Goal: Communication & Community: Answer question/provide support

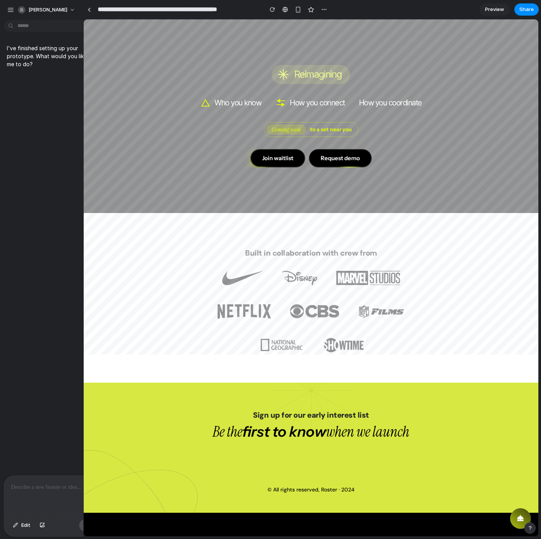
drag, startPoint x: 208, startPoint y: 48, endPoint x: 68, endPoint y: 56, distance: 140.6
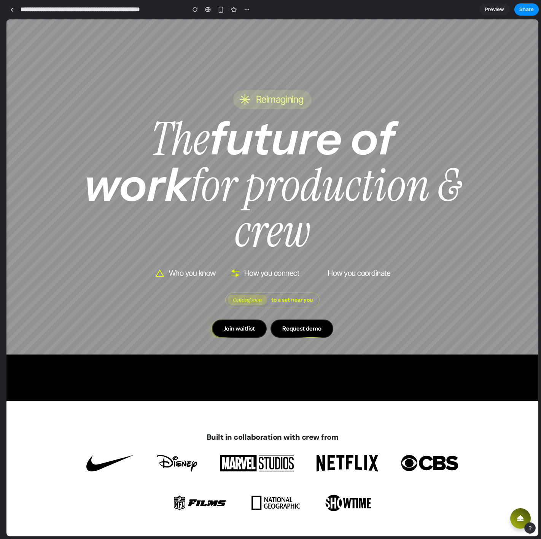
drag, startPoint x: 113, startPoint y: 124, endPoint x: 0, endPoint y: 114, distance: 114.1
click at [0, 114] on html "**********" at bounding box center [270, 269] width 541 height 539
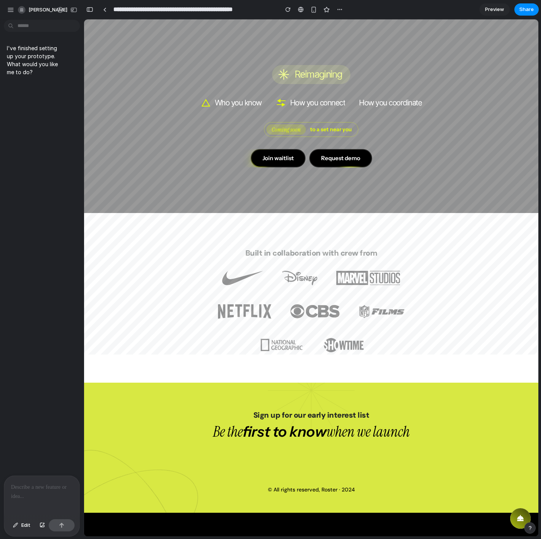
click at [17, 378] on div at bounding box center [41, 496] width 75 height 40
click at [12, 378] on p at bounding box center [42, 487] width 62 height 9
click at [16, 378] on p at bounding box center [42, 487] width 62 height 9
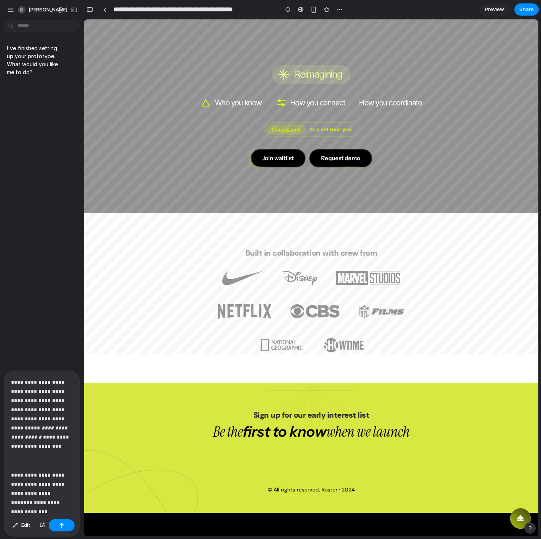
scroll to position [643, 0]
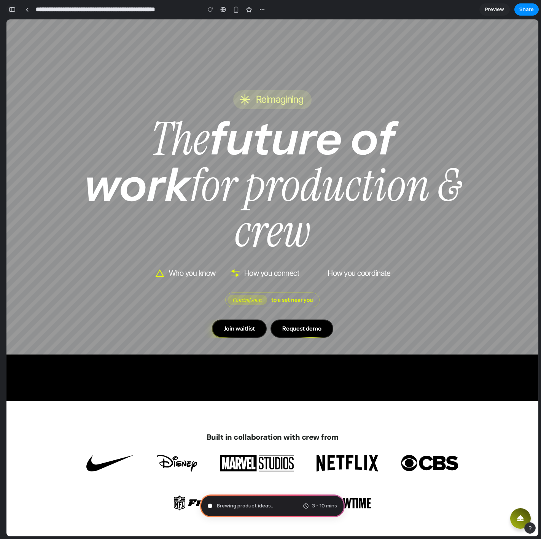
click at [8, 8] on button "button" at bounding box center [12, 9] width 12 height 12
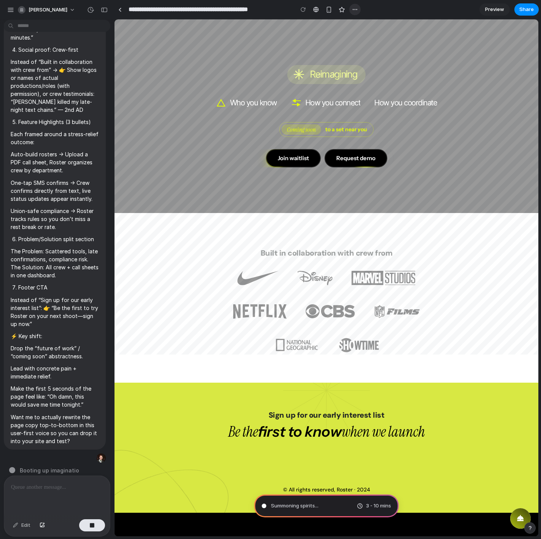
click at [351, 11] on button "button" at bounding box center [354, 9] width 11 height 11
click at [401, 9] on div "Duplicate Delete" at bounding box center [270, 269] width 541 height 539
click at [114, 126] on main "Pondering market opportunities 3 - 10 mins Chat Preview" at bounding box center [326, 278] width 424 height 518
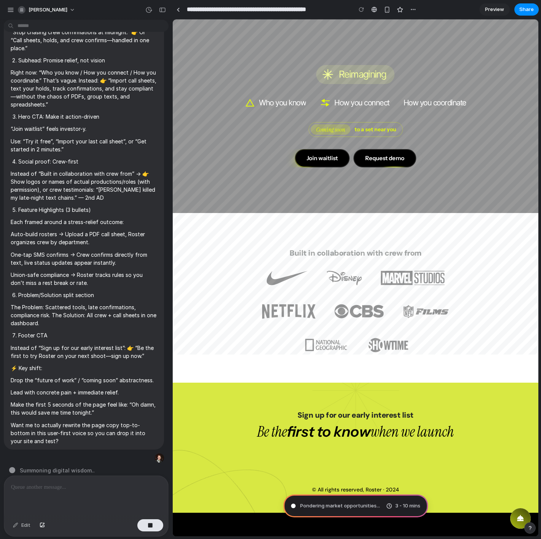
scroll to position [84, 0]
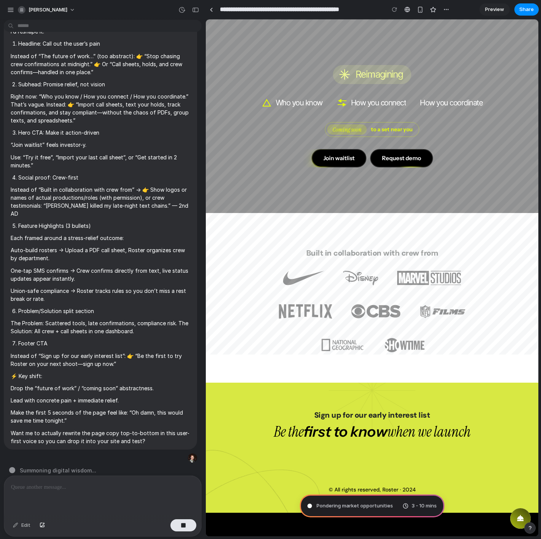
drag, startPoint x: 113, startPoint y: 126, endPoint x: 218, endPoint y: 125, distance: 104.6
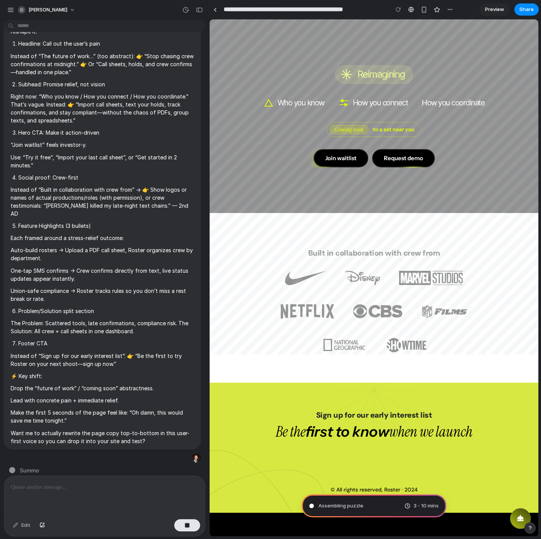
click at [531, 378] on div "button" at bounding box center [529, 527] width 5 height 5
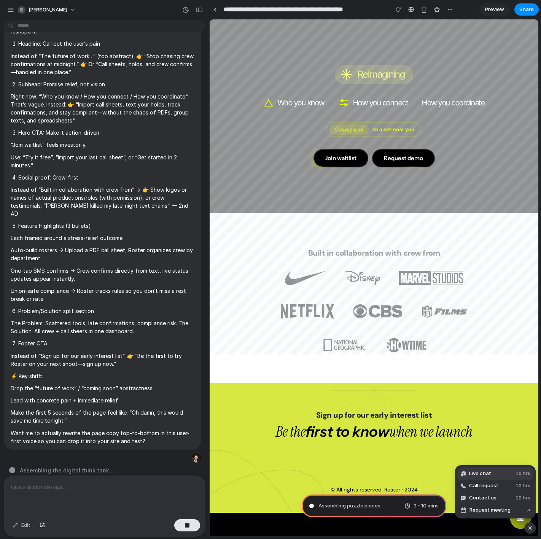
click at [480, 378] on span "Live chat" at bounding box center [480, 474] width 22 height 8
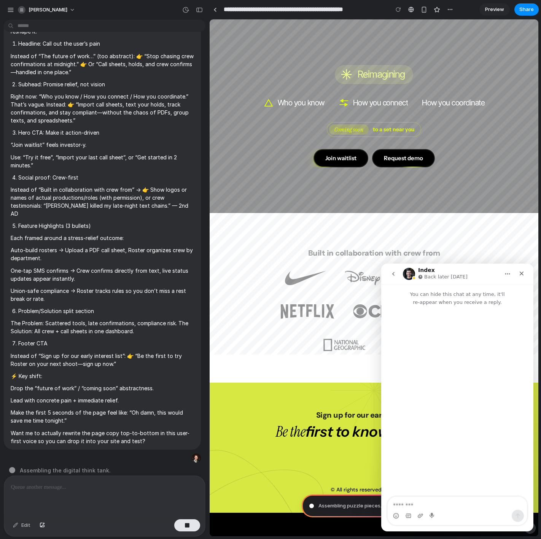
scroll to position [0, 0]
click at [416, 378] on textarea "Message…" at bounding box center [457, 503] width 139 height 13
drag, startPoint x: 500, startPoint y: 505, endPoint x: 428, endPoint y: 521, distance: 73.2
click at [500, 378] on textarea "**********" at bounding box center [457, 499] width 139 height 21
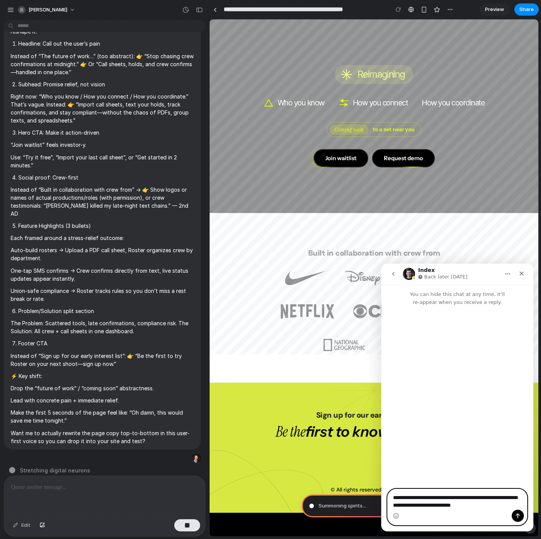
drag, startPoint x: 458, startPoint y: 504, endPoint x: 508, endPoint y: 505, distance: 49.8
click at [508, 378] on textarea "**********" at bounding box center [457, 499] width 139 height 21
click at [507, 378] on textarea "**********" at bounding box center [457, 499] width 139 height 21
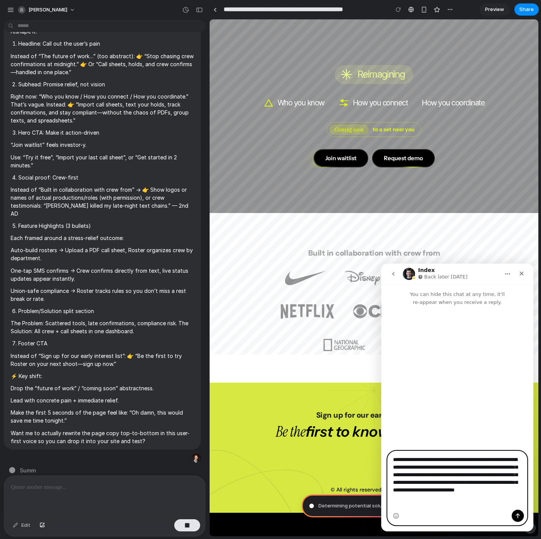
type textarea "**********"
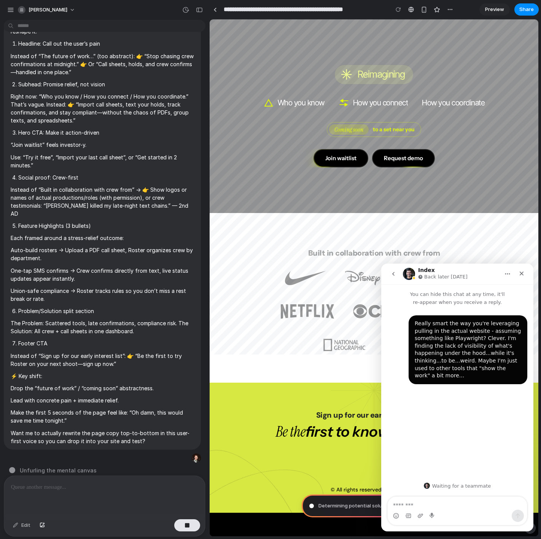
type textarea "*"
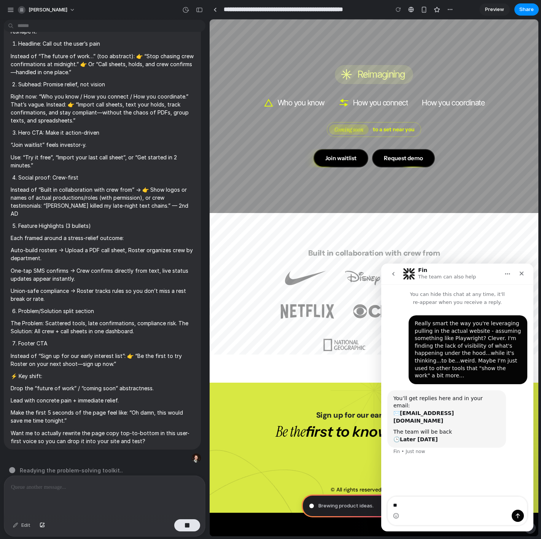
type textarea "*"
type textarea "******"
type textarea "**********"
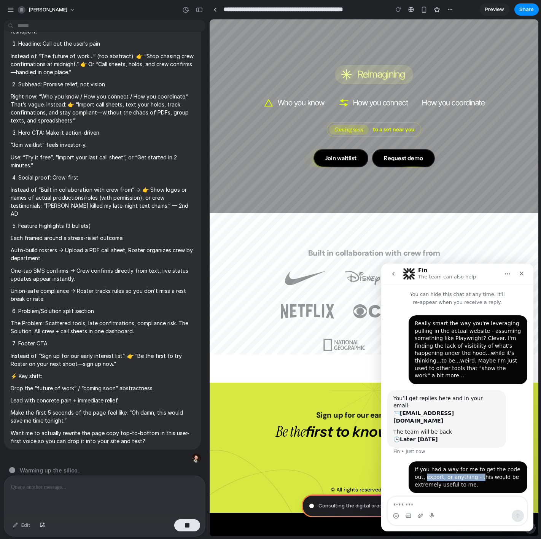
drag, startPoint x: 478, startPoint y: 465, endPoint x: 426, endPoint y: 460, distance: 52.8
click at [426, 378] on div "If you had a way for me to get the code out, export, or anything - this would b…" at bounding box center [468, 477] width 106 height 22
click at [425, 378] on div "If you had a way for me to get the code out, export, or anything - this would b…" at bounding box center [468, 477] width 106 height 22
drag, startPoint x: 419, startPoint y: 453, endPoint x: 450, endPoint y: 464, distance: 32.7
click at [450, 378] on div "If you had a way for me to get the code out, export, or anything - this would b…" at bounding box center [468, 477] width 106 height 22
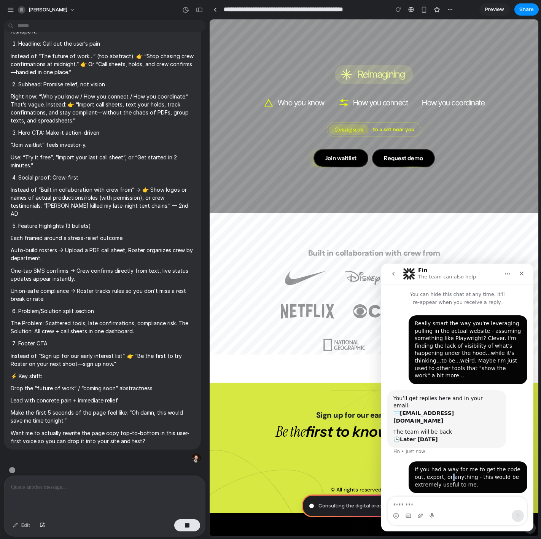
drag, startPoint x: 450, startPoint y: 464, endPoint x: 464, endPoint y: 468, distance: 15.0
click at [450, 378] on div "If you had a way for me to get the code out, export, or anything - this would b…" at bounding box center [468, 477] width 106 height 22
drag, startPoint x: 442, startPoint y: 460, endPoint x: 429, endPoint y: 458, distance: 12.5
click at [429, 378] on div "If you had a way for me to get the code out, export, or anything - this would b…" at bounding box center [468, 477] width 106 height 22
click at [430, 378] on div "If you had a way for me to get the code out, export, or anything - this would b…" at bounding box center [468, 477] width 106 height 22
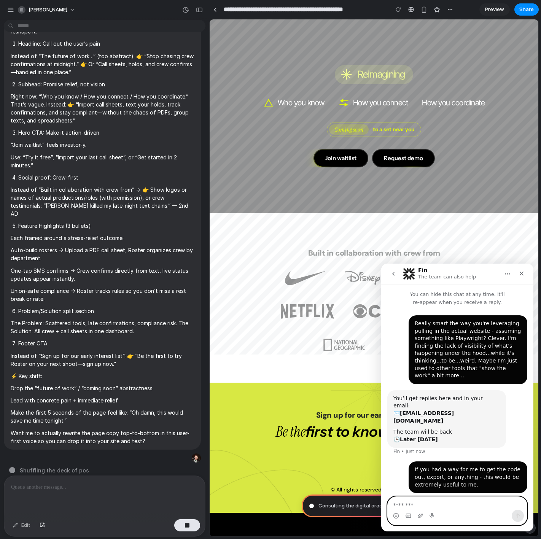
click at [431, 378] on textarea "Message…" at bounding box center [457, 503] width 139 height 13
click at [389, 378] on div "If you had a way for me to get the code out, export, or anything - this would b…" at bounding box center [457, 481] width 140 height 41
click at [406, 378] on textarea "Message…" at bounding box center [457, 503] width 139 height 13
click at [419, 378] on textarea "Message…" at bounding box center [457, 503] width 139 height 13
type textarea "**********"
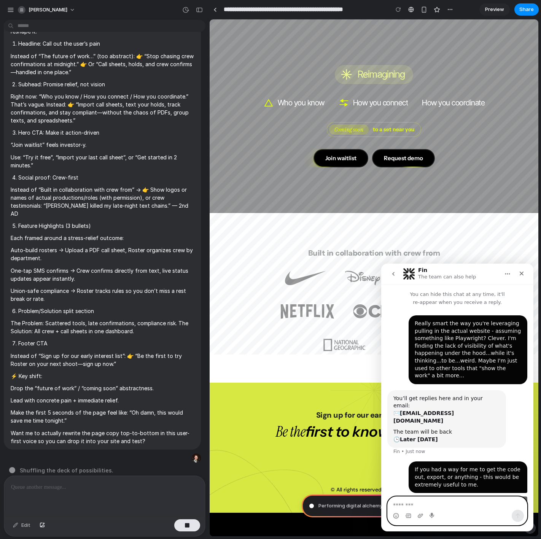
scroll to position [7, 0]
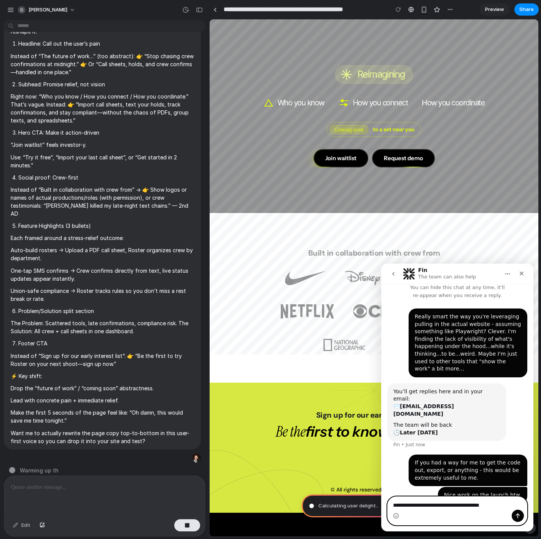
type textarea "**********"
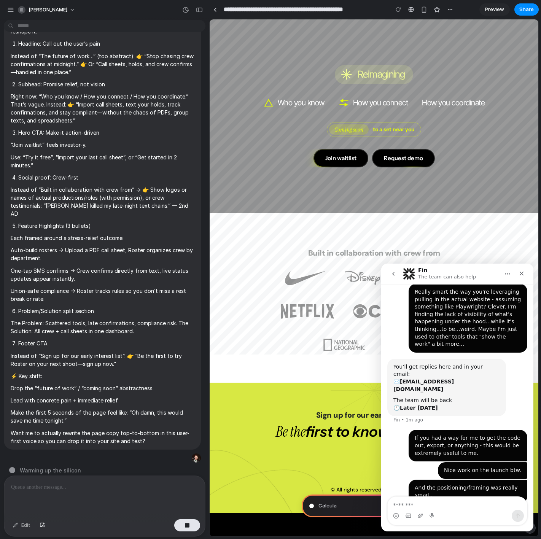
click at [391, 274] on icon "go back" at bounding box center [393, 274] width 6 height 6
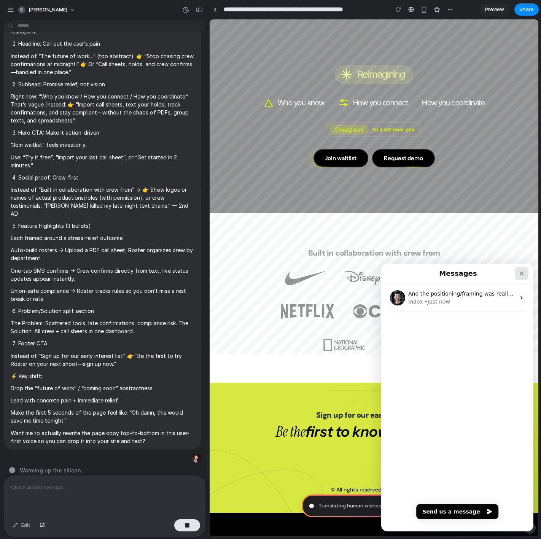
click at [521, 273] on icon "Close" at bounding box center [522, 274] width 4 height 4
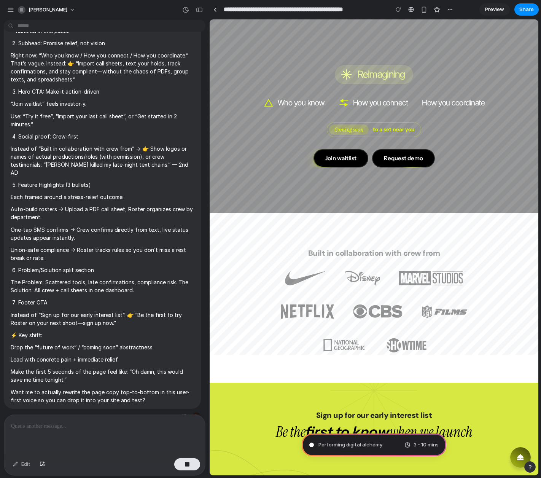
scroll to position [145, 0]
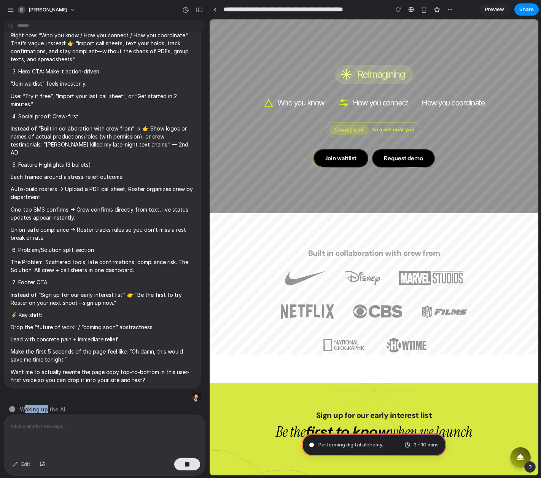
drag, startPoint x: 25, startPoint y: 401, endPoint x: 51, endPoint y: 400, distance: 25.1
click at [51, 378] on span "Waking up the AI" at bounding box center [43, 409] width 46 height 8
click at [51, 378] on span "Waking up the AI ." at bounding box center [43, 409] width 47 height 8
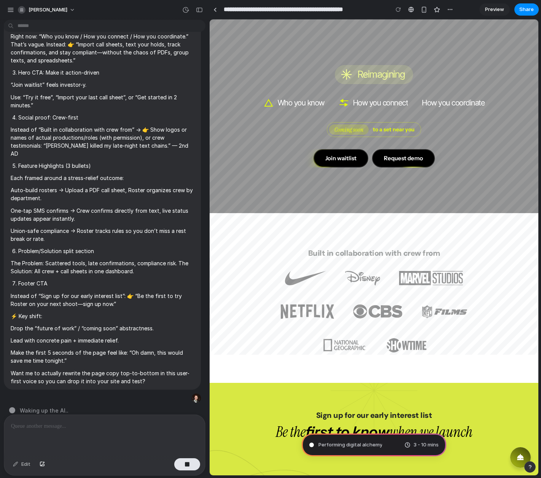
scroll to position [144, 0]
drag, startPoint x: 208, startPoint y: 171, endPoint x: 255, endPoint y: 173, distance: 47.2
click at [32, 378] on div at bounding box center [106, 411] width 195 height 8
click at [27, 378] on span "Warming up" at bounding box center [36, 411] width 32 height 8
click at [27, 378] on span "Warming up the" at bounding box center [41, 411] width 42 height 8
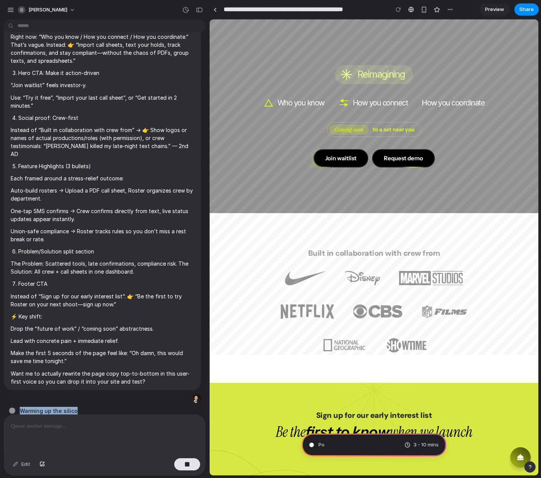
click at [27, 378] on span "Warming up the silico" at bounding box center [49, 411] width 58 height 8
click at [73, 378] on div "I've finished setting up your prototype. What would you like me to do? Time to …" at bounding box center [102, 218] width 205 height 391
click at [59, 378] on div "I've finished setting up your prototype. What would you like me to do? Time to …" at bounding box center [102, 218] width 205 height 391
click at [529, 378] on div "button" at bounding box center [529, 466] width 5 height 5
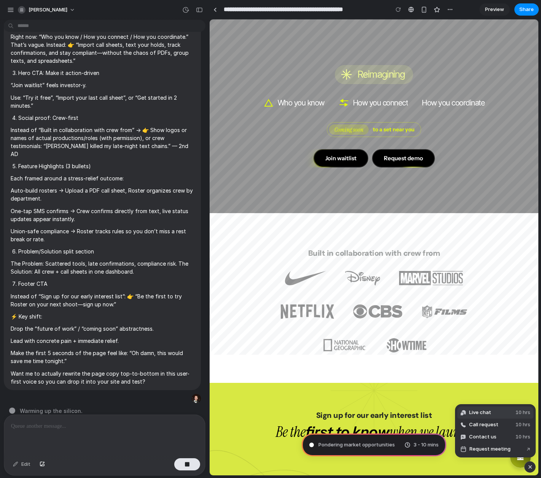
click at [480, 378] on span "Live chat" at bounding box center [480, 412] width 22 height 8
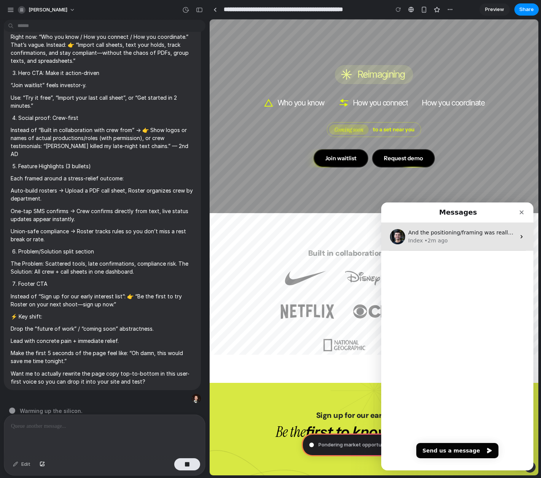
click at [429, 237] on div "• 2m ago" at bounding box center [435, 241] width 23 height 8
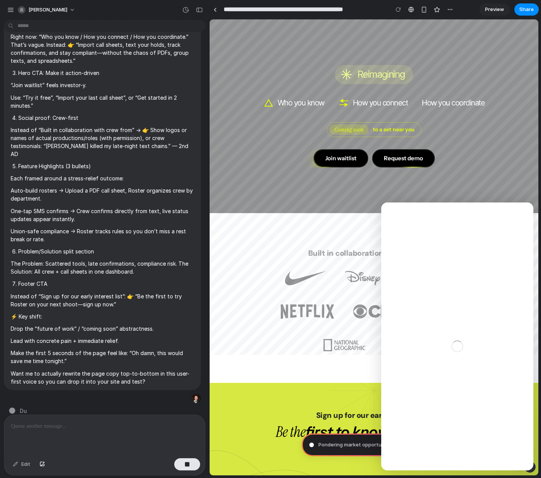
scroll to position [32, 0]
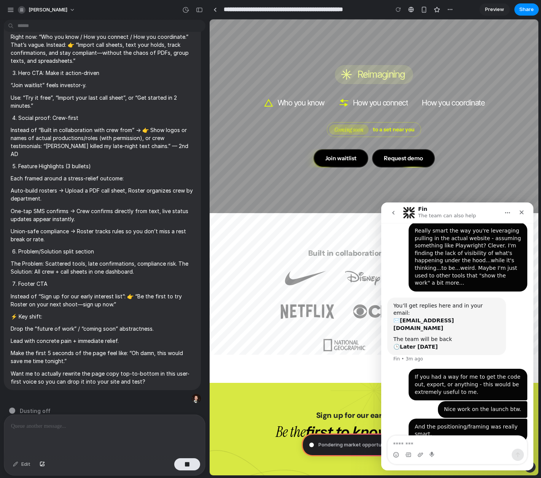
click at [426, 378] on textarea "Message…" at bounding box center [457, 441] width 139 height 13
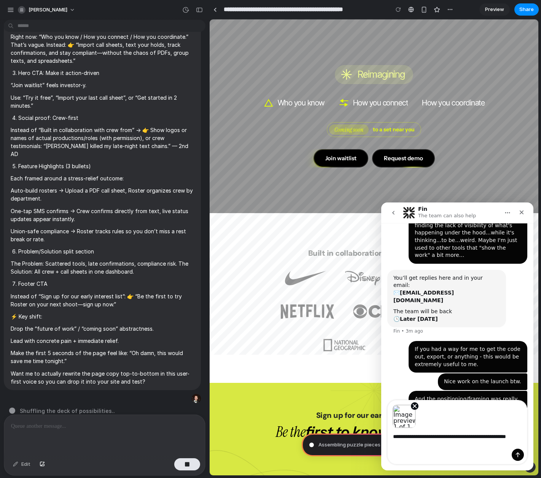
scroll to position [67, 0]
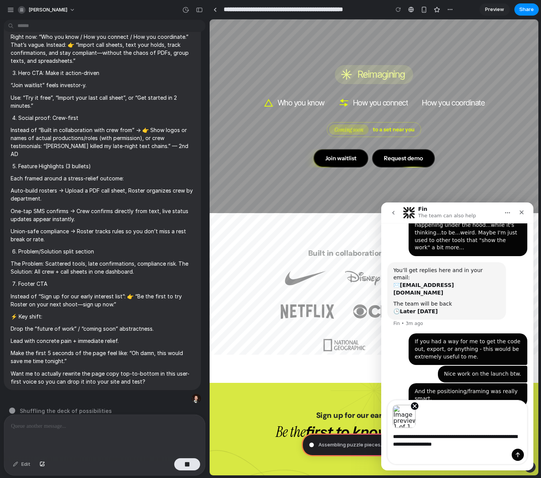
type textarea "**********"
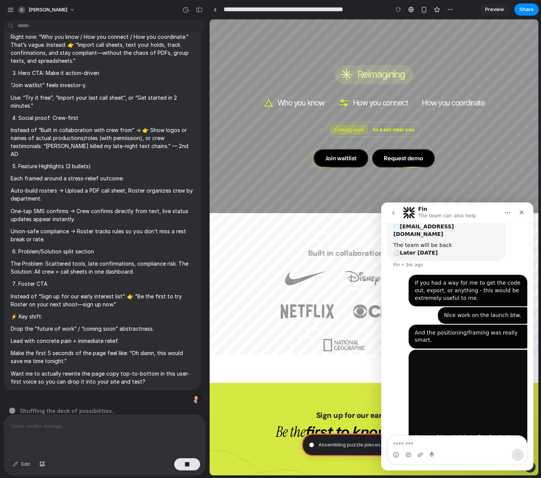
scroll to position [135, 0]
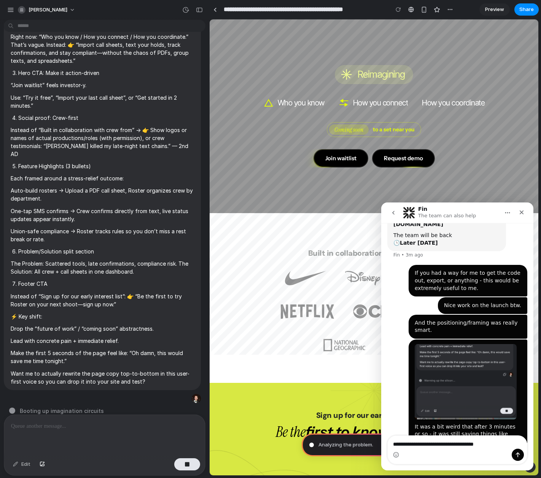
type textarea "**********"
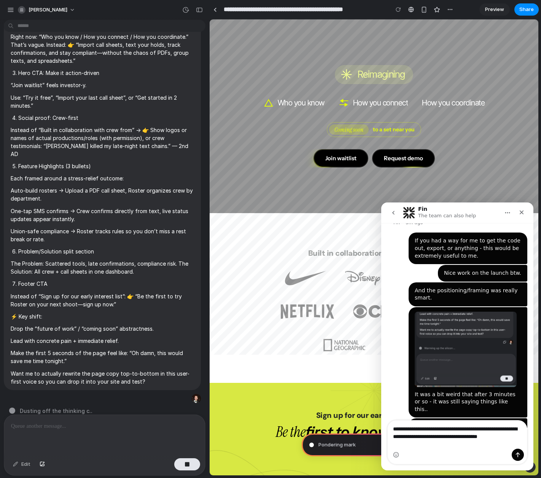
scroll to position [175, 0]
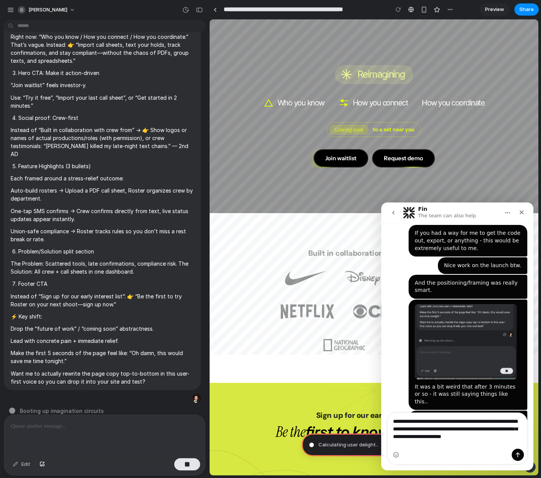
type textarea "**********"
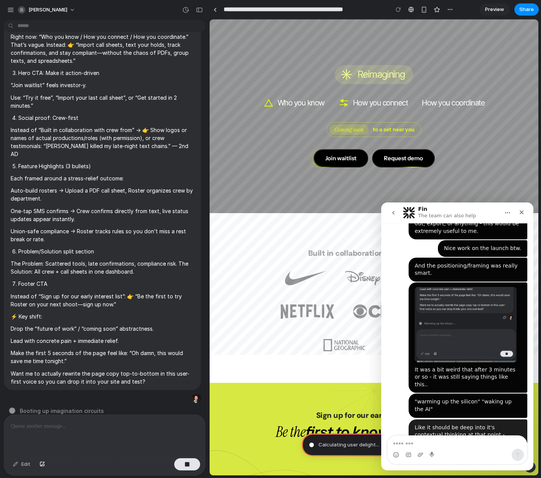
scroll to position [200, 0]
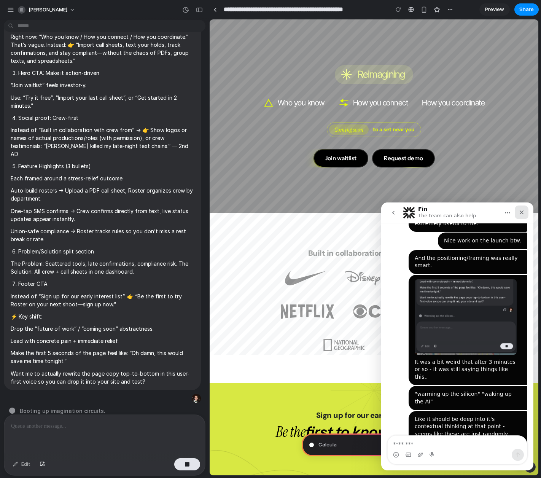
click at [522, 210] on icon "Close" at bounding box center [521, 212] width 6 height 6
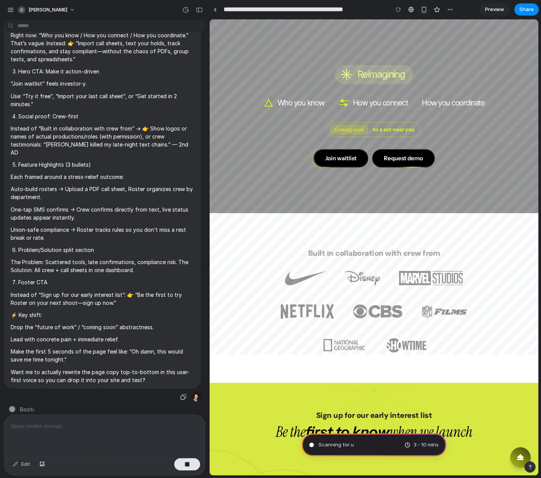
scroll to position [145, 0]
drag, startPoint x: 129, startPoint y: 345, endPoint x: 139, endPoint y: 346, distance: 10.3
click at [130, 347] on p "Make the first 5 seconds of the page feel like: “Oh damn, this would save me ti…" at bounding box center [102, 355] width 183 height 16
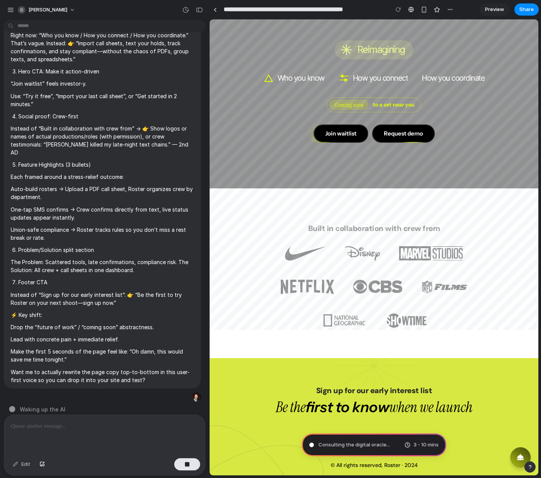
scroll to position [38, 0]
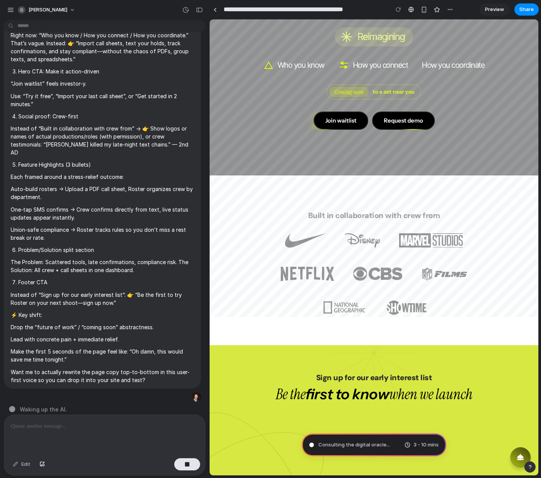
drag, startPoint x: 325, startPoint y: 139, endPoint x: 314, endPoint y: 164, distance: 27.9
click at [325, 139] on div "ROSTER" at bounding box center [479, 139] width 391 height 83
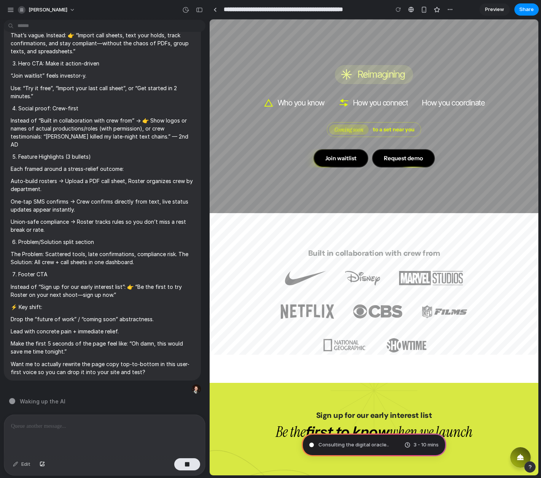
scroll to position [145, 0]
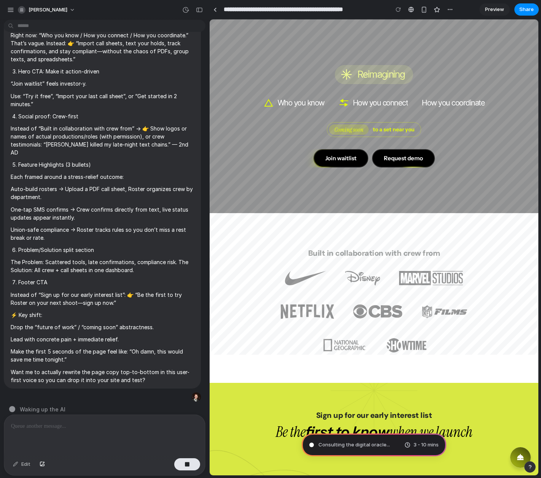
drag, startPoint x: 207, startPoint y: 52, endPoint x: 327, endPoint y: 83, distance: 123.3
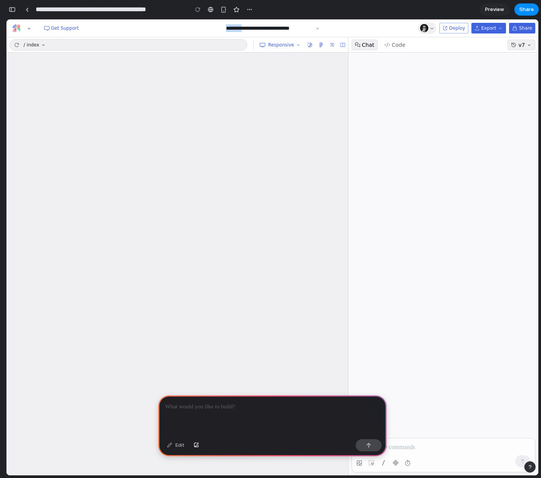
drag, startPoint x: 248, startPoint y: 30, endPoint x: 189, endPoint y: 25, distance: 59.1
click at [189, 25] on div "**********" at bounding box center [272, 27] width 373 height 11
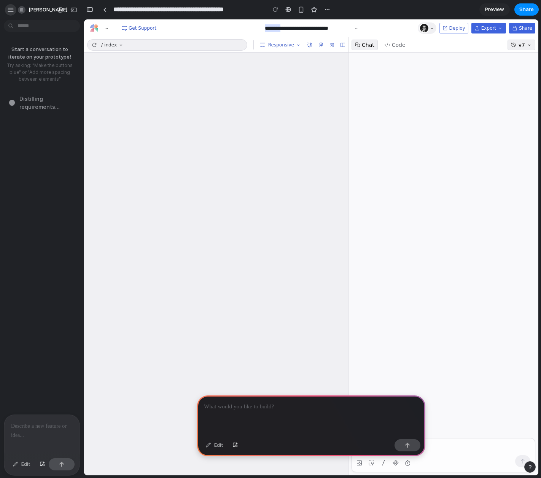
click at [11, 10] on div "button" at bounding box center [10, 9] width 7 height 7
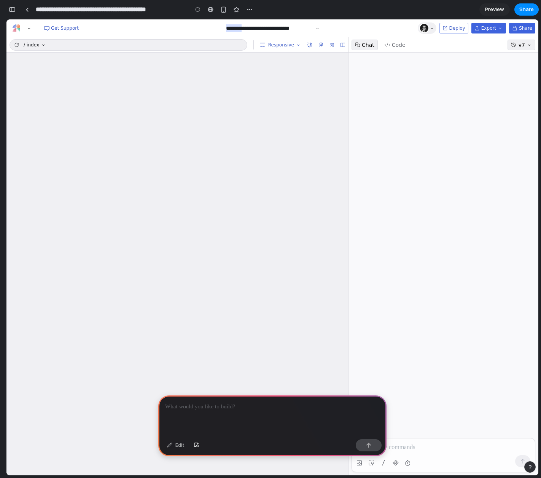
click at [14, 13] on button "button" at bounding box center [12, 9] width 12 height 12
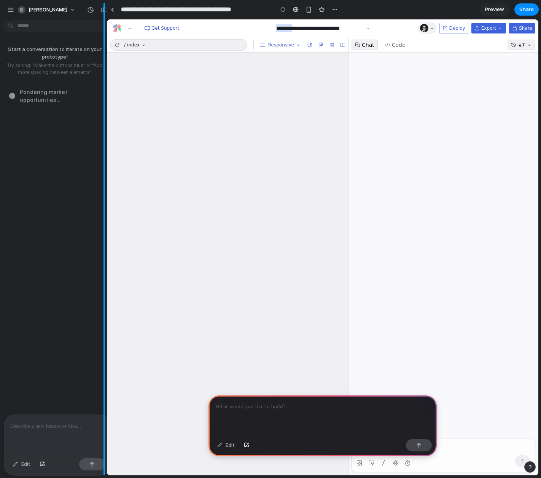
drag, startPoint x: 208, startPoint y: 140, endPoint x: 106, endPoint y: 133, distance: 102.6
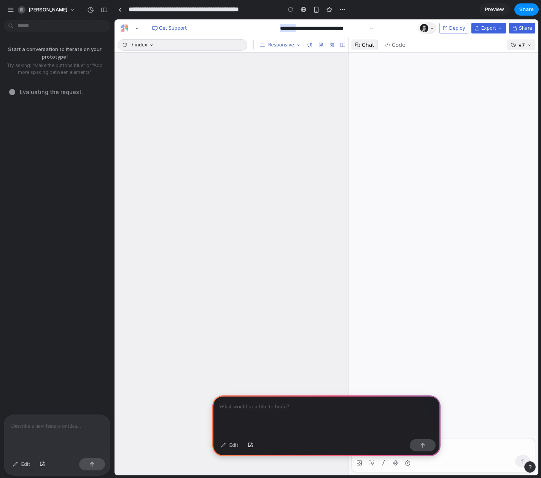
click at [37, 377] on p at bounding box center [57, 425] width 92 height 9
drag, startPoint x: 25, startPoint y: 426, endPoint x: 43, endPoint y: 425, distance: 18.7
click at [25, 377] on p "**********" at bounding box center [57, 425] width 92 height 9
click at [96, 377] on div "**********" at bounding box center [57, 435] width 106 height 40
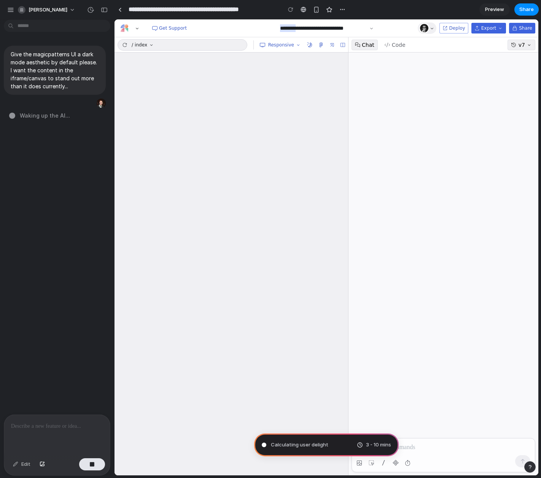
click at [100, 153] on div "Give the magicpatterns UI a dark mode aesthetic by default please. I want the c…" at bounding box center [55, 218] width 110 height 391
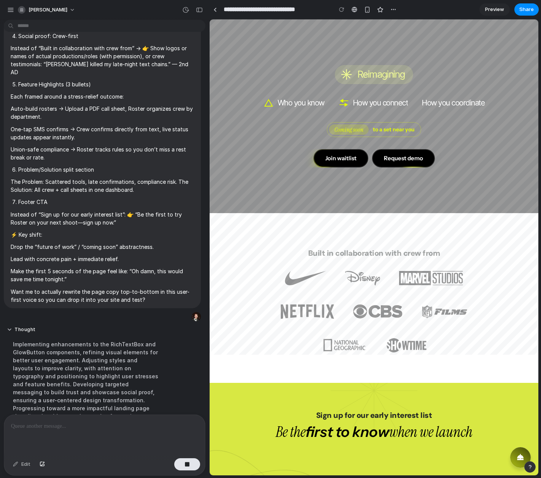
scroll to position [261, 0]
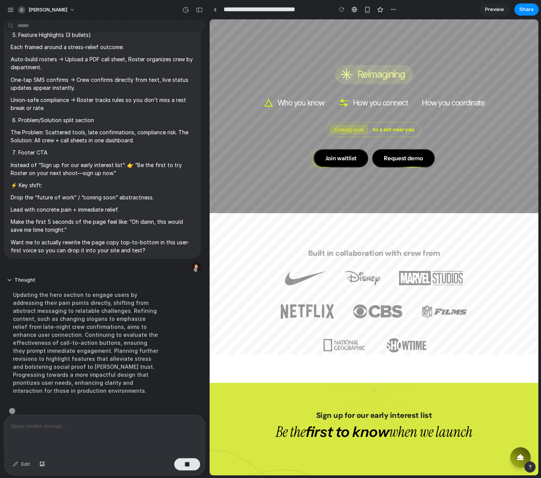
click at [113, 320] on div "Updating the hero section to engage users by addressing their pain points direc…" at bounding box center [85, 342] width 157 height 113
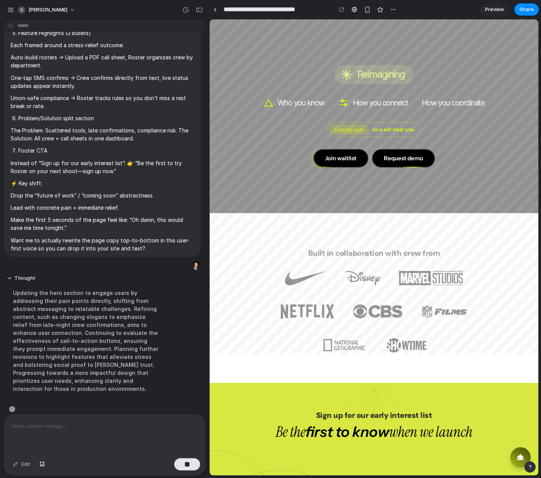
scroll to position [275, 0]
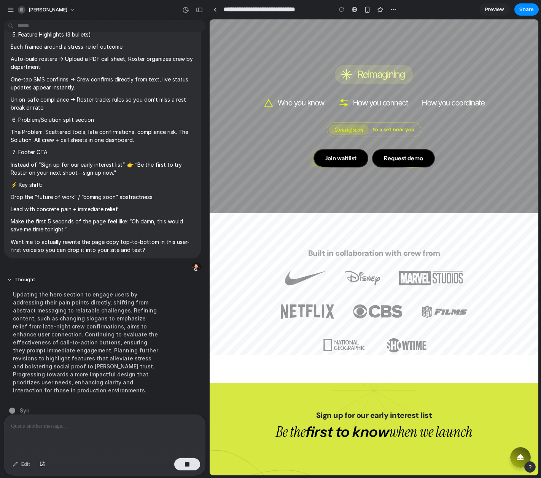
click at [112, 299] on div "Updating the hero section to engage users by addressing their pain points direc…" at bounding box center [85, 342] width 157 height 113
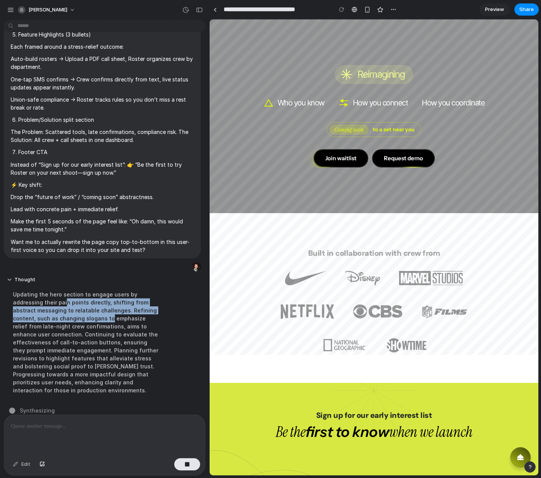
drag, startPoint x: 108, startPoint y: 313, endPoint x: 64, endPoint y: 297, distance: 46.4
click at [64, 297] on div "Updating the hero section to engage users by addressing their pain points direc…" at bounding box center [85, 342] width 157 height 113
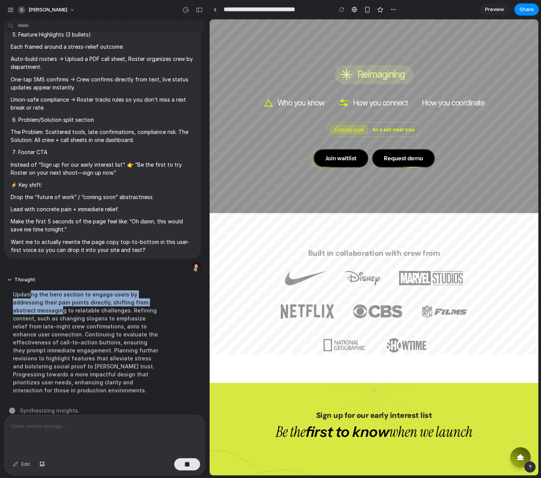
drag, startPoint x: 57, startPoint y: 300, endPoint x: 30, endPoint y: 285, distance: 31.1
click at [30, 286] on div "Updating the hero section to engage users by addressing their pain points direc…" at bounding box center [85, 342] width 157 height 113
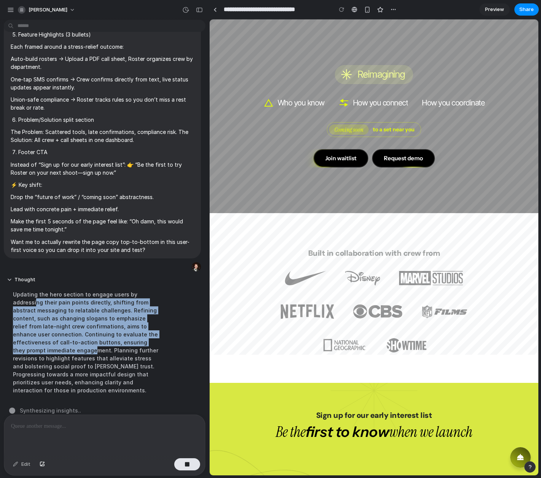
drag, startPoint x: 47, startPoint y: 302, endPoint x: 87, endPoint y: 357, distance: 68.5
click at [86, 357] on div "Updating the hero section to engage users by addressing their pain points direc…" at bounding box center [85, 342] width 157 height 113
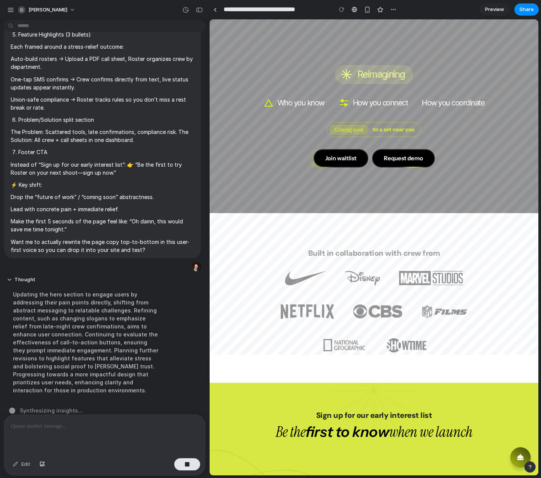
click at [87, 357] on div "Updating the hero section to engage users by addressing their pain points direc…" at bounding box center [85, 342] width 157 height 113
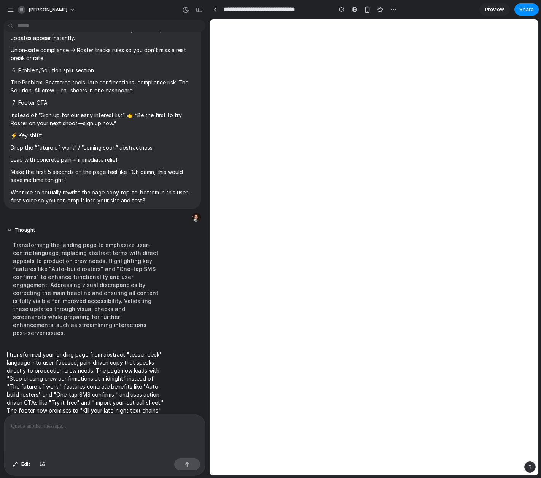
scroll to position [0, 0]
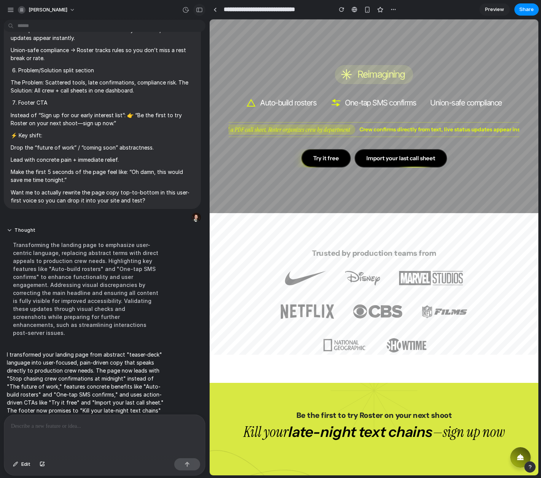
click at [200, 10] on div "button" at bounding box center [199, 9] width 7 height 5
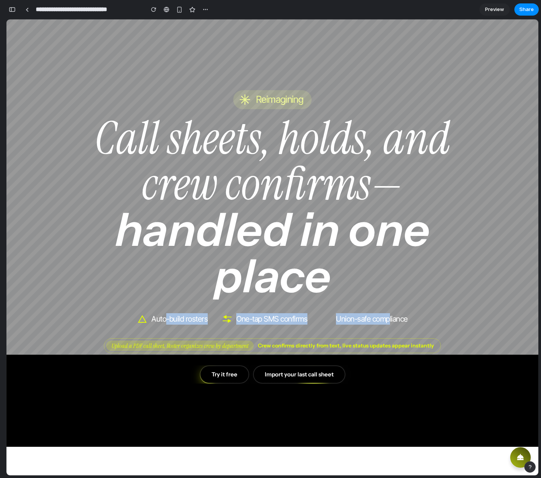
drag, startPoint x: 166, startPoint y: 318, endPoint x: 387, endPoint y: 318, distance: 221.3
click at [388, 319] on div "Auto-build rosters One-tap SMS confirms Union-safe compliance" at bounding box center [272, 318] width 380 height 14
click at [387, 318] on strong "Union-safe compliance" at bounding box center [372, 318] width 72 height 9
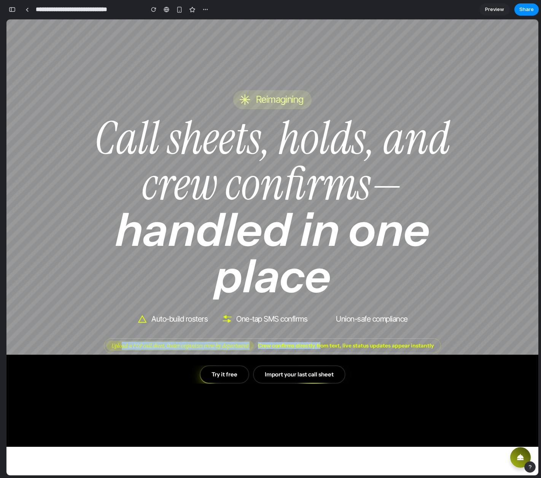
drag, startPoint x: 156, startPoint y: 344, endPoint x: 335, endPoint y: 346, distance: 179.5
click at [332, 346] on div "Upload a PDF call sheet, Roster organizes crew by department Crew confirms dire…" at bounding box center [272, 345] width 337 height 15
click at [336, 346] on p "Crew confirms directly from text, live status updates appear instantly" at bounding box center [346, 345] width 176 height 6
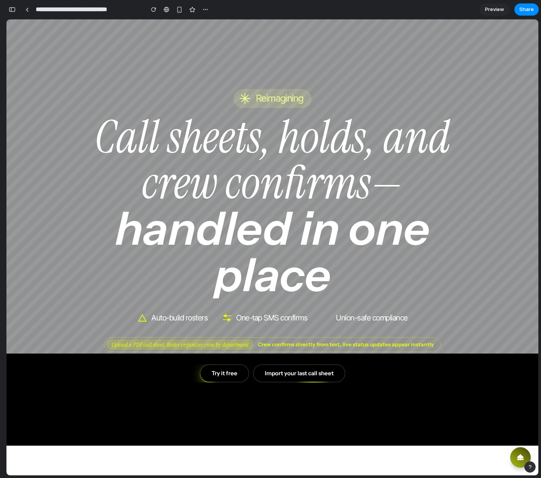
scroll to position [2, 0]
drag, startPoint x: 433, startPoint y: 385, endPoint x: 424, endPoint y: 385, distance: 9.5
click at [433, 385] on div "ROSTER Stop chasing crew confirmations at midnight" at bounding box center [272, 231] width 532 height 427
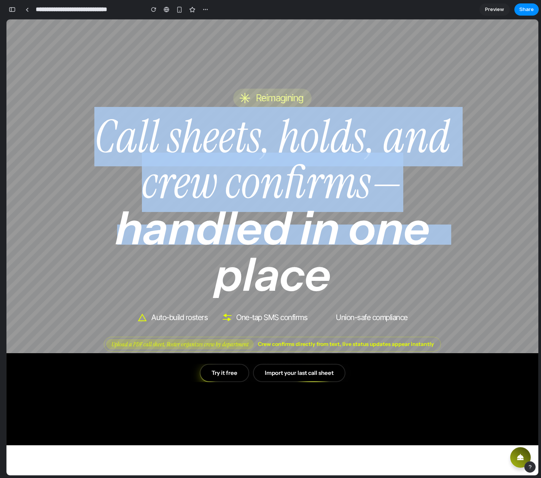
drag, startPoint x: 408, startPoint y: 396, endPoint x: 121, endPoint y: 211, distance: 341.0
click at [121, 214] on div "ROSTER Stop chasing crew confirmations at midnight Reimagining Call sheets, hol…" at bounding box center [272, 231] width 532 height 427
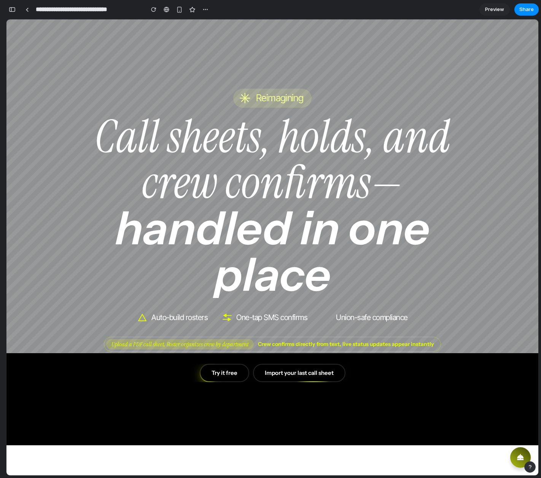
click at [122, 210] on span "handled in one place" at bounding box center [276, 251] width 323 height 102
click at [369, 193] on div "ROSTER Stop chasing crew confirmations at midnight Reimagining Call sheets, hol…" at bounding box center [272, 231] width 532 height 427
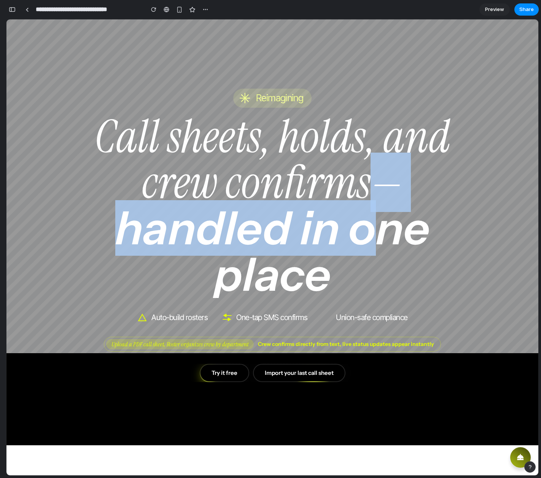
click at [372, 200] on h1 "Call sheets, holds, and crew confirms— handled in one place" at bounding box center [272, 206] width 380 height 184
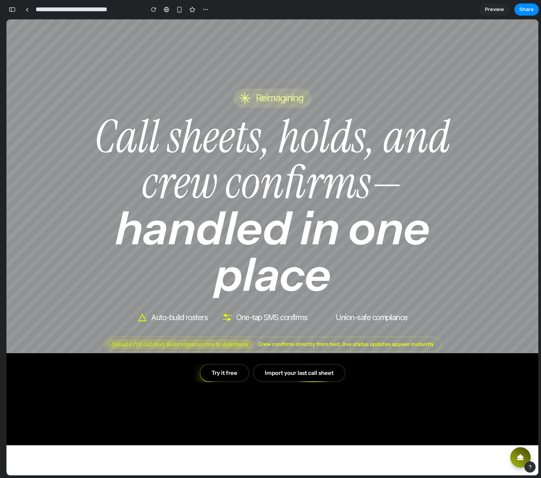
click at [324, 276] on span "handled in one place" at bounding box center [276, 251] width 323 height 102
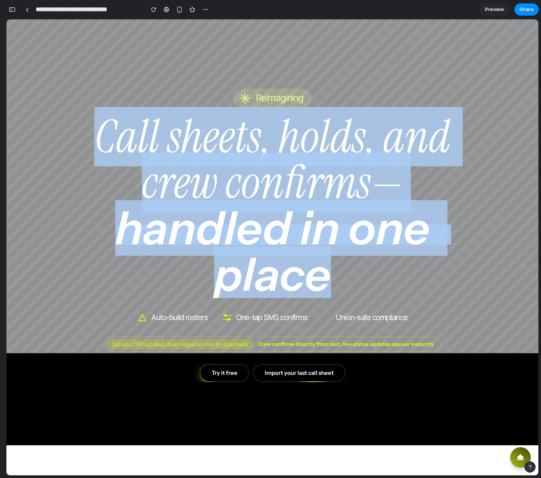
click at [123, 100] on div "ROSTER Stop chasing crew confirmations at midnight Reimagining Call sheets, hol…" at bounding box center [272, 231] width 532 height 427
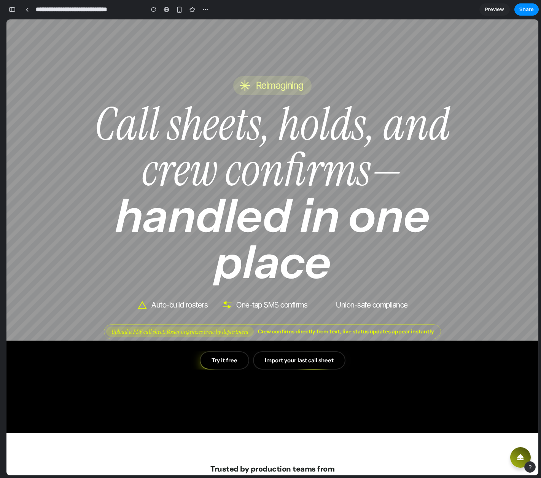
click at [254, 190] on span "handled in one place" at bounding box center [276, 238] width 323 height 102
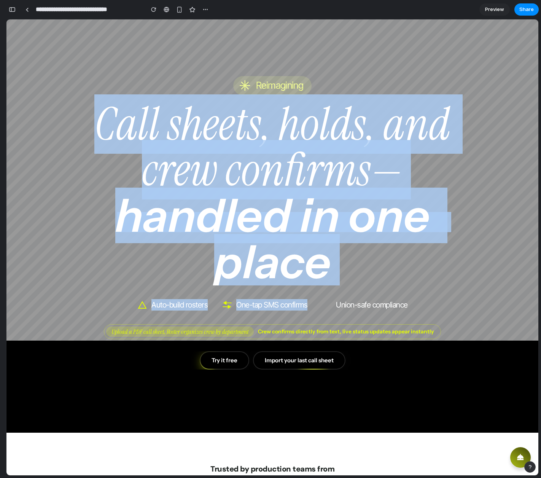
click at [301, 292] on div "ROSTER Stop chasing crew confirmations at midnight Reimagining Call sheets, hol…" at bounding box center [272, 218] width 532 height 427
drag, startPoint x: 327, startPoint y: 297, endPoint x: 290, endPoint y: 283, distance: 39.3
click at [303, 284] on div "ROSTER Stop chasing crew confirmations at midnight Reimagining Call sheets, hol…" at bounding box center [272, 218] width 532 height 427
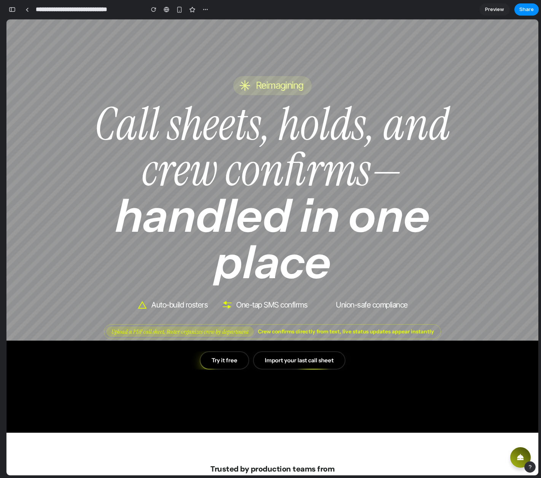
click at [318, 231] on span "handled in one place" at bounding box center [276, 238] width 323 height 102
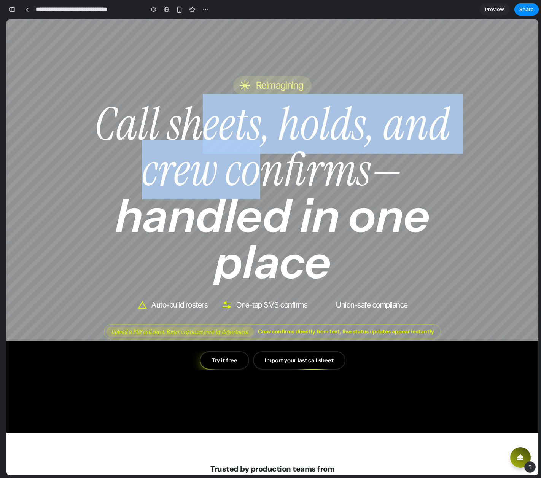
drag, startPoint x: 252, startPoint y: 176, endPoint x: 181, endPoint y: 129, distance: 85.1
click at [181, 129] on h1 "Call sheets, holds, and crew confirms— handled in one place" at bounding box center [272, 193] width 380 height 184
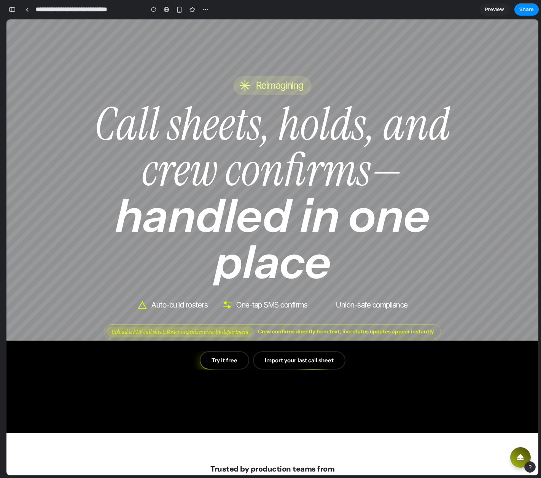
click at [181, 129] on h1 "Call sheets, holds, and crew confirms— handled in one place" at bounding box center [272, 193] width 380 height 184
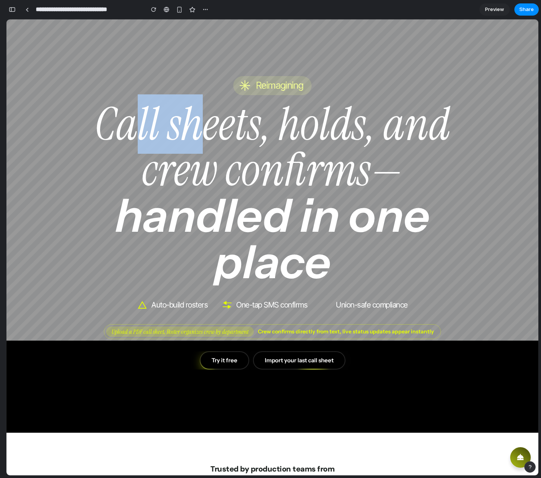
drag, startPoint x: 197, startPoint y: 153, endPoint x: 143, endPoint y: 107, distance: 71.0
click at [143, 108] on h1 "Call sheets, holds, and crew confirms— handled in one place" at bounding box center [272, 193] width 380 height 184
click at [143, 107] on h1 "Call sheets, holds, and crew confirms— handled in one place" at bounding box center [272, 193] width 380 height 184
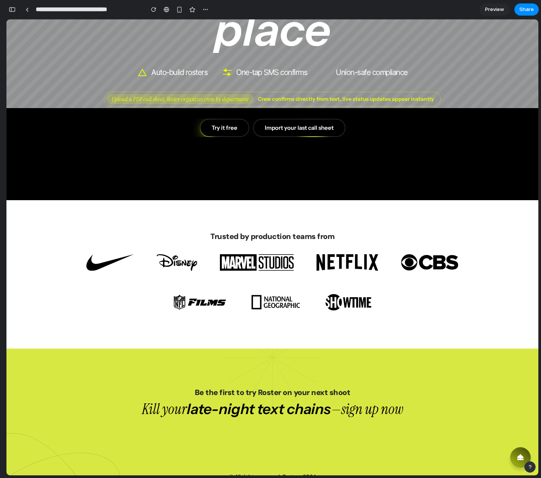
scroll to position [268, 0]
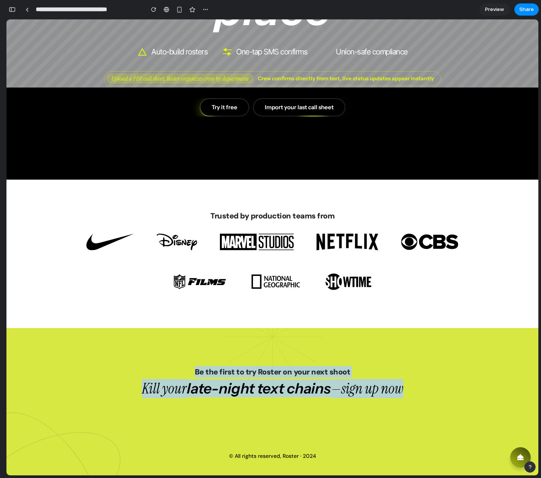
drag, startPoint x: 401, startPoint y: 387, endPoint x: 187, endPoint y: 359, distance: 216.3
click at [187, 359] on footer "Be the first to try Roster on your next shoot Kill your late-night text chains …" at bounding box center [272, 401] width 532 height 147
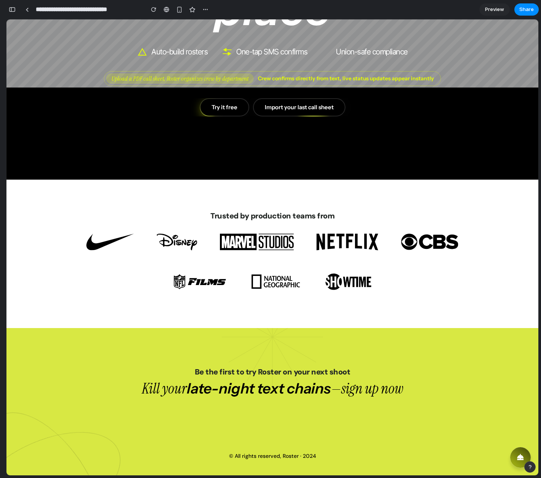
click at [187, 359] on footer "Be the first to try Roster on your next shoot Kill your late-night text chains …" at bounding box center [272, 401] width 532 height 147
click at [183, 359] on footer "Be the first to try Roster on your next shoot Kill your late-night text chains …" at bounding box center [272, 401] width 532 height 147
click at [191, 359] on footer "Be the first to try Roster on your next shoot Kill your late-night text chains …" at bounding box center [272, 401] width 532 height 147
click at [192, 360] on footer "Be the first to try Roster on your next shoot Kill your late-night text chains …" at bounding box center [272, 401] width 532 height 147
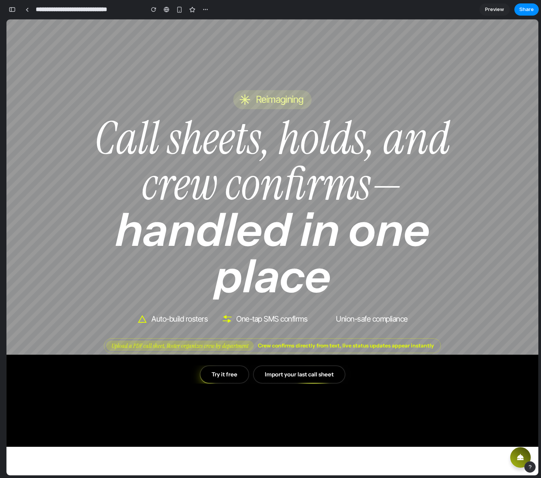
copy div "ROSTER Stop chasing crew confirmations at midnight Reimagining Call sheets, hol…"
click at [11, 9] on div "button" at bounding box center [12, 9] width 7 height 5
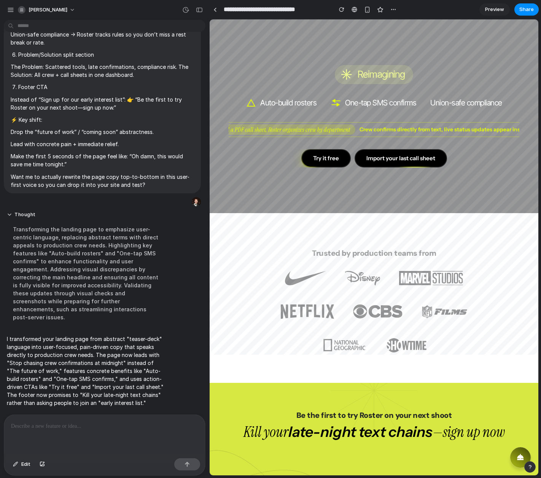
scroll to position [325, 0]
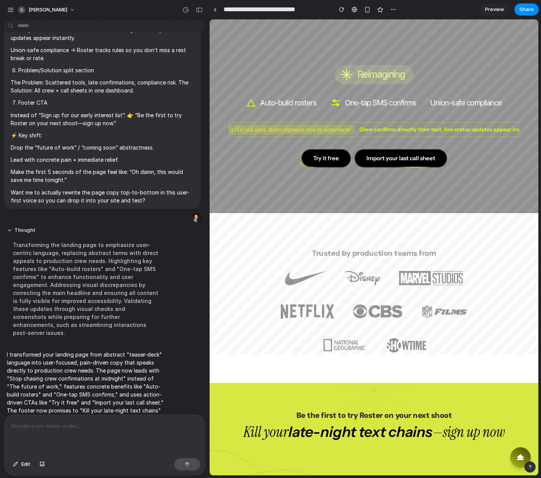
drag, startPoint x: 129, startPoint y: 316, endPoint x: 123, endPoint y: 324, distance: 10.6
click at [129, 316] on div "Transforming the landing page to emphasize user-centric language, replacing abs…" at bounding box center [85, 288] width 157 height 105
click at [132, 362] on p "I transformed your landing page from abstract "teaser-deck" language into user-…" at bounding box center [85, 386] width 157 height 72
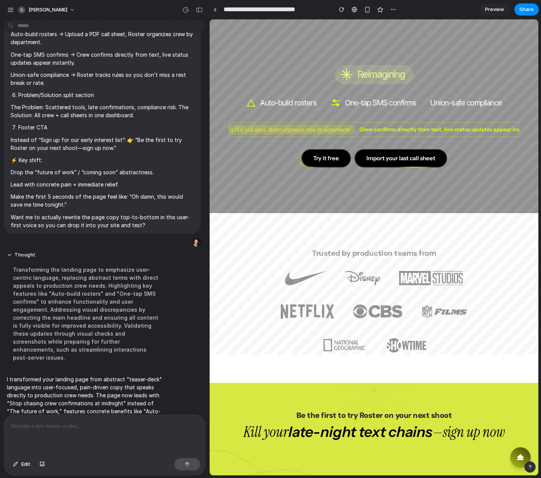
scroll to position [299, 0]
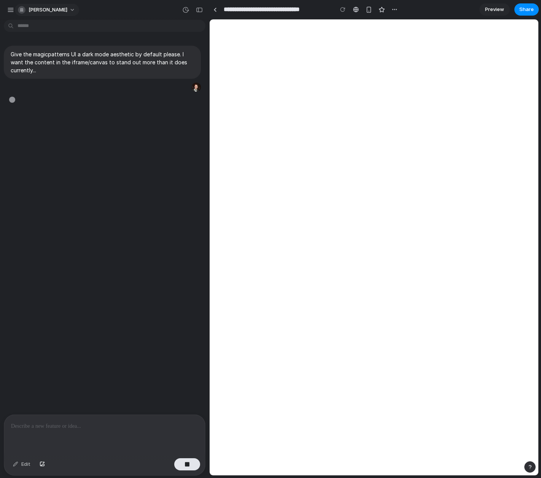
drag, startPoint x: 0, startPoint y: 0, endPoint x: 24, endPoint y: 10, distance: 26.4
click at [24, 10] on div "button" at bounding box center [22, 10] width 8 height 8
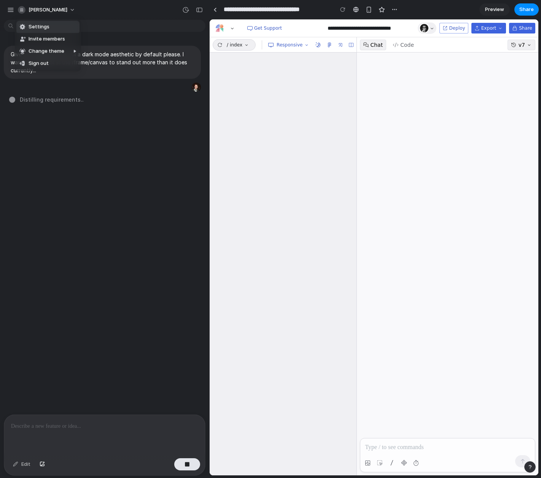
click at [9, 11] on div "Settings Invite members Change theme Sign out" at bounding box center [270, 239] width 541 height 478
click at [10, 11] on div "button" at bounding box center [10, 9] width 7 height 7
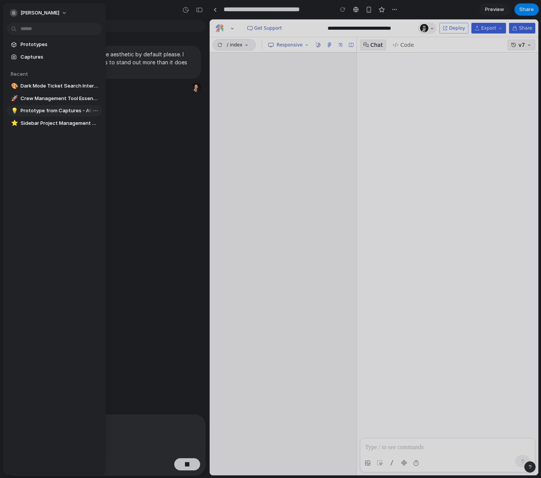
click at [43, 110] on span "Prototype from Captures - Alloy App" at bounding box center [60, 111] width 78 height 8
click at [38, 125] on span "Sidebar Project Management Redesign" at bounding box center [60, 123] width 78 height 8
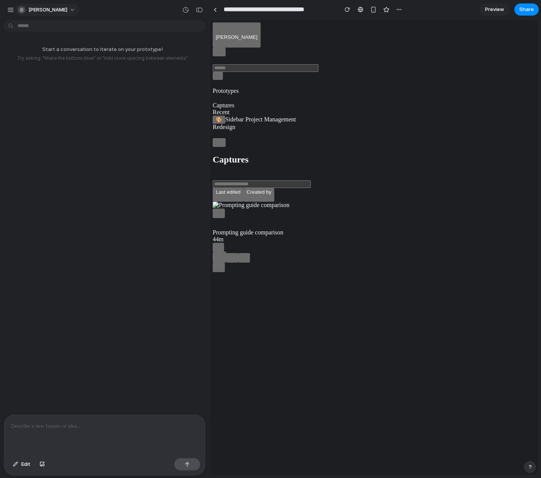
click at [65, 8] on button "[PERSON_NAME]" at bounding box center [47, 10] width 64 height 12
click at [356, 197] on div "Settings Invite members Change theme Sign out" at bounding box center [270, 239] width 541 height 478
click at [397, 8] on div "button" at bounding box center [399, 9] width 6 height 6
click at [410, 154] on div "Duplicate Delete" at bounding box center [270, 239] width 541 height 478
click at [395, 11] on button "button" at bounding box center [398, 9] width 11 height 11
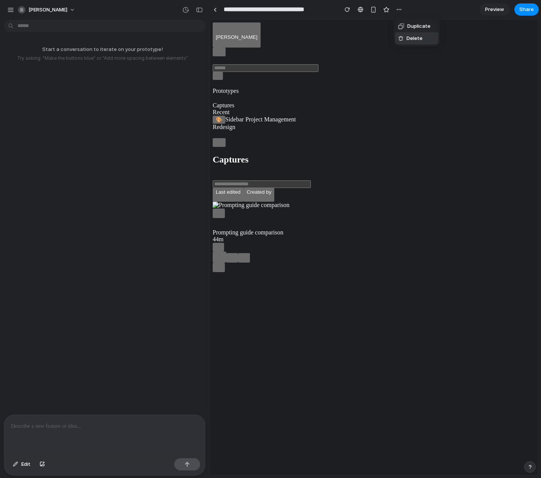
click at [427, 35] on li "Delete" at bounding box center [416, 38] width 43 height 12
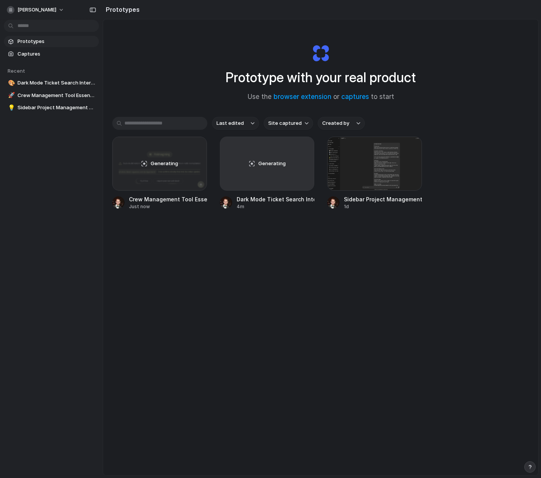
click at [496, 198] on div "Generating Crew Management Tool Essentials Just now Generating Dark Mode Ticket…" at bounding box center [320, 173] width 417 height 73
click at [378, 175] on div at bounding box center [374, 164] width 95 height 54
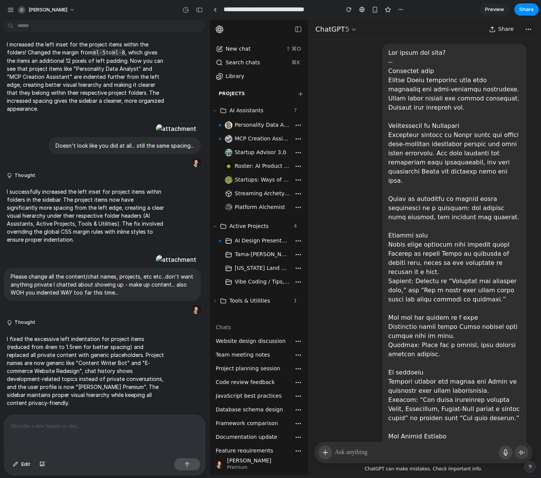
click at [241, 113] on span "AI Assistants" at bounding box center [246, 111] width 34 height 8
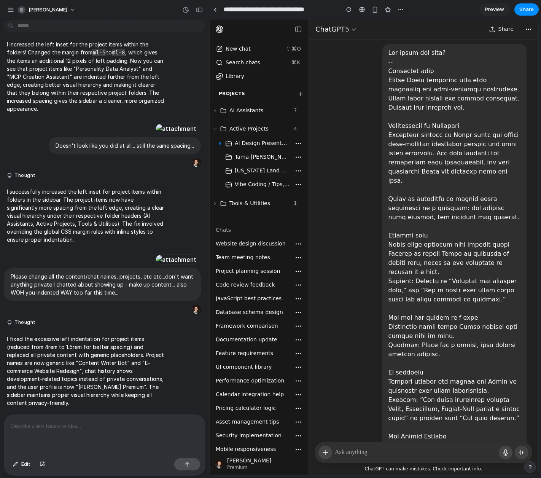
scroll to position [1096, 0]
click at [6, 8] on button "button" at bounding box center [10, 9] width 11 height 11
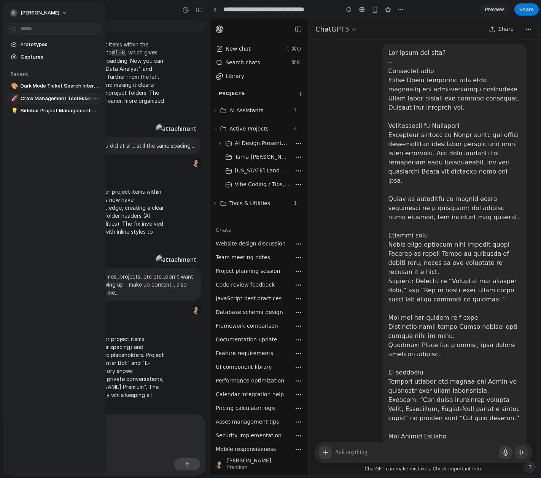
click at [43, 100] on span "Crew Management Tool Essentials" at bounding box center [60, 99] width 78 height 8
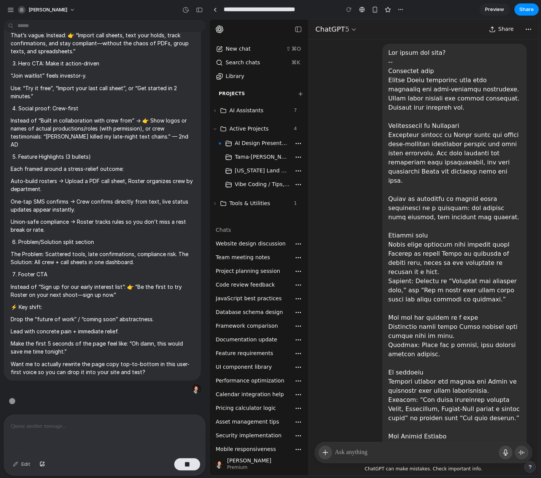
type input "**********"
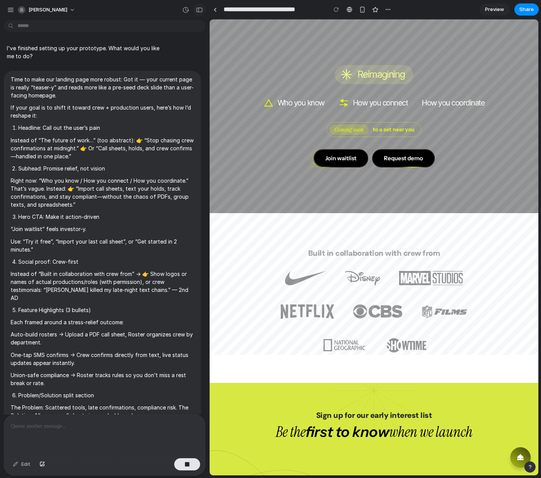
click at [203, 7] on button "button" at bounding box center [199, 10] width 12 height 12
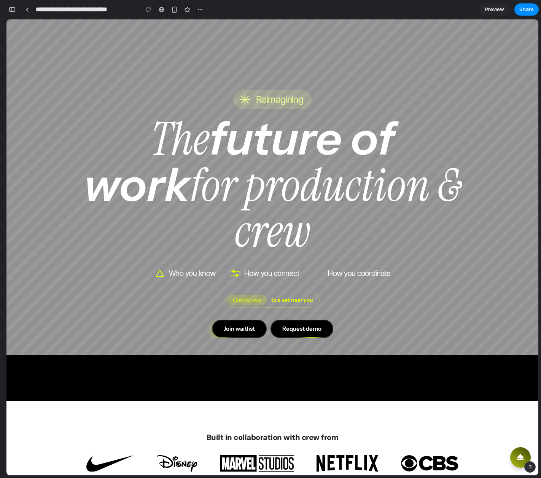
click at [13, 10] on div "button" at bounding box center [12, 9] width 7 height 5
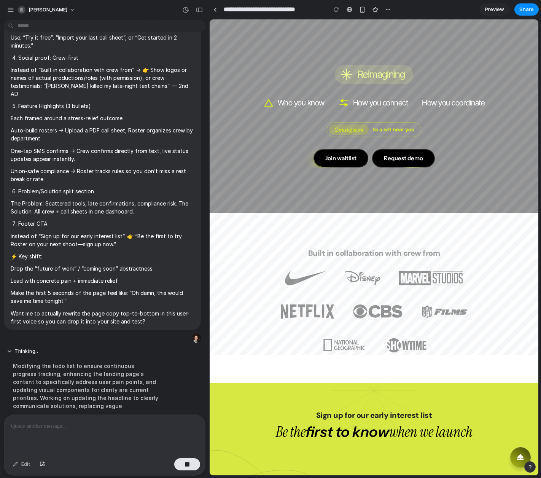
drag, startPoint x: 208, startPoint y: 182, endPoint x: 427, endPoint y: 195, distance: 219.1
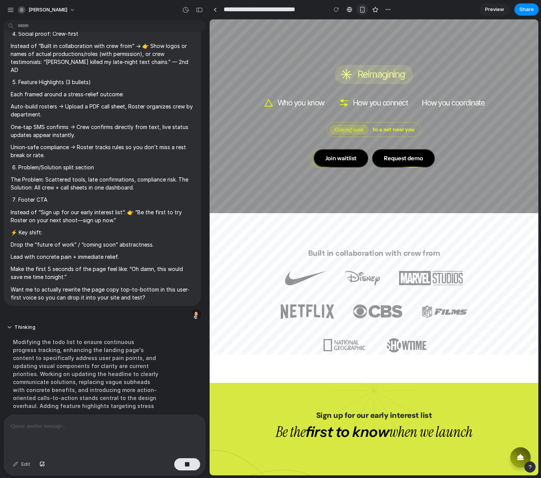
click at [361, 10] on div "button" at bounding box center [362, 9] width 6 height 6
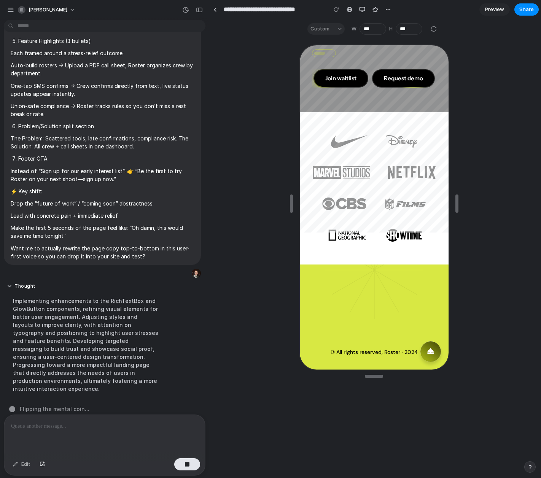
scroll to position [261, 0]
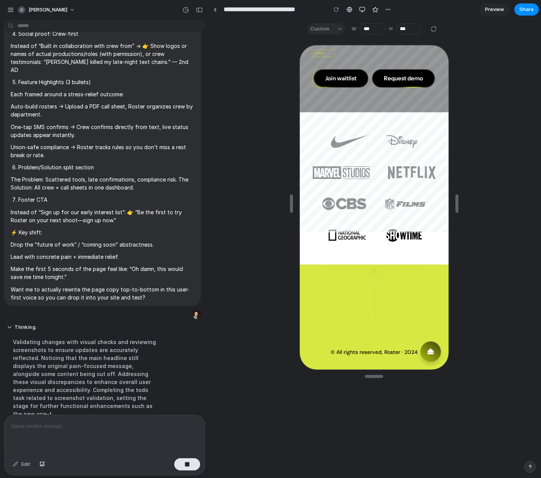
click at [63, 366] on div "Validating changes with visual checks and reviewing screenshots to ensure updat…" at bounding box center [85, 377] width 157 height 89
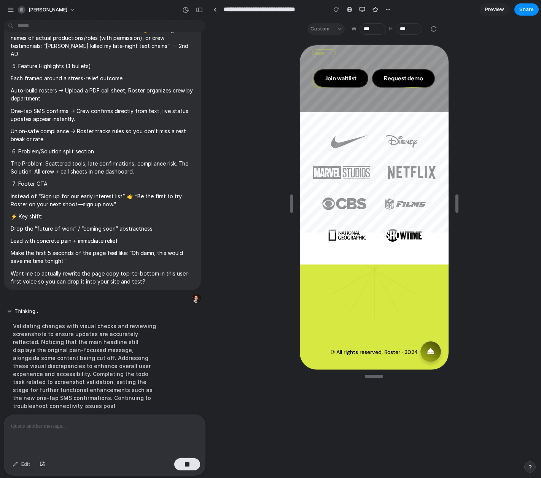
scroll to position [269, 0]
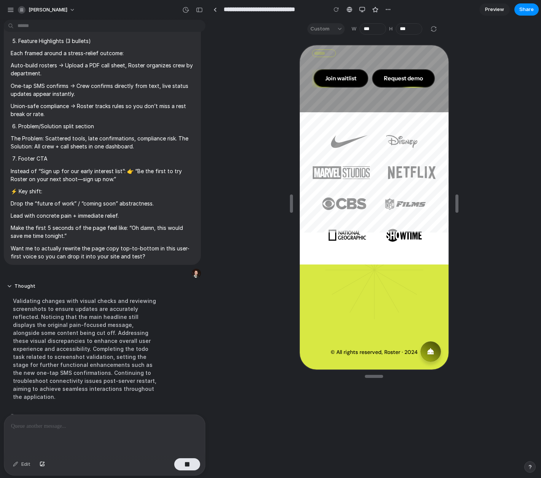
click at [64, 364] on div "Validating changes with visual checks and reviewing screenshots to ensure updat…" at bounding box center [85, 348] width 157 height 113
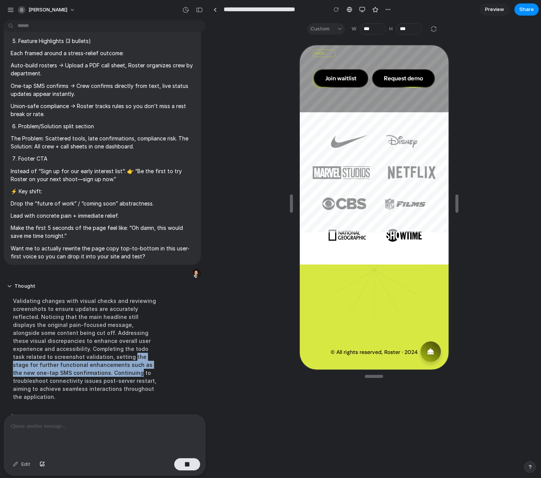
drag, startPoint x: 64, startPoint y: 365, endPoint x: 58, endPoint y: 346, distance: 19.7
click at [58, 348] on div "Validating changes with visual checks and reviewing screenshots to ensure updat…" at bounding box center [85, 348] width 157 height 113
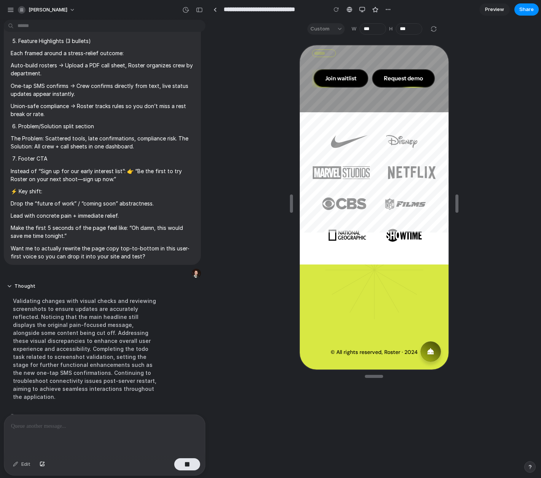
click at [57, 342] on div "Validating changes with visual checks and reviewing screenshots to ensure updat…" at bounding box center [85, 348] width 157 height 113
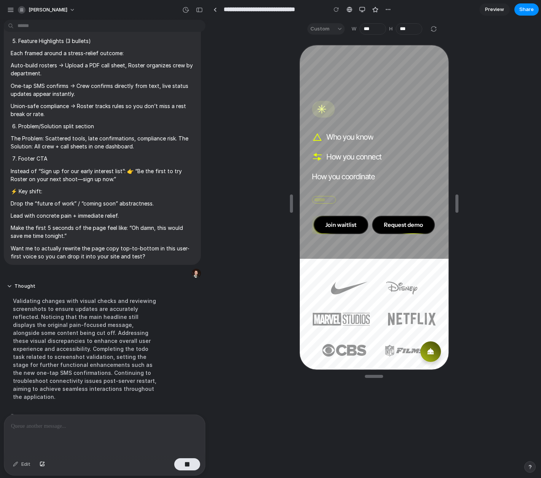
scroll to position [0, 0]
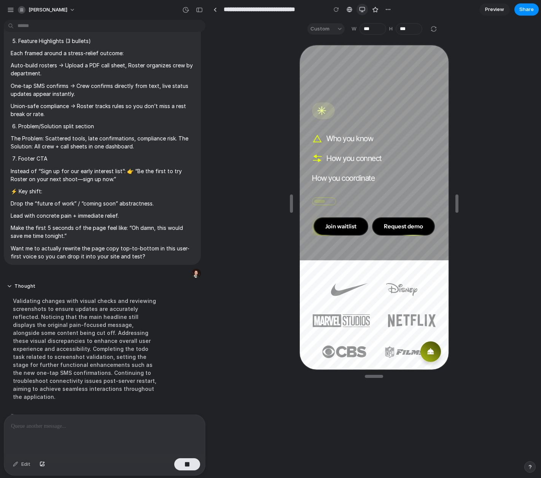
click at [359, 11] on button "button" at bounding box center [361, 9] width 11 height 11
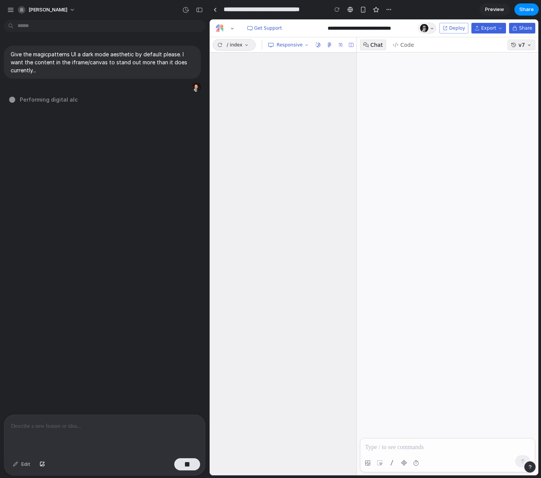
click at [110, 168] on div "Give the magicpatterns UI a dark mode aesthetic by default please. I want the c…" at bounding box center [102, 218] width 205 height 391
click at [41, 106] on div "Give the magicpatterns UI a dark mode aesthetic by default please. I want the c…" at bounding box center [102, 218] width 205 height 391
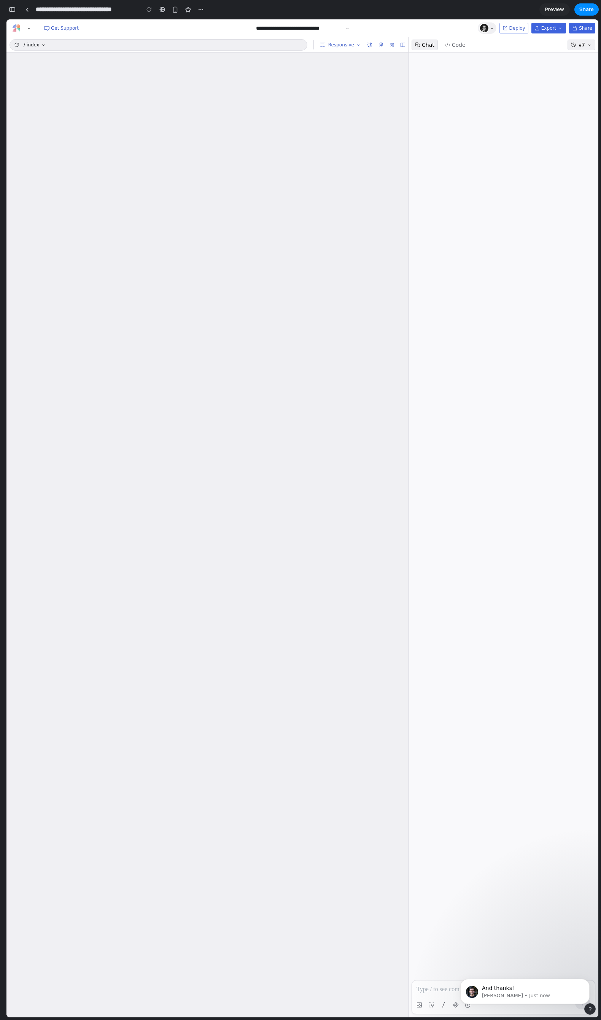
drag, startPoint x: 403, startPoint y: 46, endPoint x: 403, endPoint y: 54, distance: 8.0
click at [403, 46] on icon at bounding box center [402, 45] width 5 height 5
click at [10, 14] on button "button" at bounding box center [12, 9] width 12 height 12
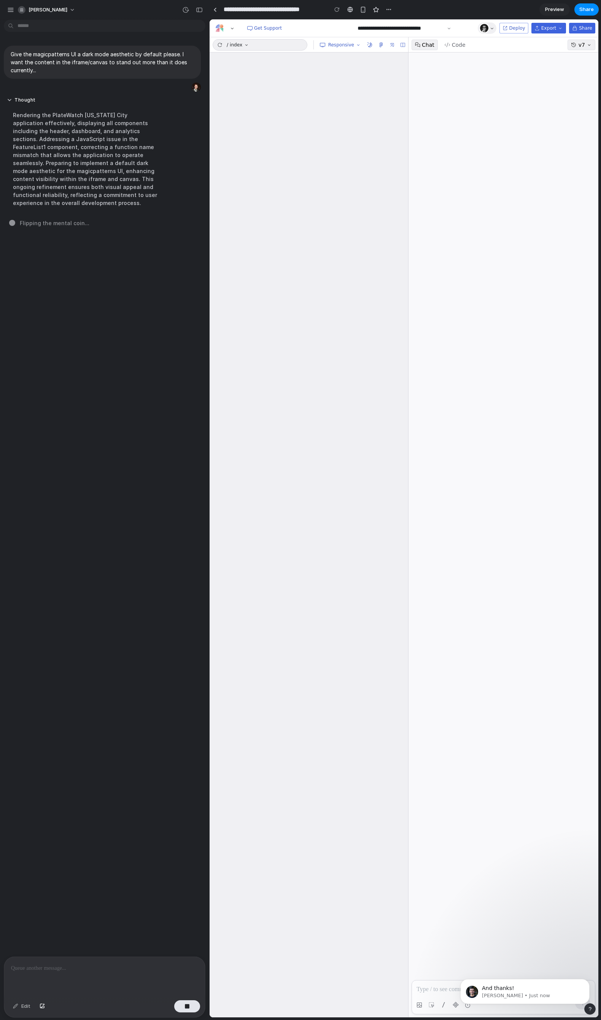
click at [99, 280] on div "Give the magicpatterns UI a dark mode aesthetic by default please. I want the c…" at bounding box center [102, 490] width 205 height 934
click at [78, 155] on div "Rendering the PlateWatch [US_STATE] City application effectively, displaying al…" at bounding box center [85, 158] width 157 height 105
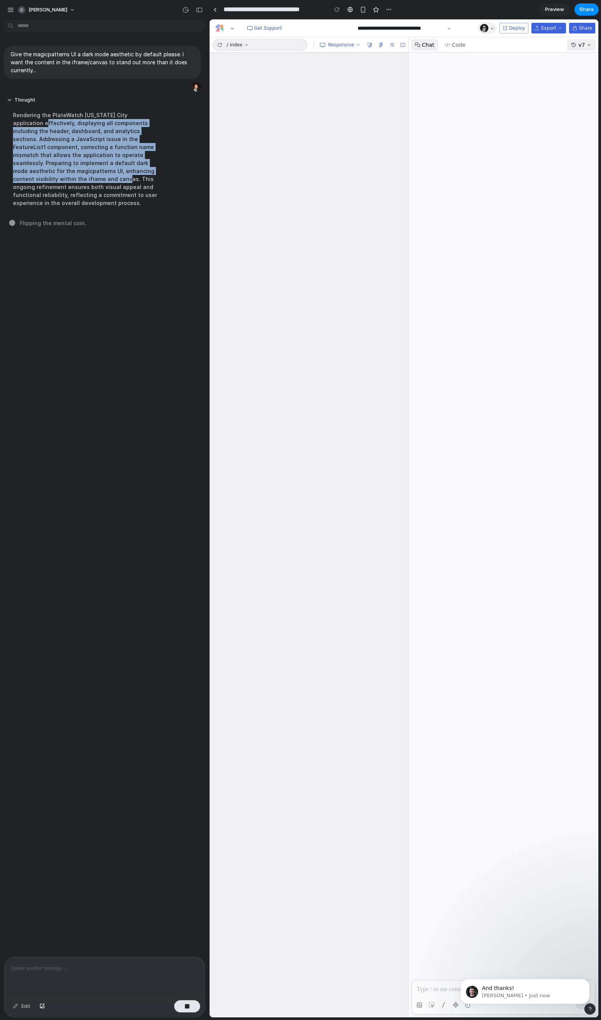
drag, startPoint x: 30, startPoint y: 127, endPoint x: 68, endPoint y: 179, distance: 64.6
click at [68, 179] on div "Rendering the PlateWatch [US_STATE] City application effectively, displaying al…" at bounding box center [85, 158] width 157 height 105
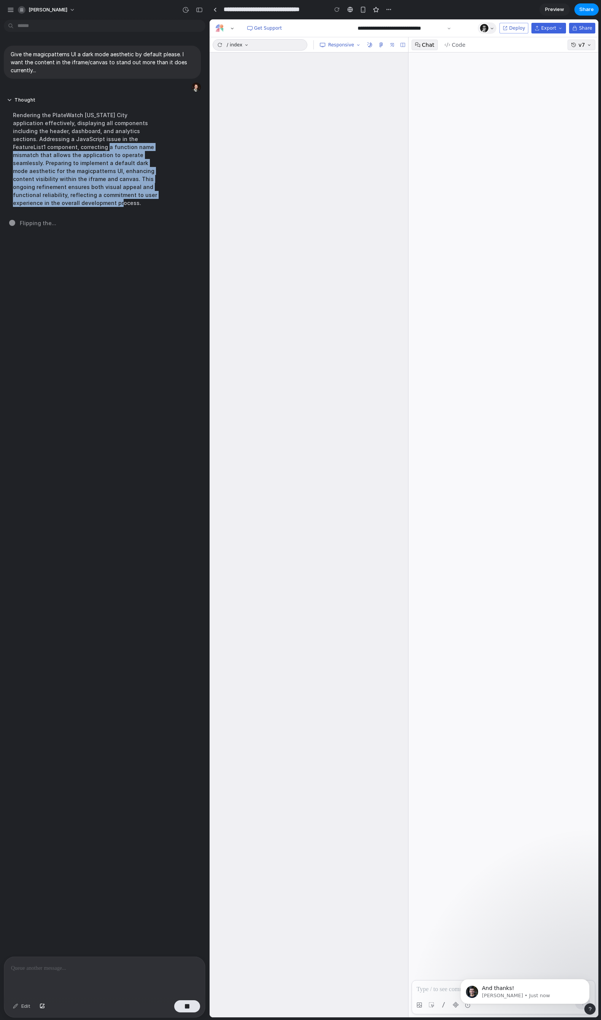
drag, startPoint x: 84, startPoint y: 205, endPoint x: 56, endPoint y: 147, distance: 64.1
click at [56, 147] on div "Rendering the PlateWatch [US_STATE] City application effectively, displaying al…" at bounding box center [85, 158] width 157 height 105
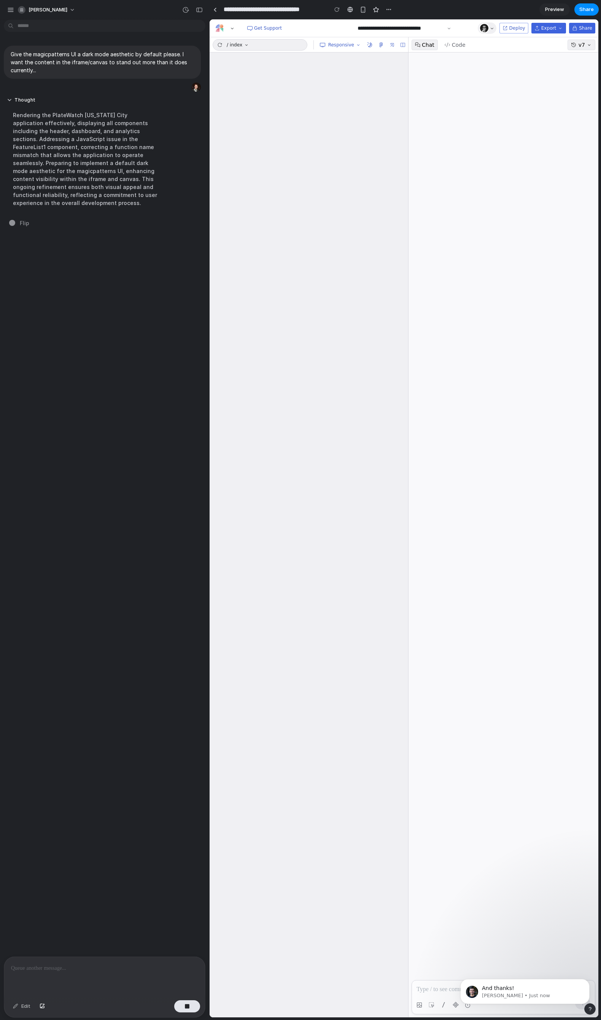
click at [57, 147] on div "Rendering the PlateWatch [US_STATE] City application effectively, displaying al…" at bounding box center [85, 158] width 157 height 105
click at [407, 44] on div "/ index Responsive" at bounding box center [309, 44] width 199 height 15
click at [402, 44] on icon at bounding box center [402, 45] width 5 height 5
click at [83, 157] on div "Rendering the PlateWatch [US_STATE] City application effectively, displaying al…" at bounding box center [85, 158] width 157 height 105
drag, startPoint x: 86, startPoint y: 199, endPoint x: 40, endPoint y: 155, distance: 63.2
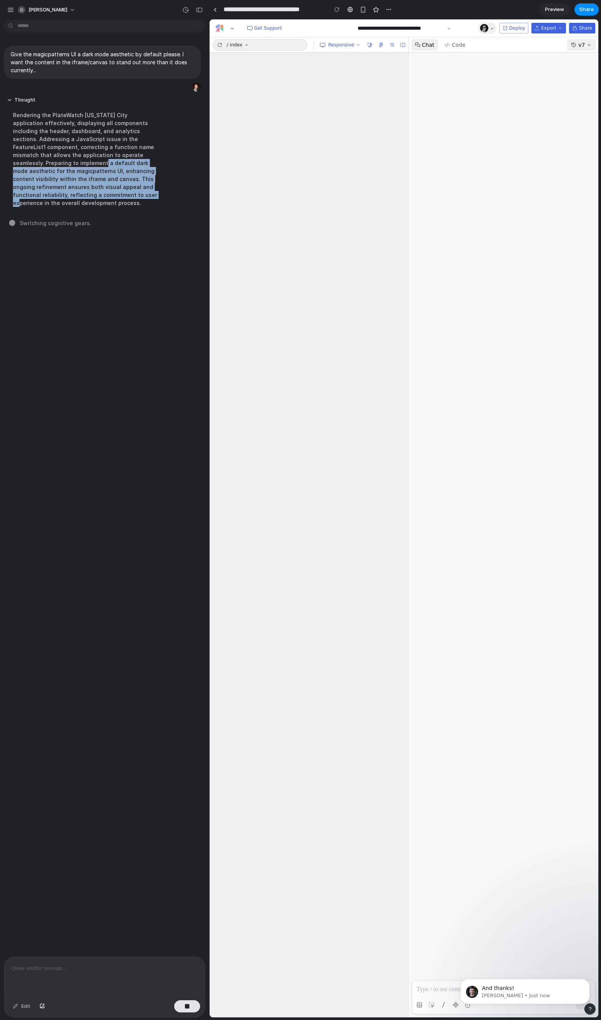
click at [40, 155] on div "Rendering the PlateWatch [US_STATE] City application effectively, displaying al…" at bounding box center [85, 158] width 157 height 105
drag, startPoint x: 40, startPoint y: 155, endPoint x: 41, endPoint y: 159, distance: 4.7
click at [40, 155] on div "Rendering the PlateWatch [US_STATE] City application effectively, displaying al…" at bounding box center [85, 158] width 157 height 105
drag, startPoint x: 59, startPoint y: 165, endPoint x: 84, endPoint y: 181, distance: 29.4
click at [84, 181] on div "Rendering the PlateWatch [US_STATE] City application effectively, displaying al…" at bounding box center [85, 158] width 157 height 105
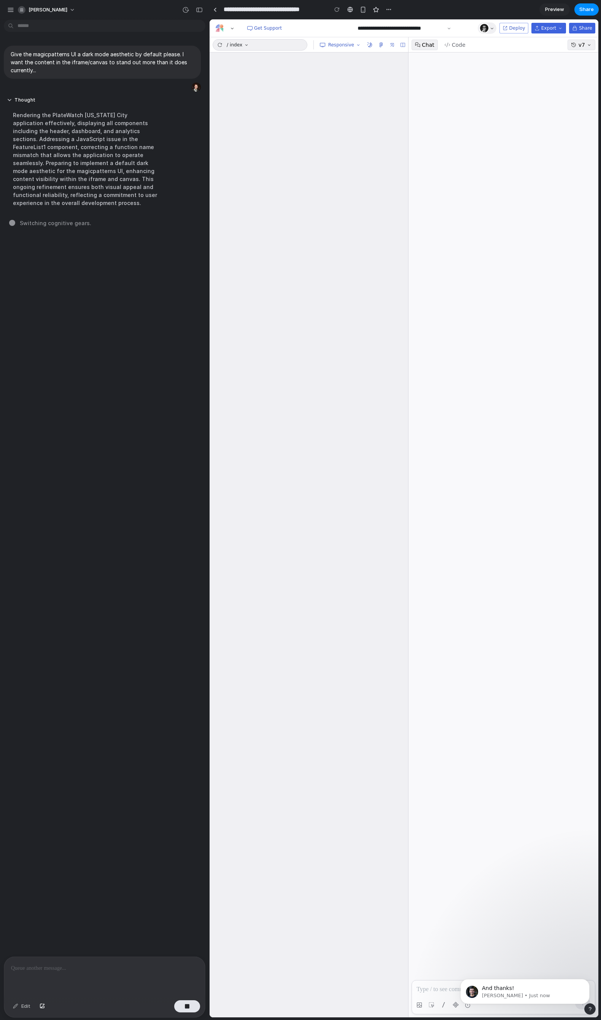
drag, startPoint x: 84, startPoint y: 181, endPoint x: 80, endPoint y: 191, distance: 11.4
click at [84, 181] on div "Rendering the PlateWatch [US_STATE] City application effectively, displaying al…" at bounding box center [85, 158] width 157 height 105
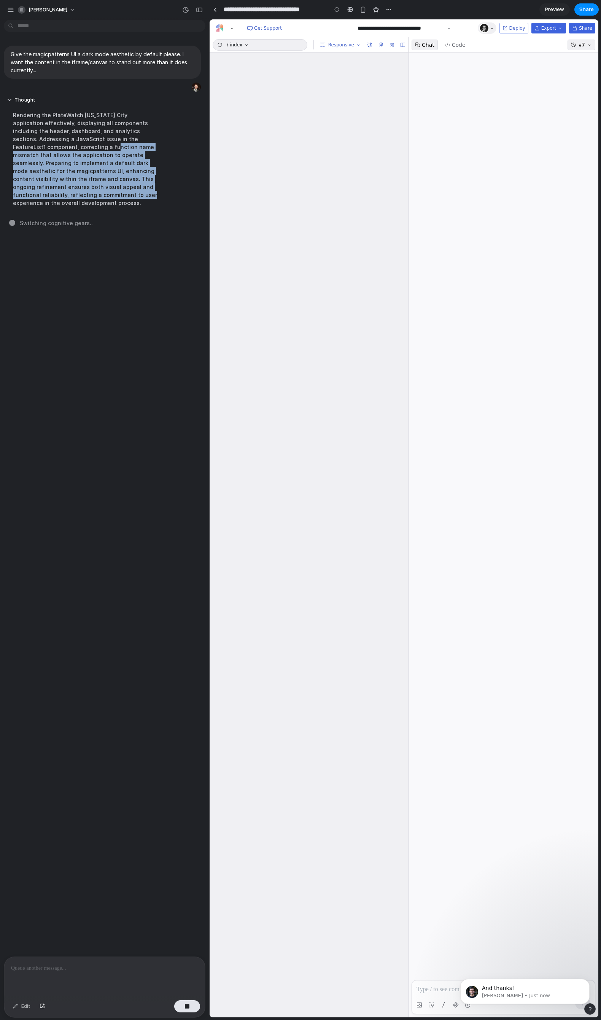
drag, startPoint x: 79, startPoint y: 194, endPoint x: 61, endPoint y: 132, distance: 63.7
click at [62, 133] on div "Rendering the PlateWatch [US_STATE] City application effectively, displaying al…" at bounding box center [85, 158] width 157 height 105
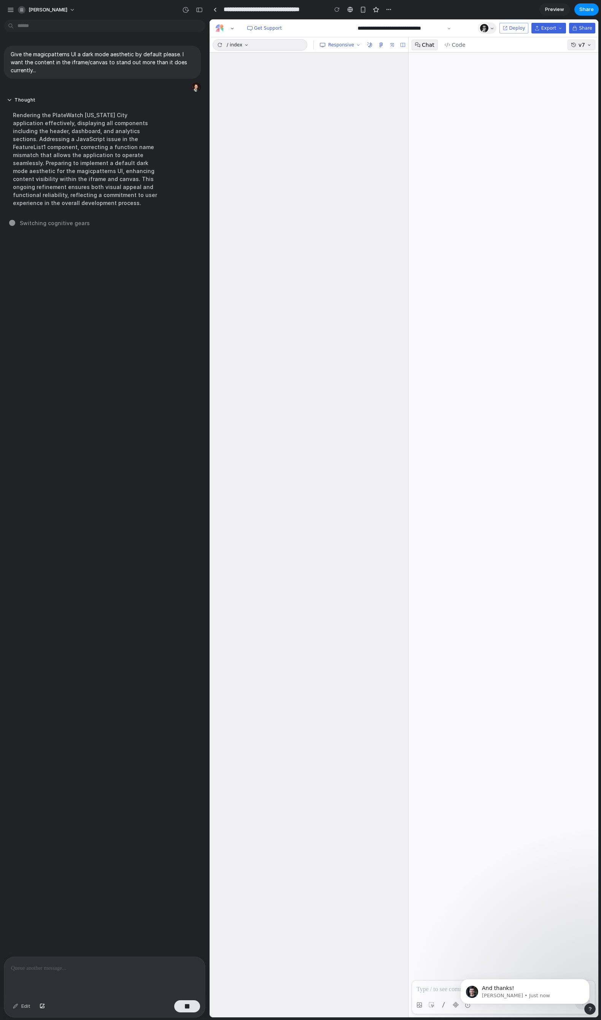
click at [85, 148] on div "Rendering the PlateWatch [US_STATE] City application effectively, displaying al…" at bounding box center [85, 158] width 157 height 105
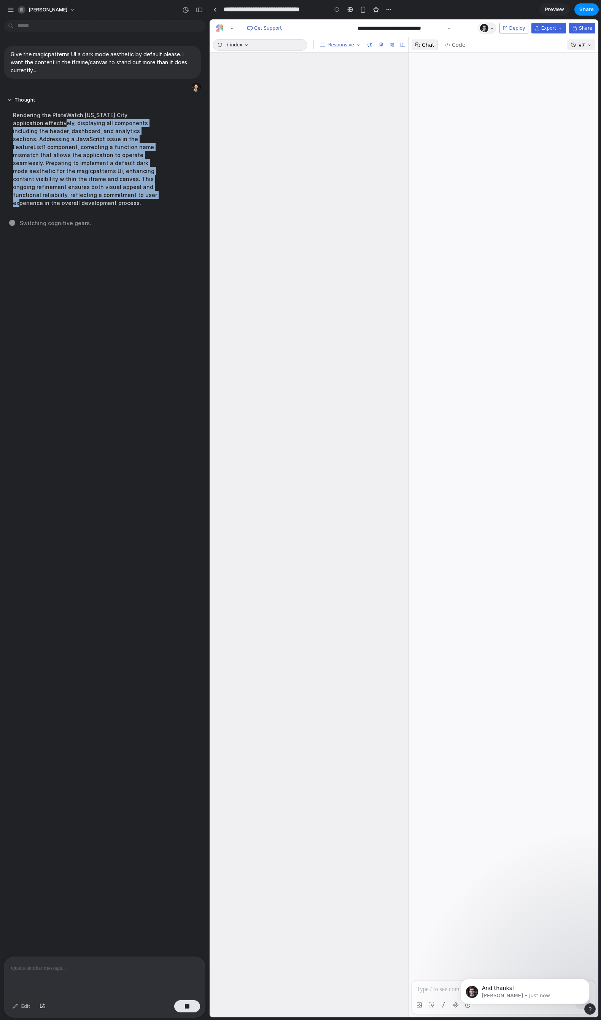
drag, startPoint x: 44, startPoint y: 121, endPoint x: 87, endPoint y: 192, distance: 83.0
click at [87, 192] on div "Rendering the PlateWatch [US_STATE] City application effectively, displaying al…" at bounding box center [85, 158] width 157 height 105
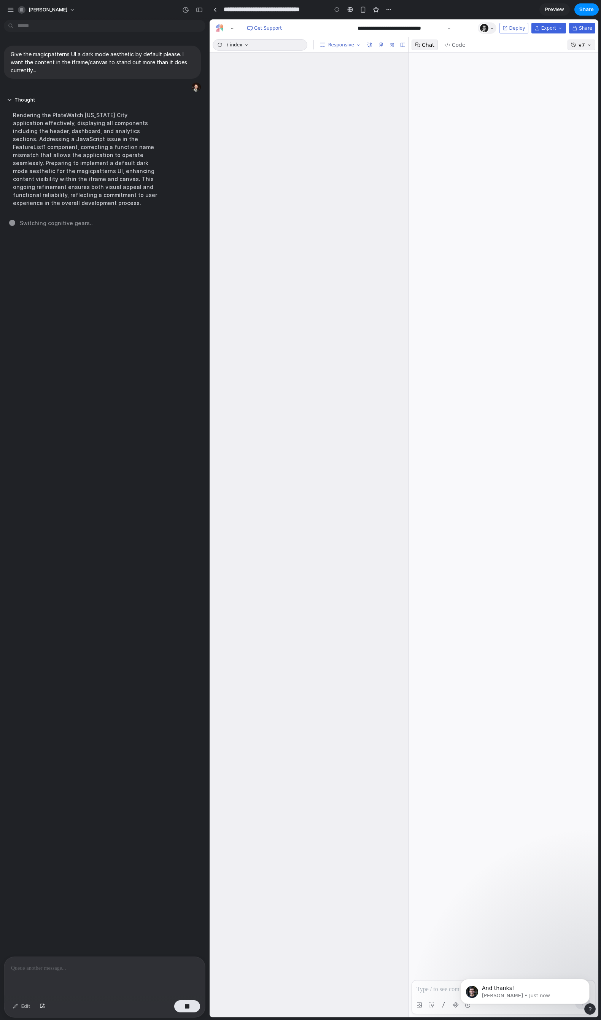
drag, startPoint x: 87, startPoint y: 192, endPoint x: 88, endPoint y: 197, distance: 5.5
click at [87, 192] on div "Rendering the PlateWatch [US_STATE] City application effectively, displaying al…" at bounding box center [85, 158] width 157 height 105
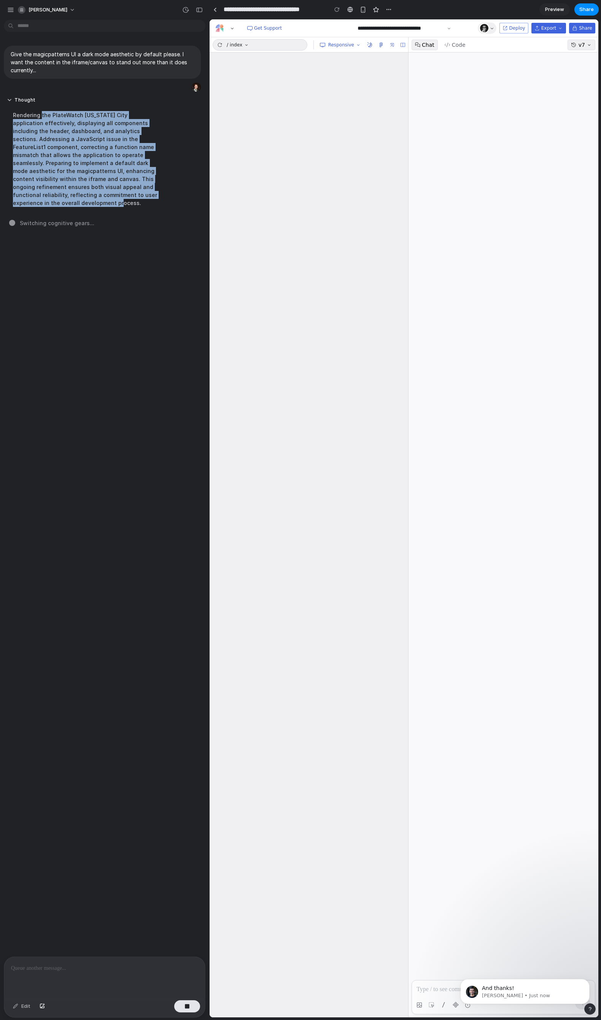
drag, startPoint x: 83, startPoint y: 195, endPoint x: 41, endPoint y: 116, distance: 90.0
click at [41, 116] on div "Rendering the PlateWatch [US_STATE] City application effectively, displaying al…" at bounding box center [85, 158] width 157 height 105
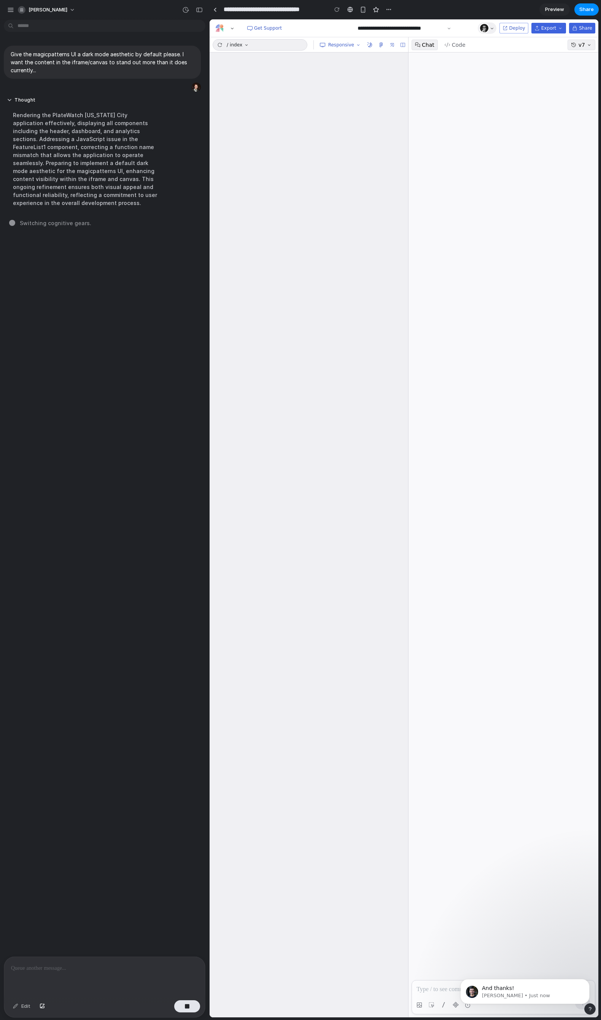
drag, startPoint x: 40, startPoint y: 148, endPoint x: 56, endPoint y: 190, distance: 45.5
click at [56, 190] on div "Rendering the PlateWatch [US_STATE] City application effectively, displaying al…" at bounding box center [85, 158] width 157 height 105
drag, startPoint x: 56, startPoint y: 190, endPoint x: 197, endPoint y: 253, distance: 154.6
click at [56, 190] on div "Rendering the PlateWatch [US_STATE] City application effectively, displaying al…" at bounding box center [85, 158] width 157 height 105
click at [531, 477] on p "And thanks!" at bounding box center [531, 989] width 98 height 8
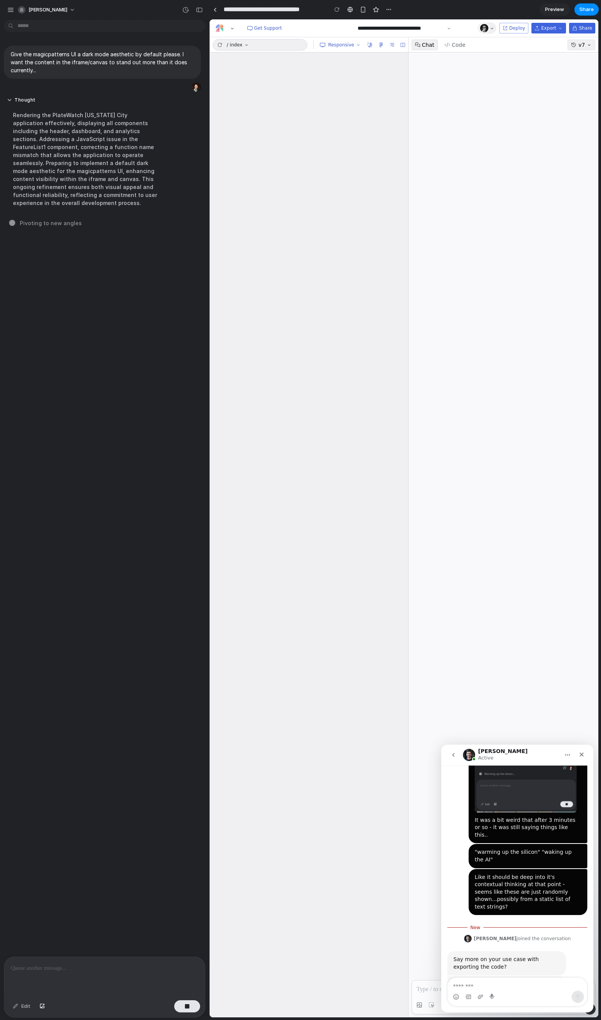
scroll to position [302, 0]
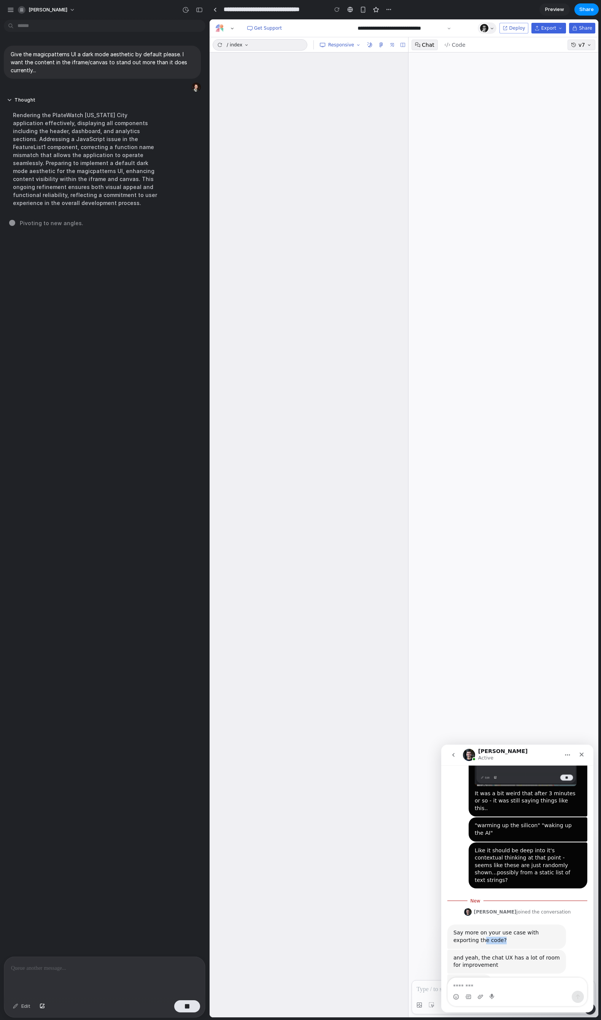
drag, startPoint x: 477, startPoint y: 911, endPoint x: 458, endPoint y: 909, distance: 19.5
click at [458, 477] on div "Say more on your use case with exporting the code?" at bounding box center [506, 936] width 106 height 15
click at [457, 477] on div "Say more on your use case with exporting the code?" at bounding box center [506, 936] width 106 height 15
click at [509, 477] on textarea "Message…" at bounding box center [517, 984] width 139 height 13
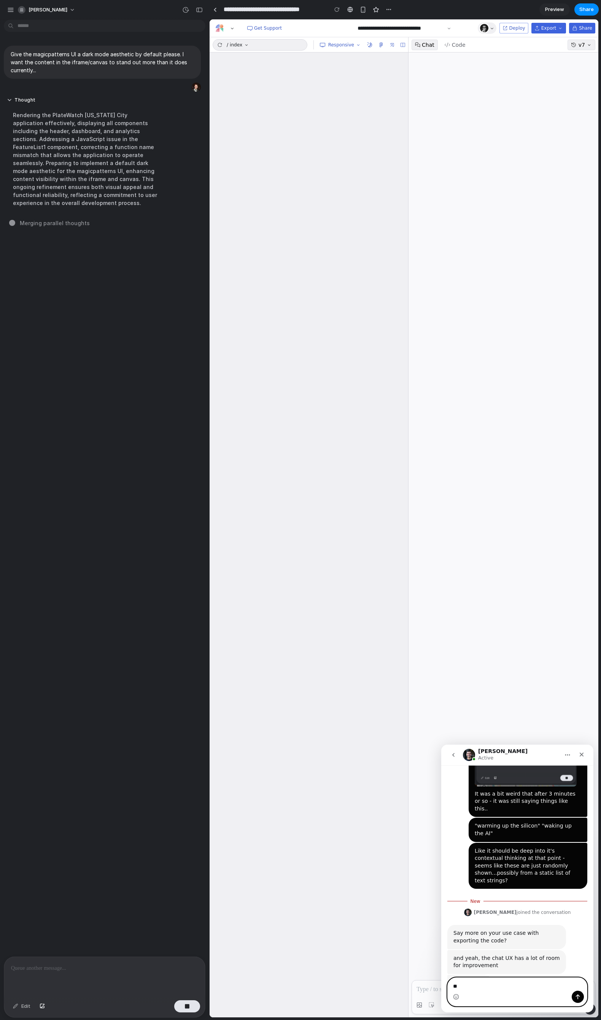
type textarea "*"
type textarea "*******"
type textarea "*"
type textarea "**********"
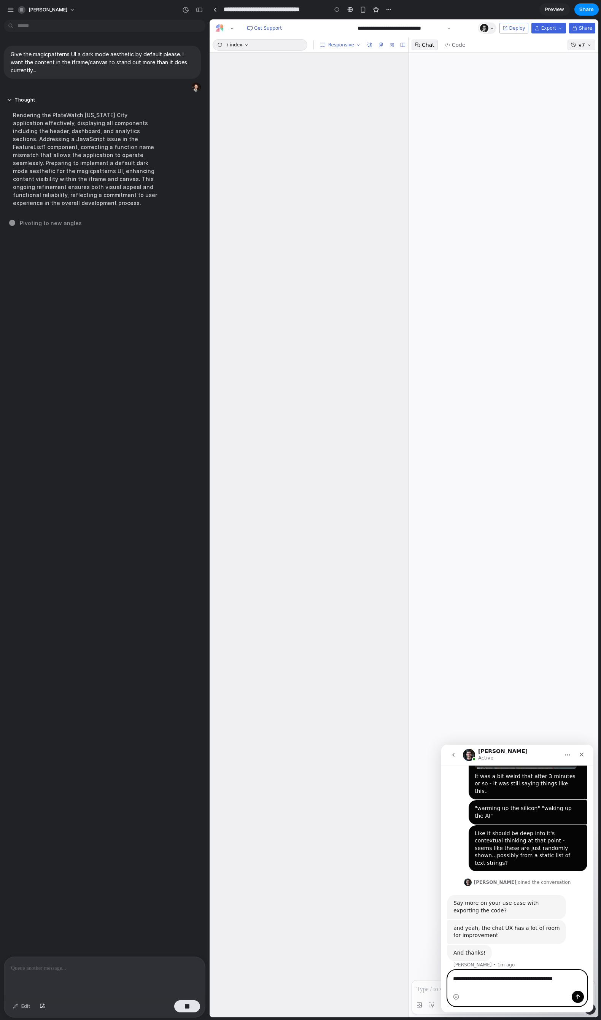
type textarea "**********"
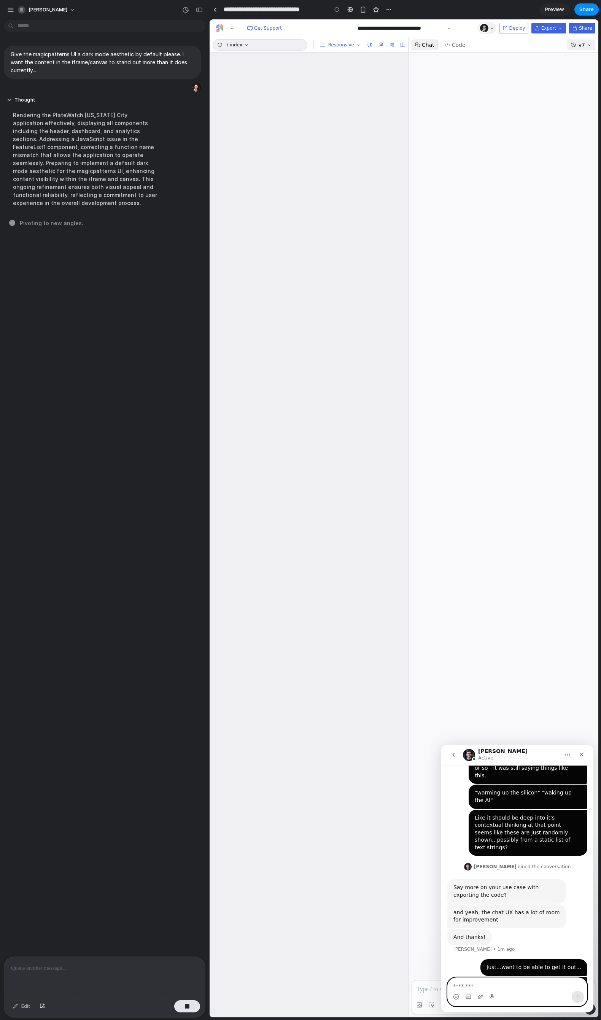
scroll to position [337, 0]
type textarea "**********"
type textarea "*"
type textarea "**********"
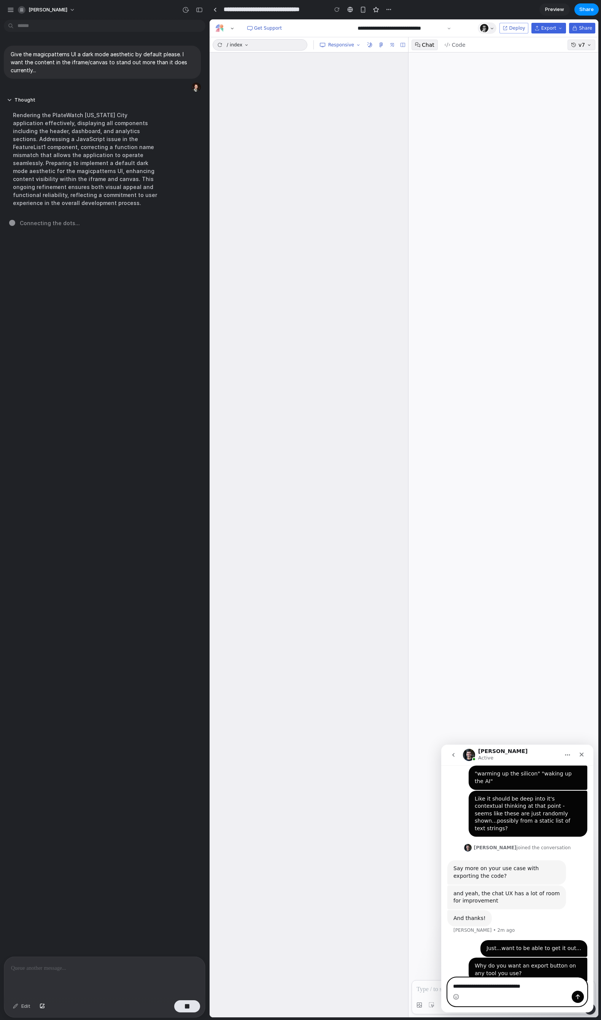
type textarea "**********"
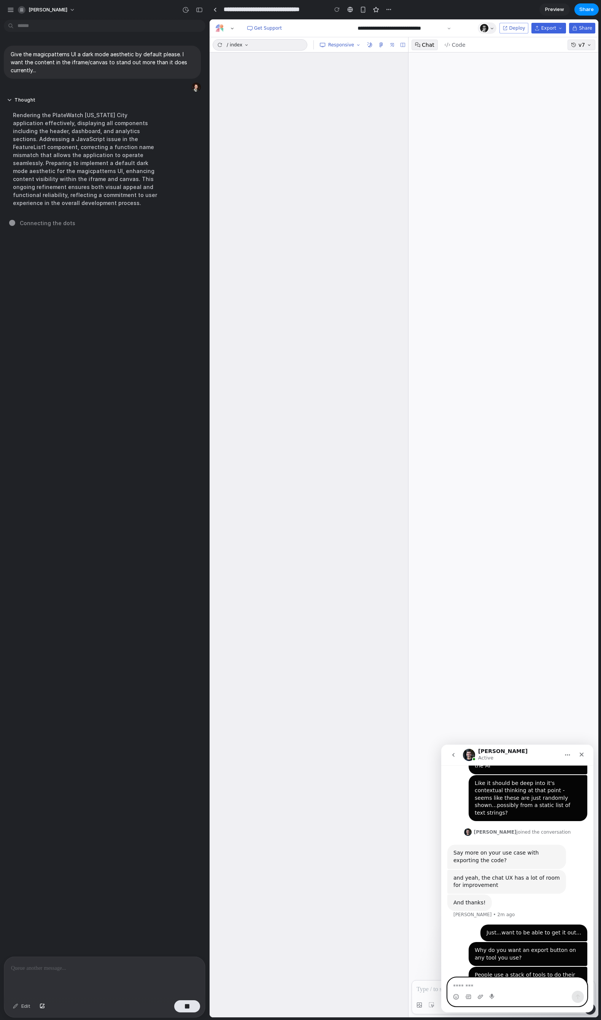
scroll to position [372, 0]
click at [478, 477] on textarea "Message…" at bounding box center [518, 984] width 140 height 13
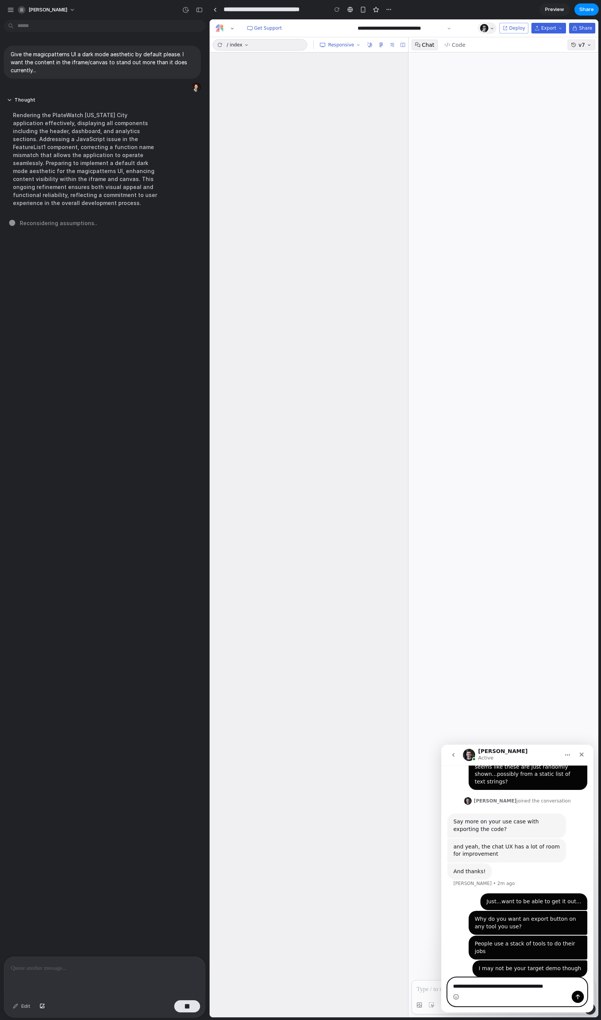
type textarea "**********"
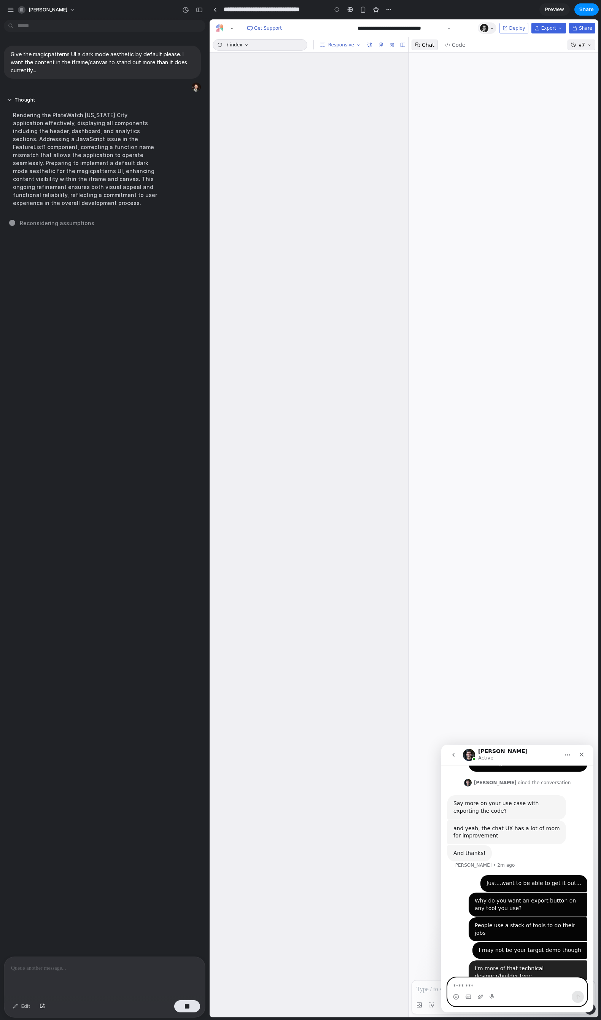
scroll to position [426, 0]
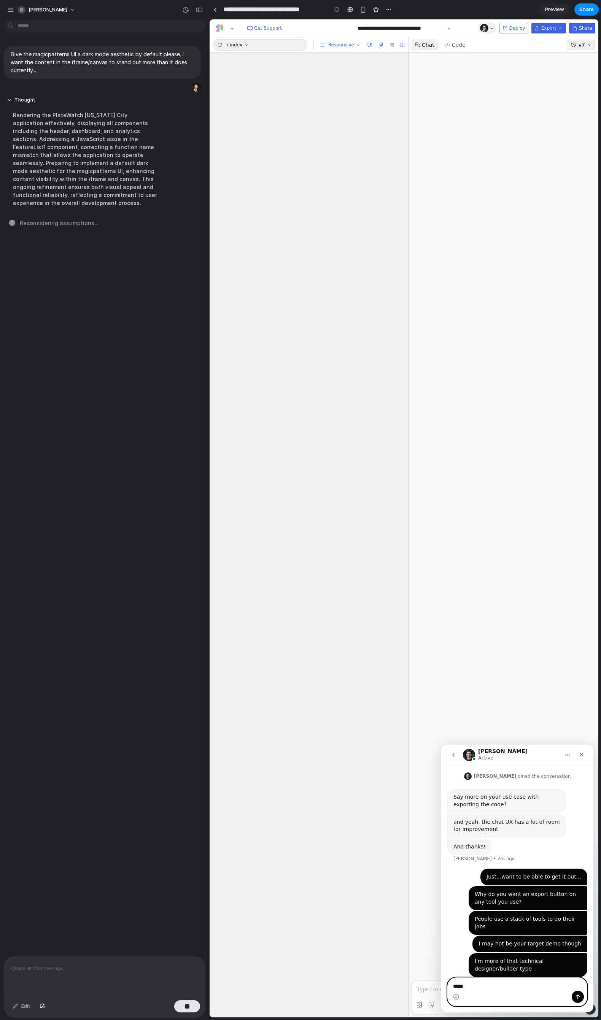
type textarea "******"
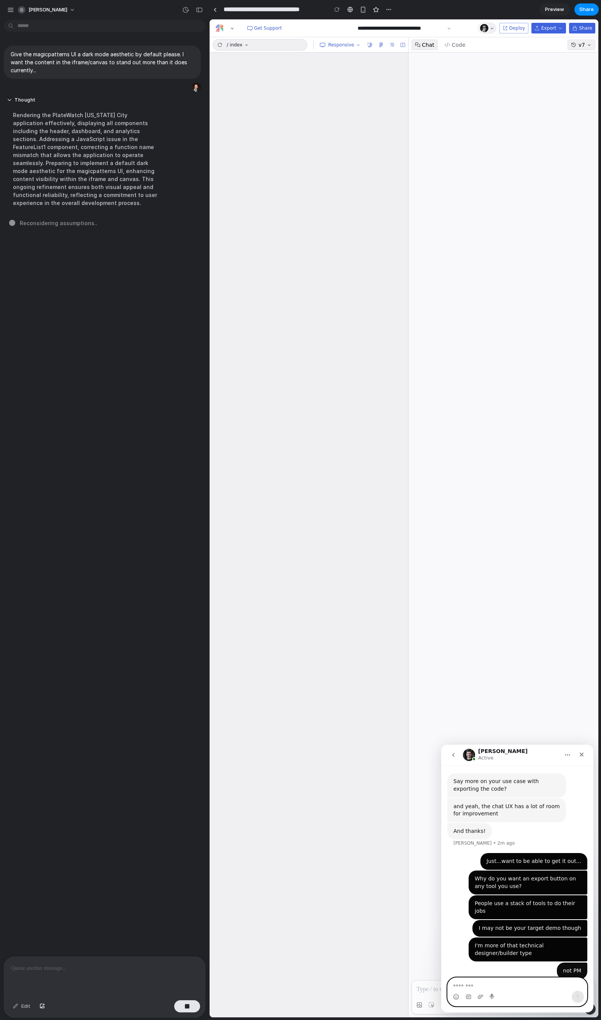
scroll to position [443, 0]
click at [475, 477] on div "And thanks!" at bounding box center [469, 830] width 32 height 8
drag, startPoint x: 160, startPoint y: 223, endPoint x: 191, endPoint y: 180, distance: 53.7
click at [160, 223] on div "Balancing competing priorities ..." at bounding box center [106, 223] width 195 height 8
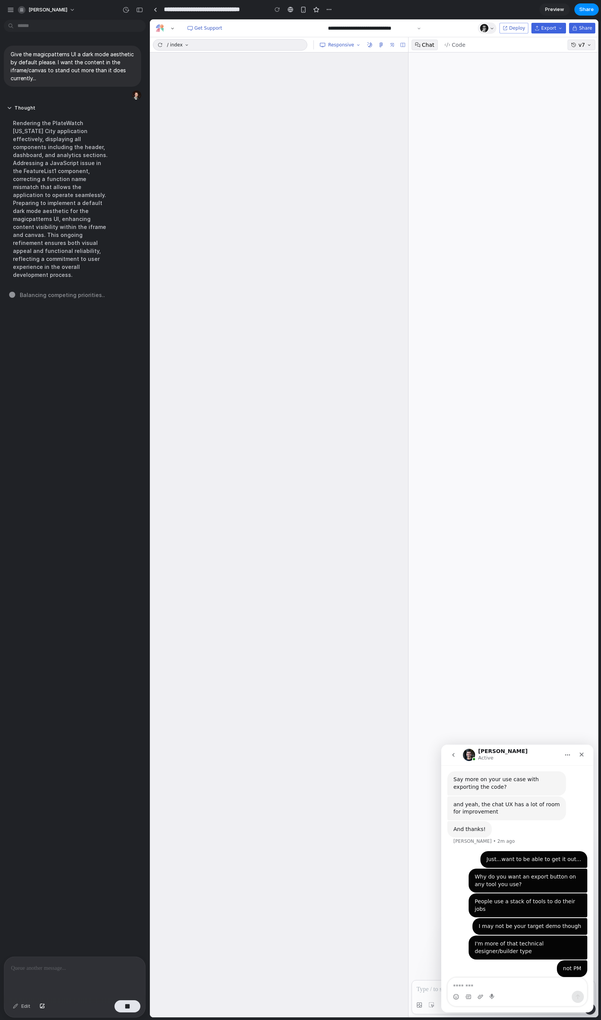
drag, startPoint x: 209, startPoint y: 138, endPoint x: 156, endPoint y: 111, distance: 58.8
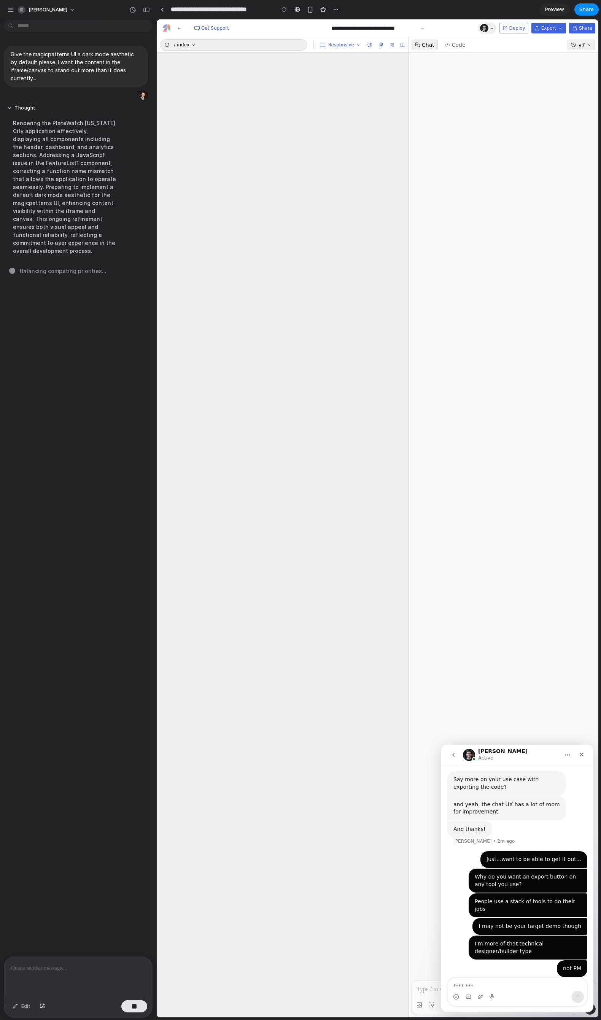
scroll to position [1398, 0]
click at [540, 477] on icon "Home" at bounding box center [567, 755] width 5 height 1
click at [536, 477] on div "Expand window" at bounding box center [546, 774] width 54 height 8
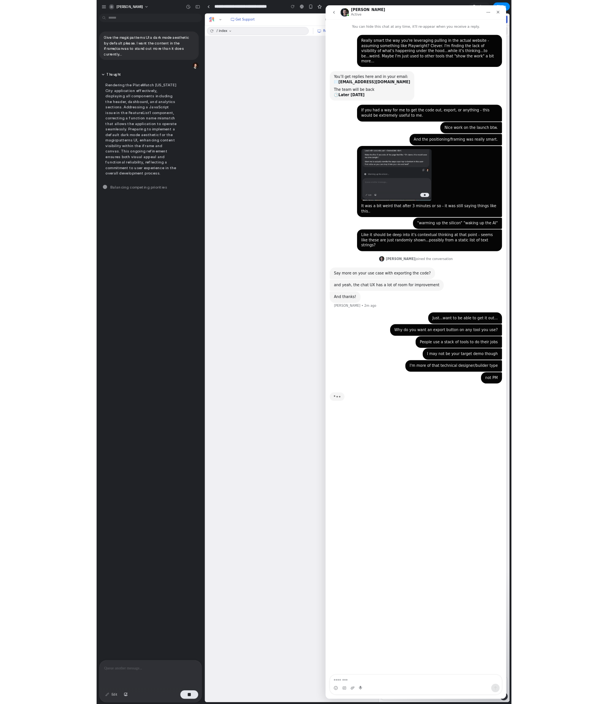
scroll to position [0, 0]
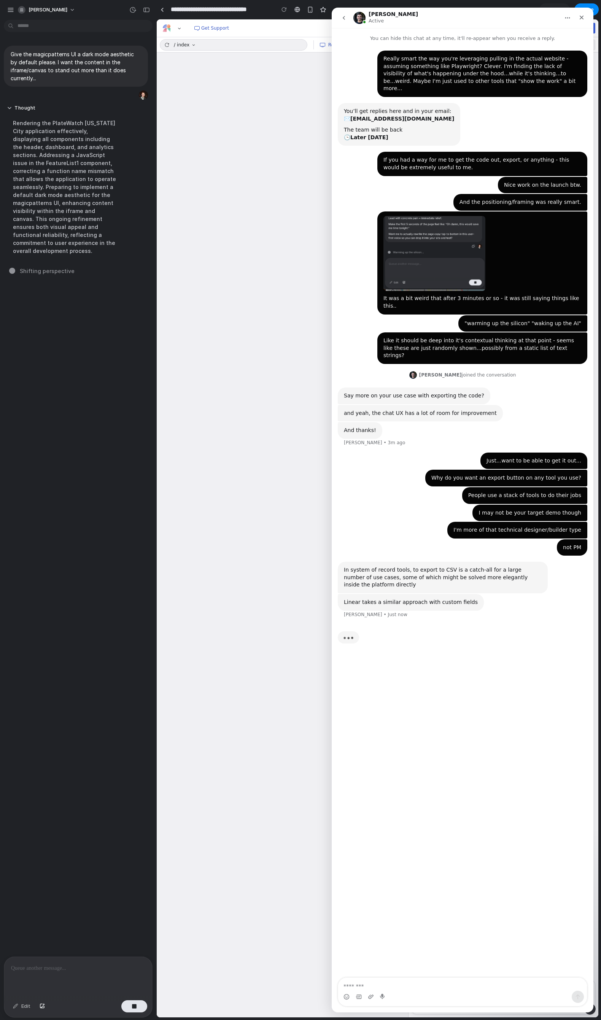
click at [446, 477] on div "Typing" at bounding box center [462, 642] width 249 height 29
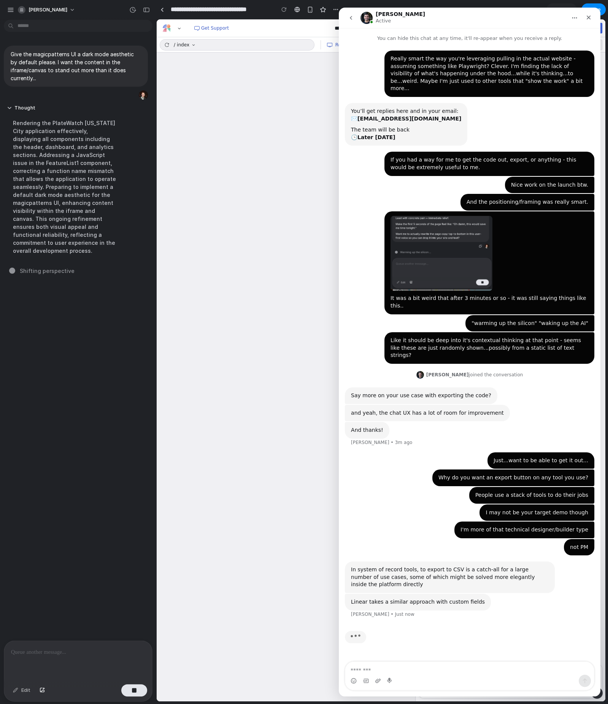
drag, startPoint x: 397, startPoint y: 553, endPoint x: 491, endPoint y: 553, distance: 93.9
click at [491, 477] on div "In system of record tools, to export to CSV is a catch-all for a large number o…" at bounding box center [450, 577] width 198 height 22
click at [427, 477] on textarea "Message…" at bounding box center [469, 668] width 249 height 13
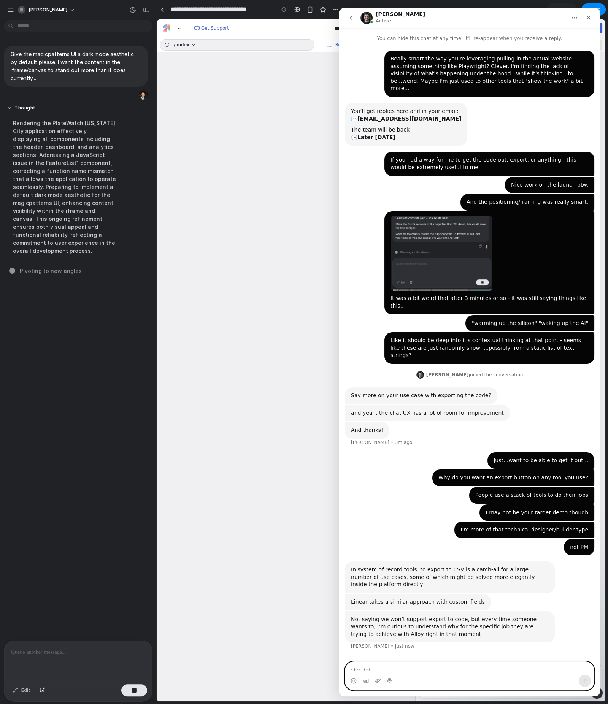
scroll to position [4, 0]
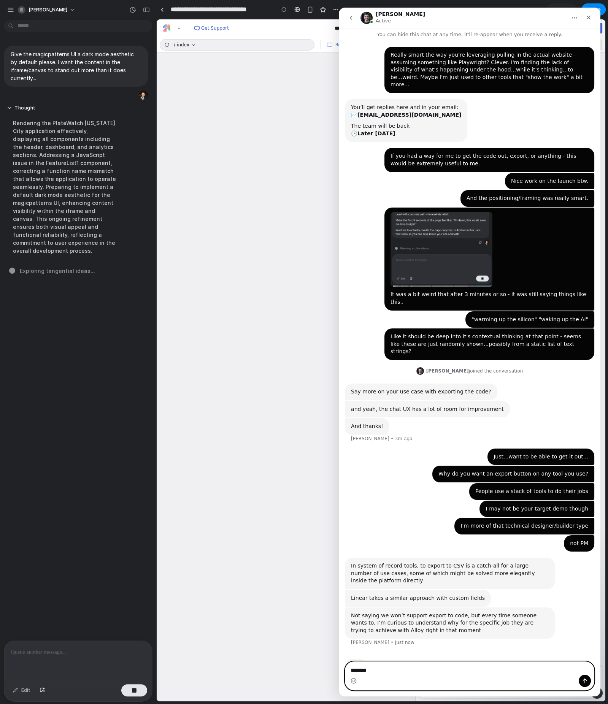
type textarea "*********"
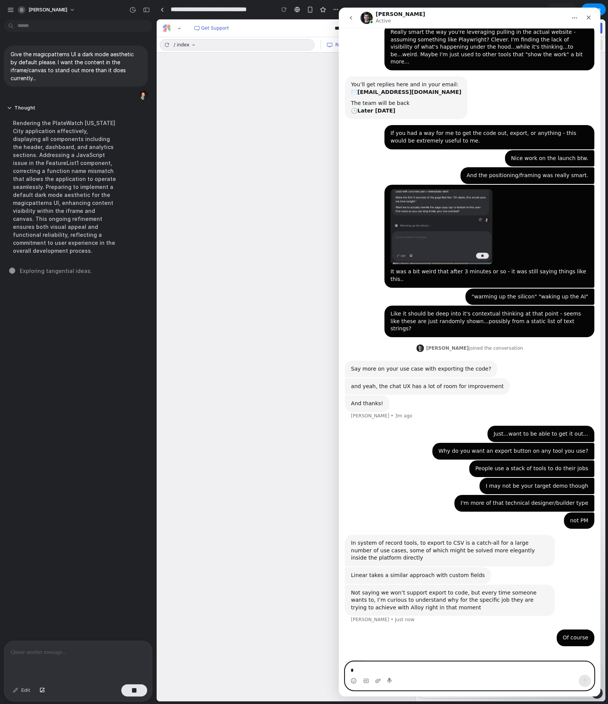
scroll to position [0, 0]
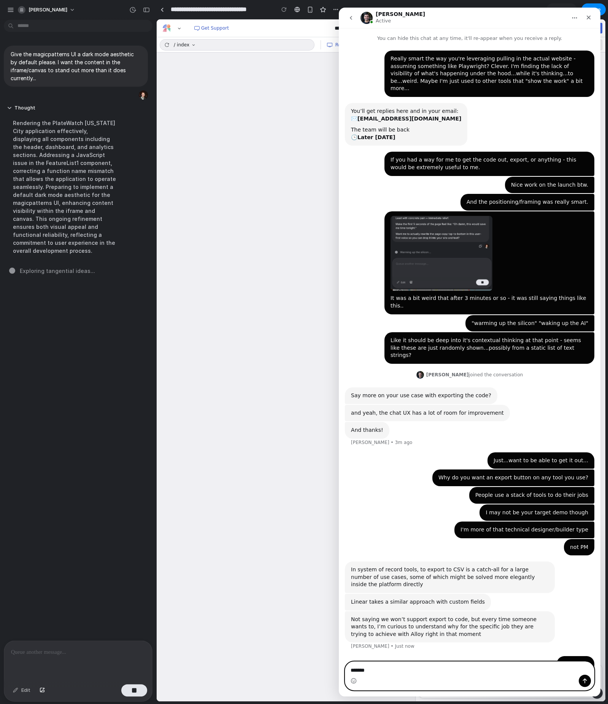
type textarea "********"
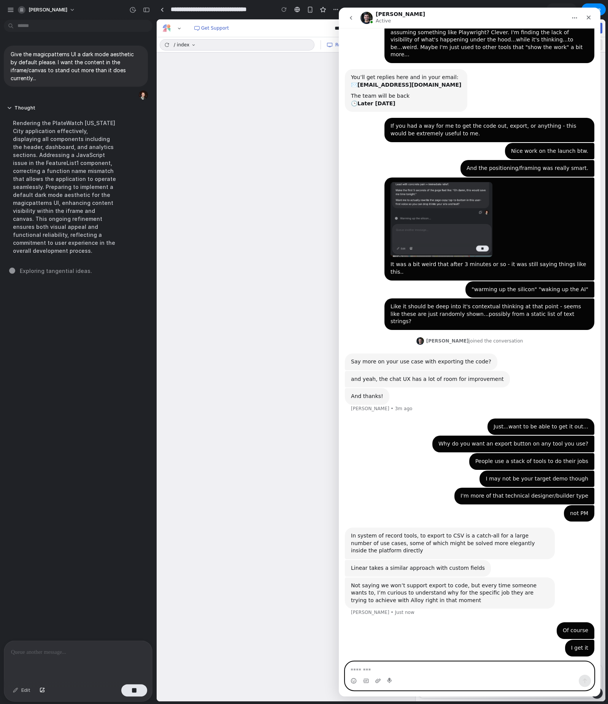
scroll to position [44, 0]
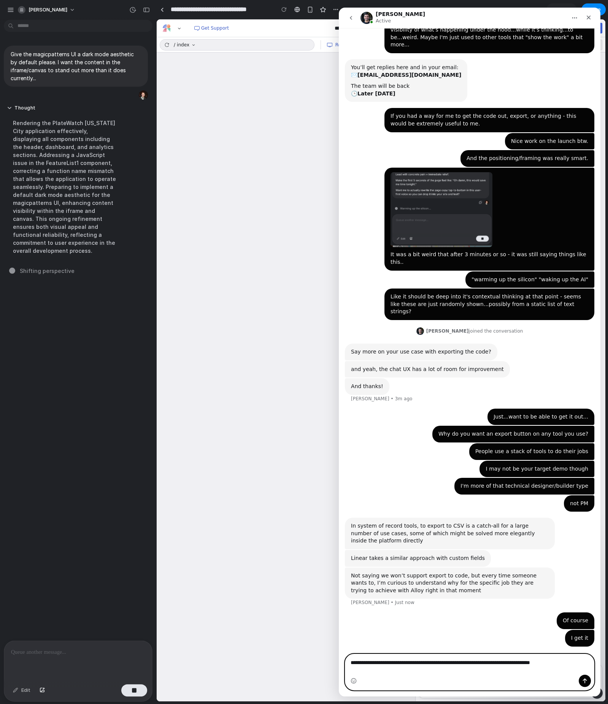
type textarea "**********"
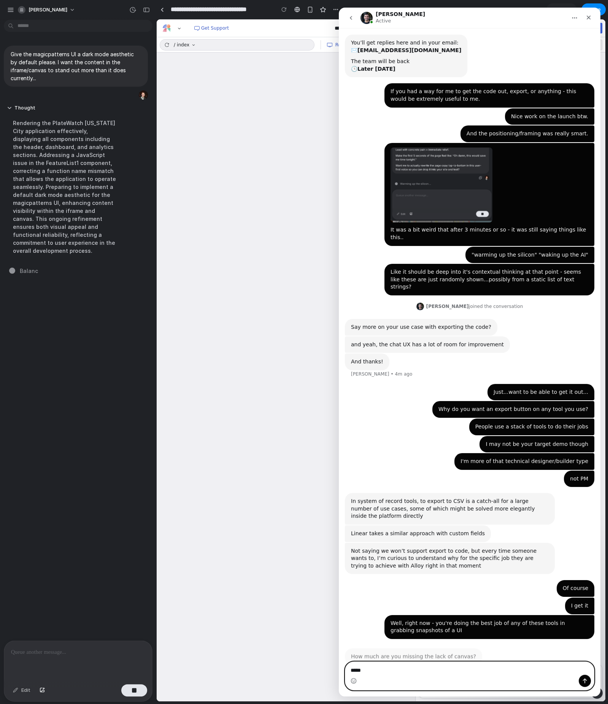
type textarea "*****"
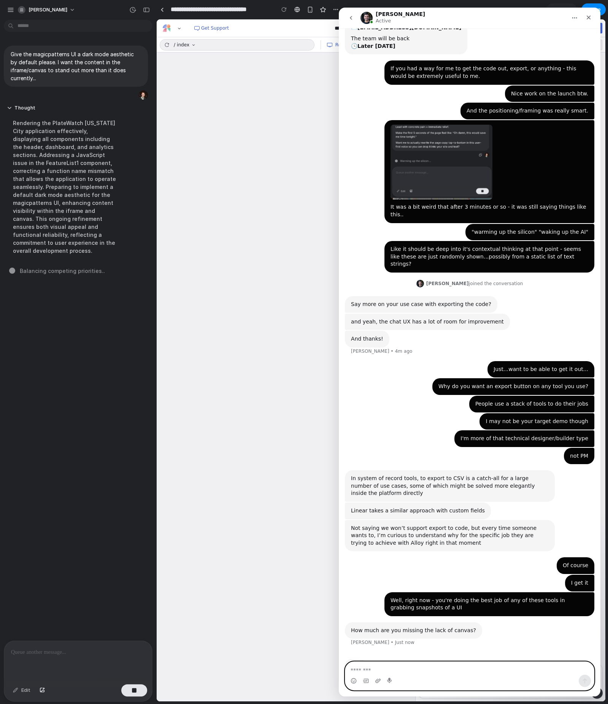
scroll to position [62, 0]
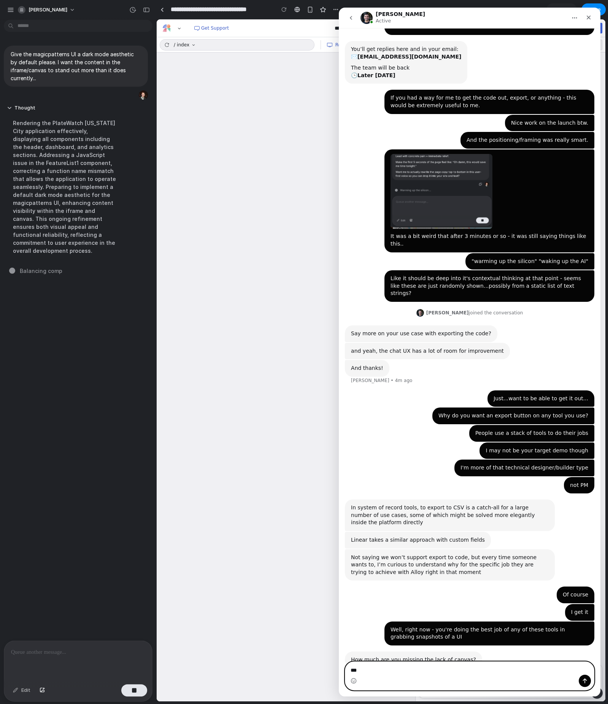
type textarea "***"
type textarea "**********"
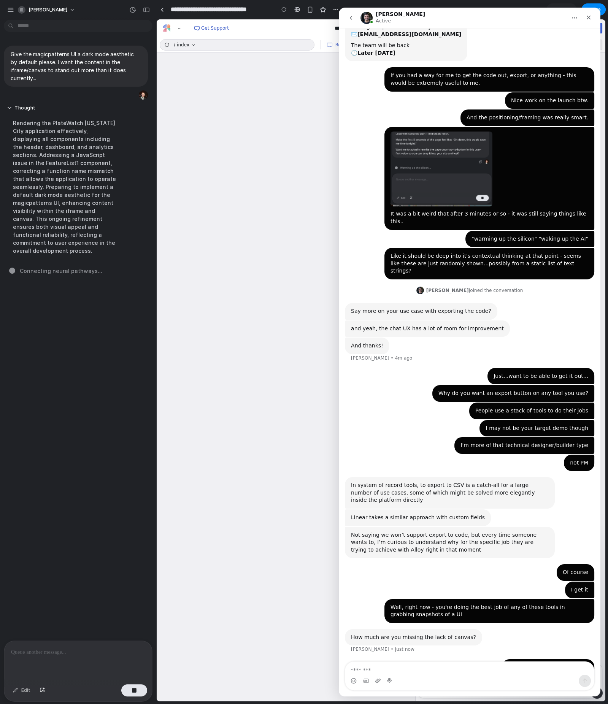
click at [519, 477] on div "Well, right now - you're doing the best job of any of these tools in grabbing s…" at bounding box center [469, 614] width 249 height 30
click at [436, 477] on div "How much are you missing the lack of canvas?" at bounding box center [413, 638] width 125 height 8
click at [401, 477] on textarea "Message…" at bounding box center [469, 668] width 249 height 13
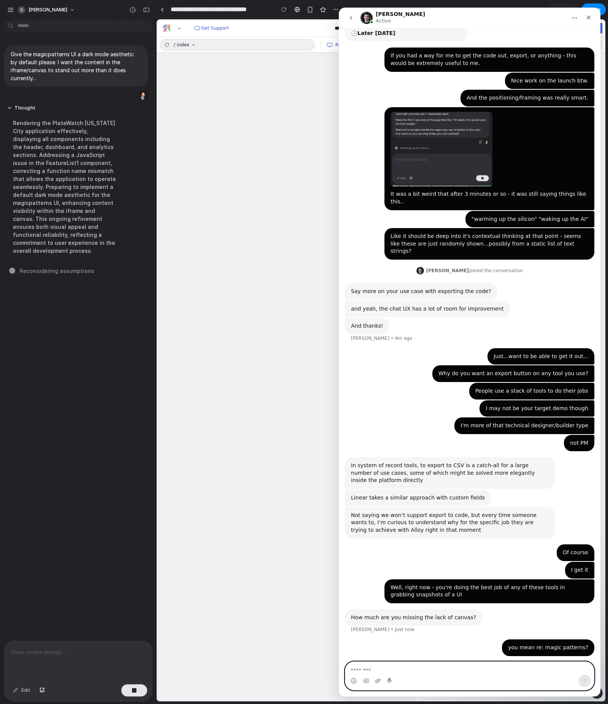
scroll to position [114, 0]
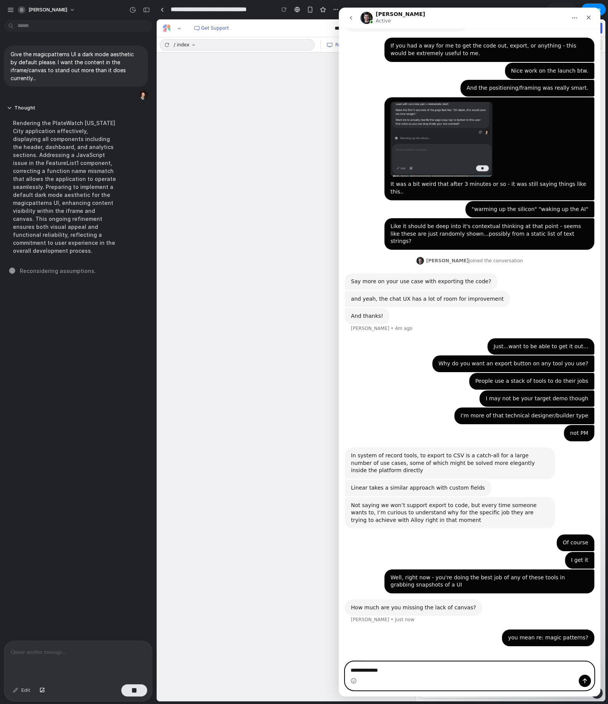
type textarea "**********"
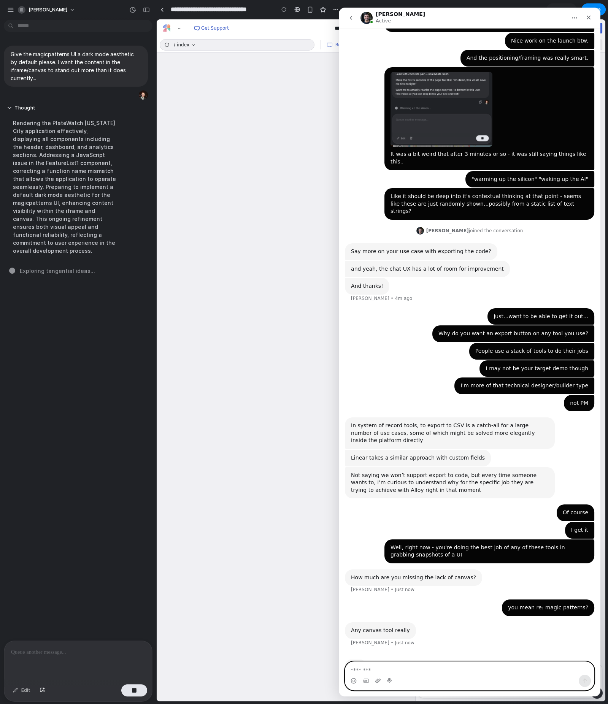
scroll to position [115, 0]
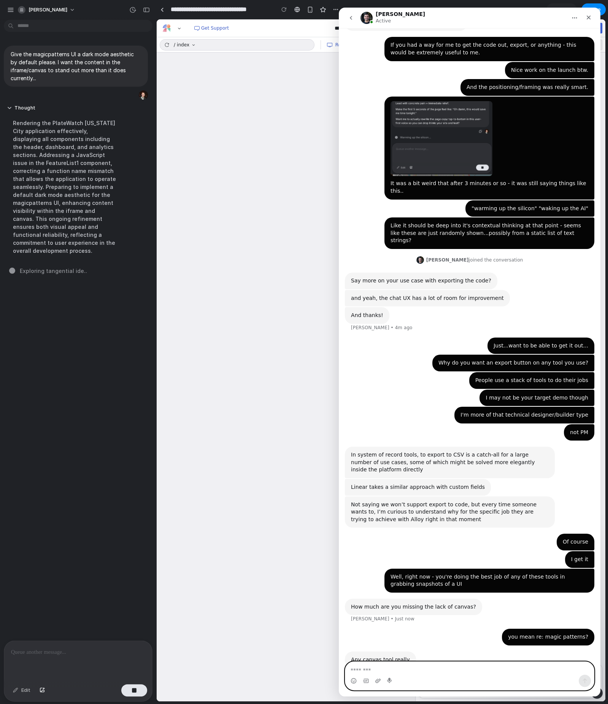
type textarea "*"
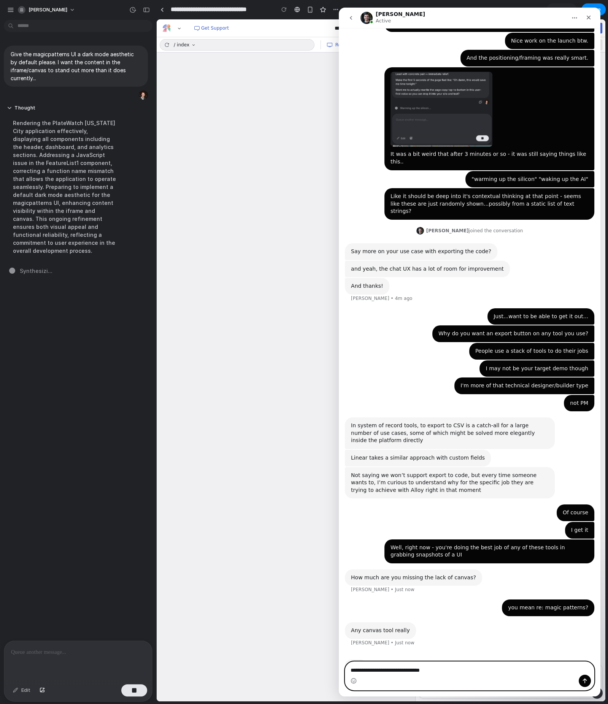
type textarea "**********"
type textarea "******"
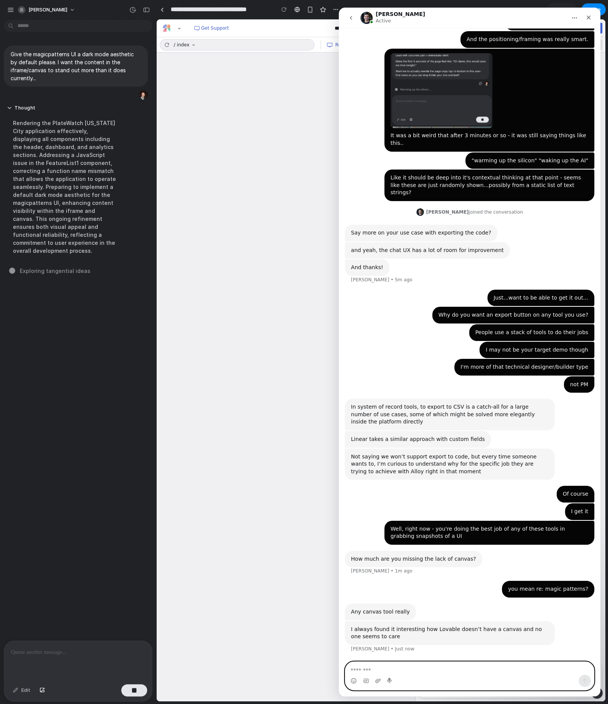
scroll to position [169, 0]
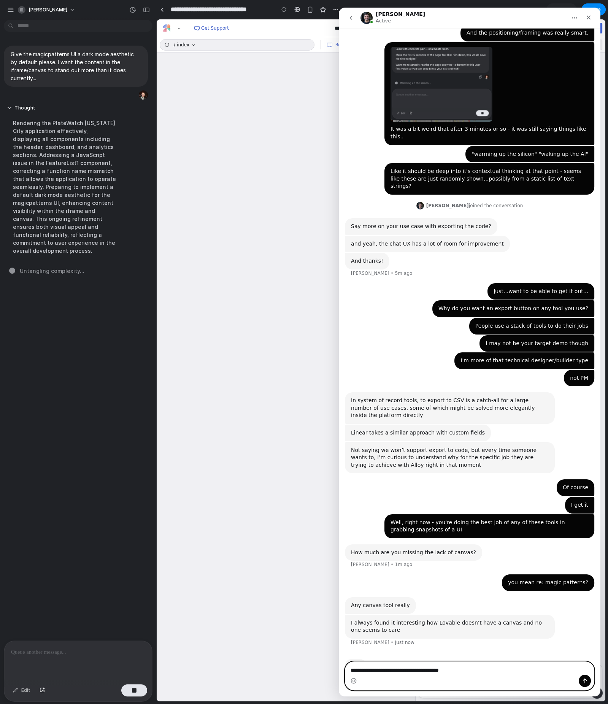
type textarea "**********"
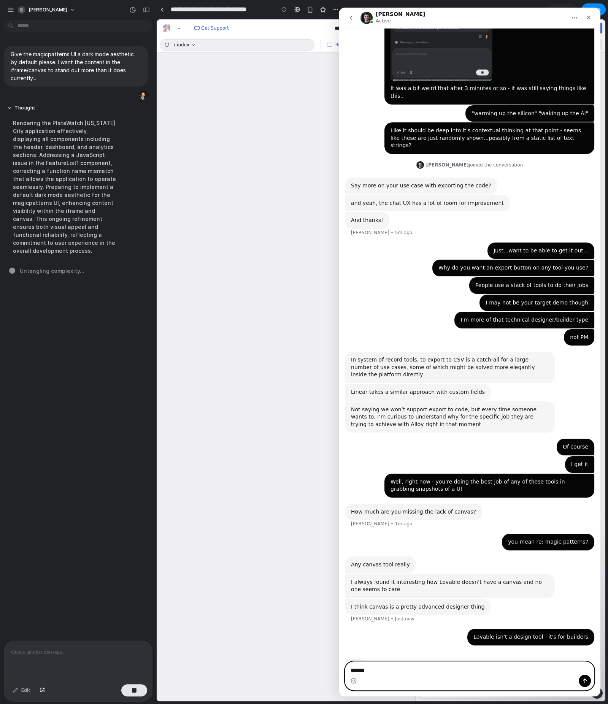
scroll to position [209, 0]
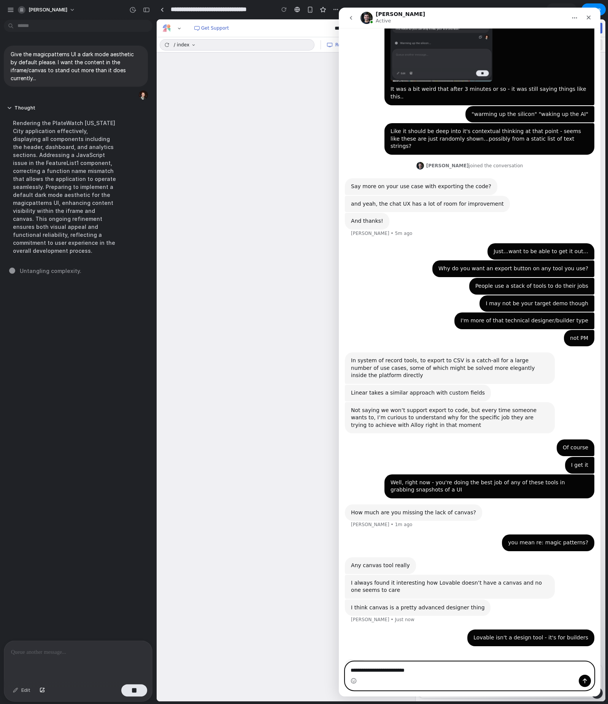
type textarea "**********"
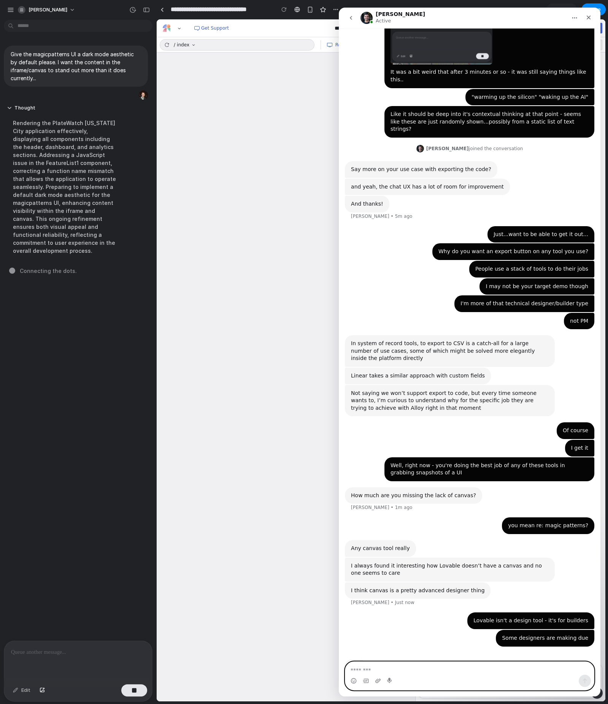
scroll to position [197, 0]
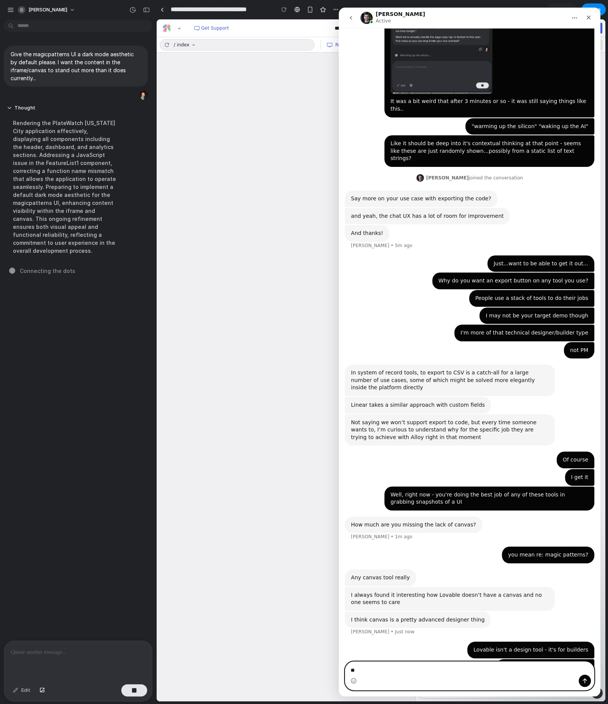
type textarea "***"
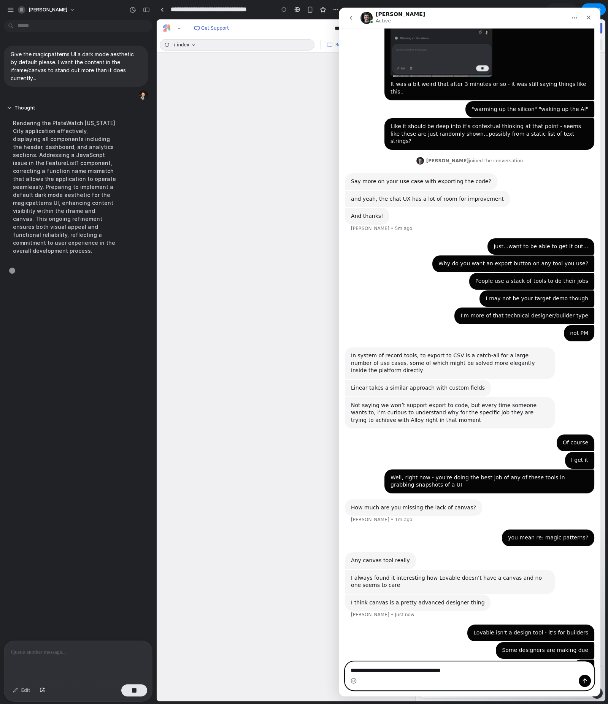
type textarea "**********"
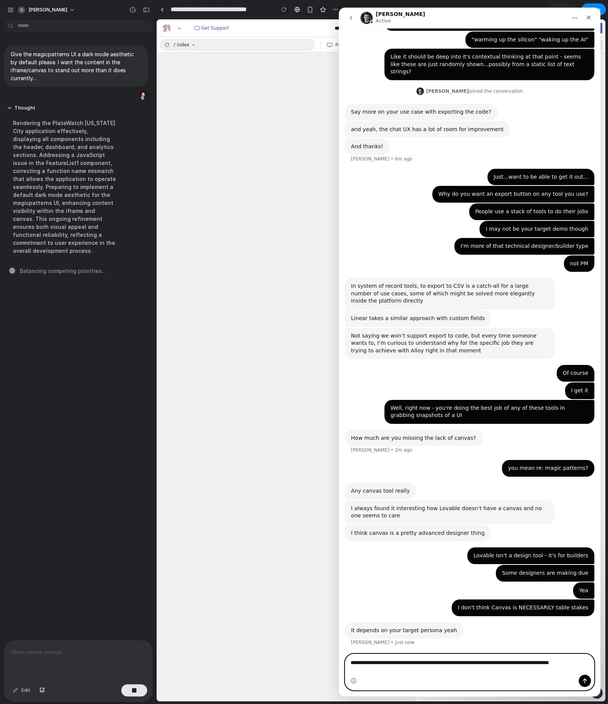
scroll to position [291, 0]
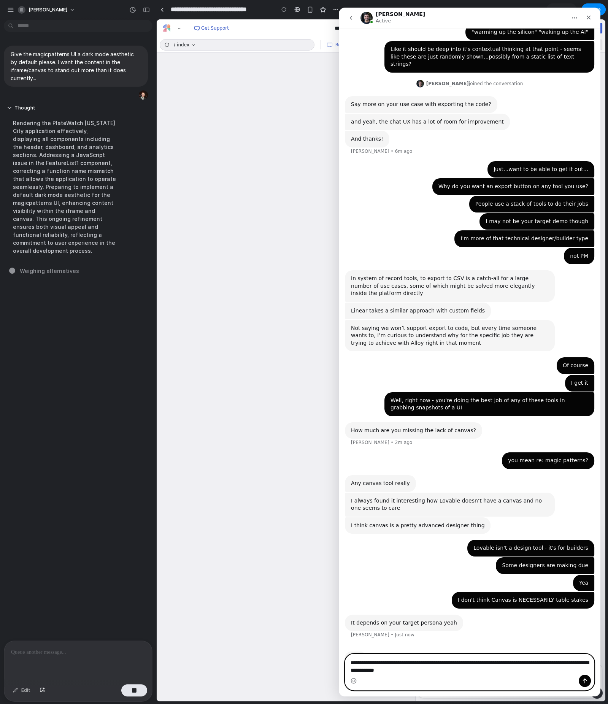
type textarea "**********"
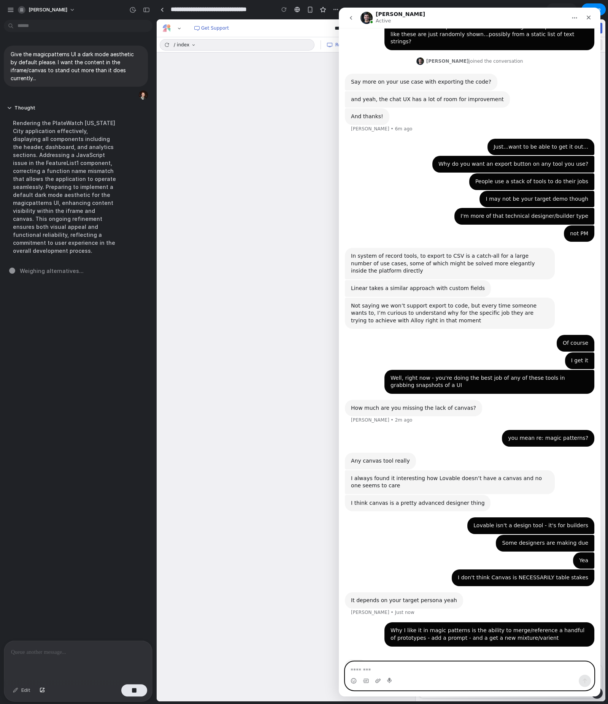
scroll to position [284, 0]
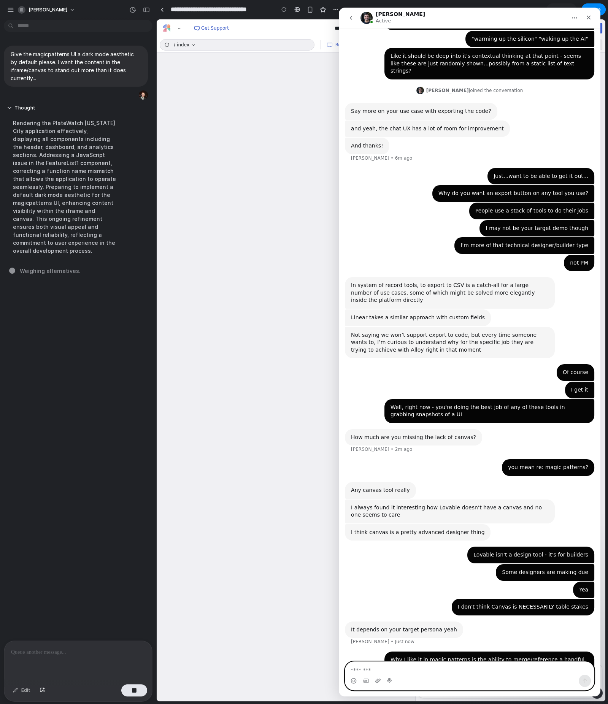
click at [404, 477] on textarea "Message…" at bounding box center [469, 668] width 249 height 13
type textarea "**********"
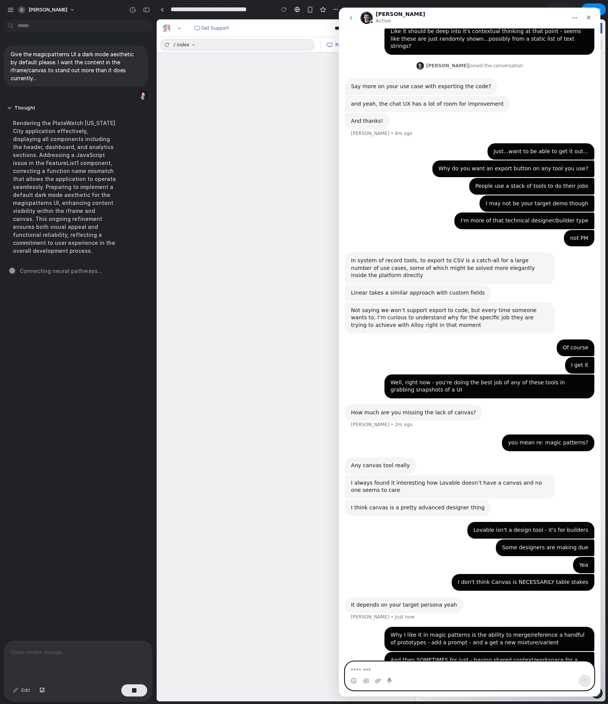
click at [388, 477] on textarea "Message…" at bounding box center [469, 668] width 249 height 13
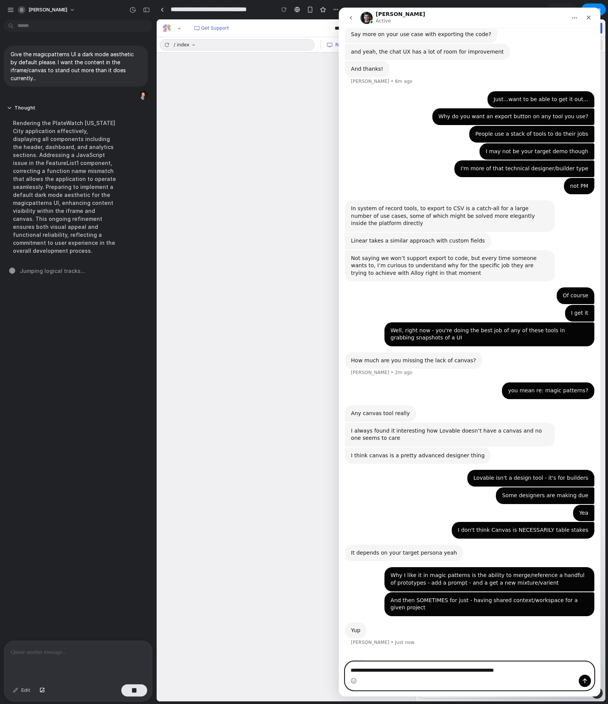
type textarea "**********"
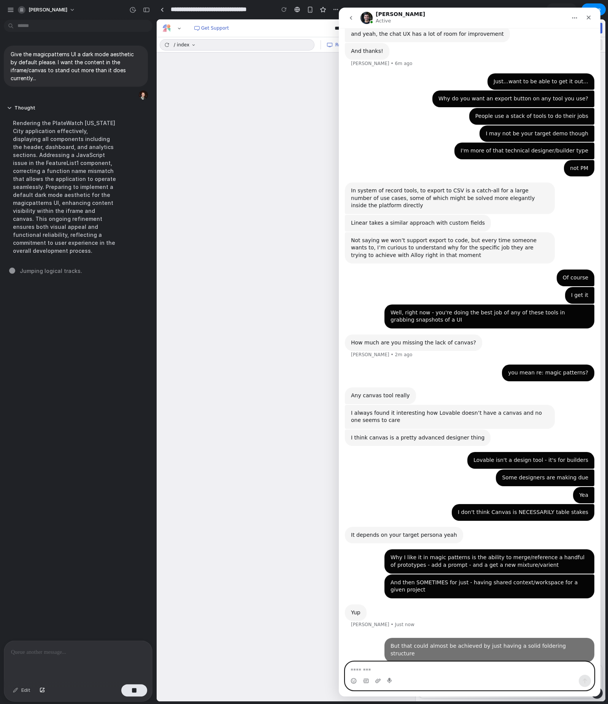
scroll to position [384, 0]
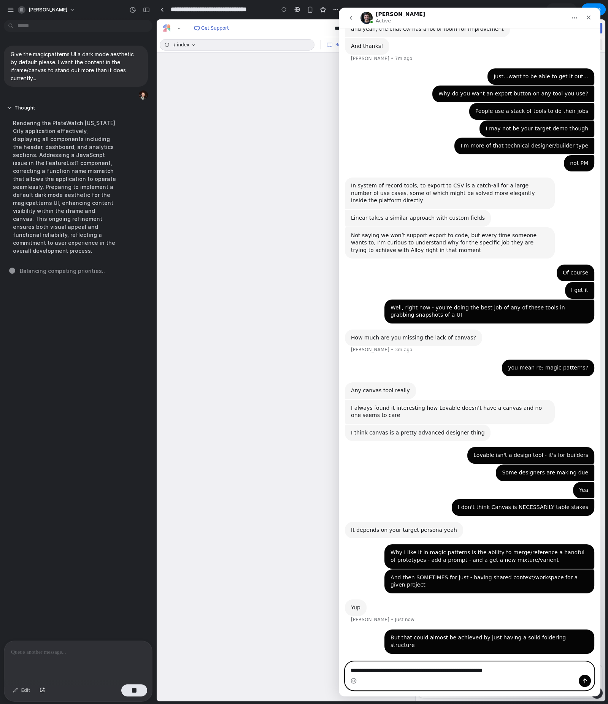
type textarea "**********"
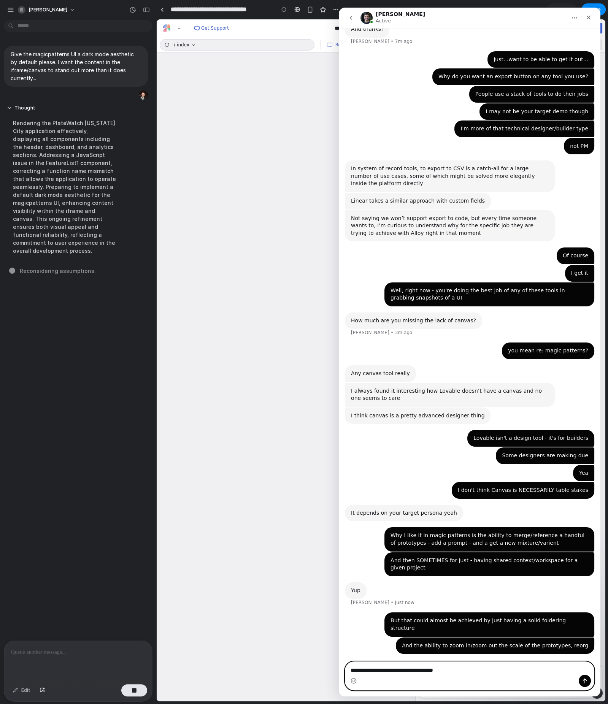
type textarea "**********"
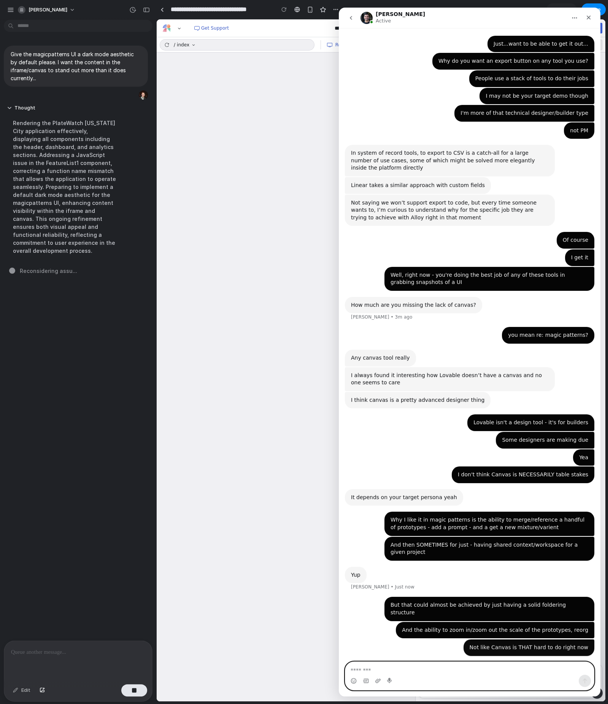
scroll to position [419, 0]
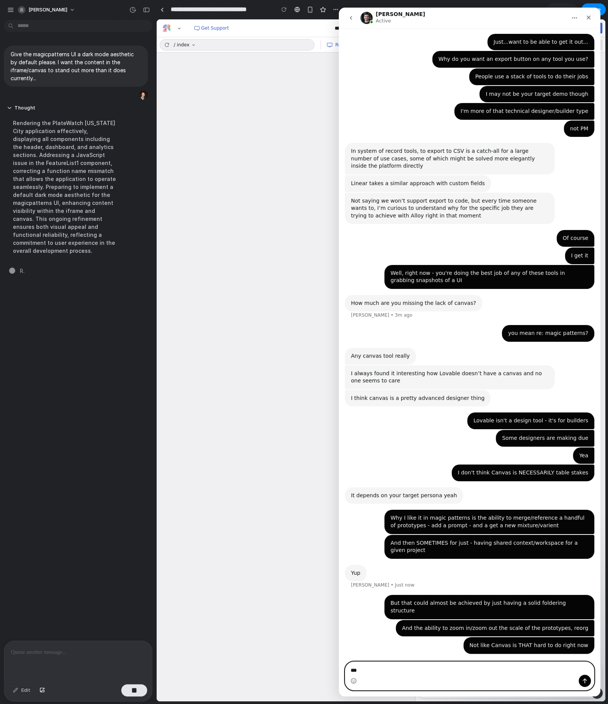
type textarea "****"
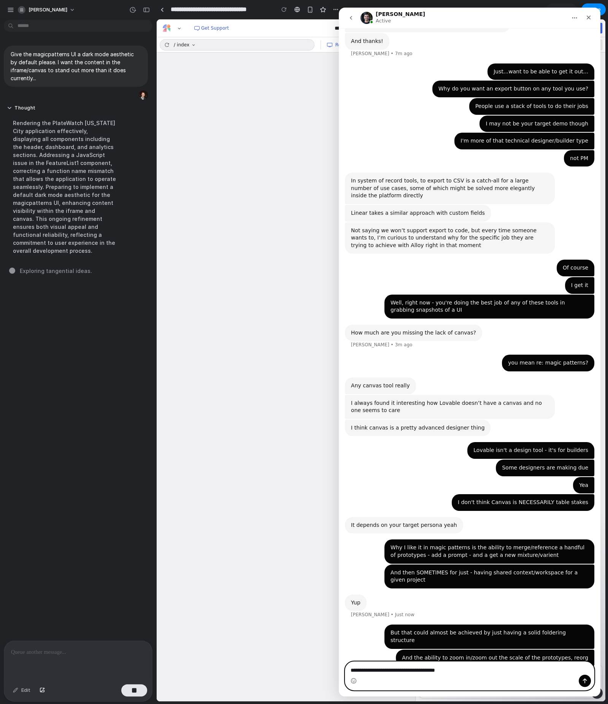
type textarea "**********"
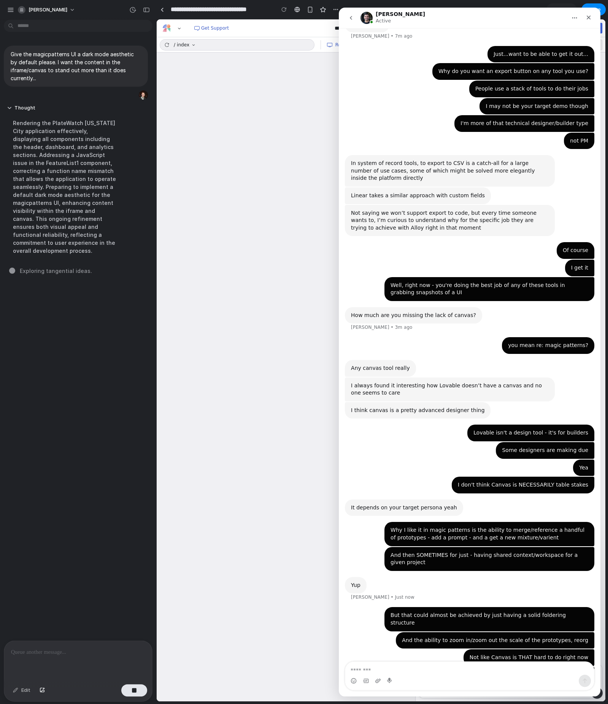
click at [408, 477] on div "[PERSON_NAME] • Just now" at bounding box center [469, 592] width 249 height 30
click at [477, 360] on div "Any canvas tool really [PERSON_NAME] • 4m ago" at bounding box center [469, 368] width 249 height 17
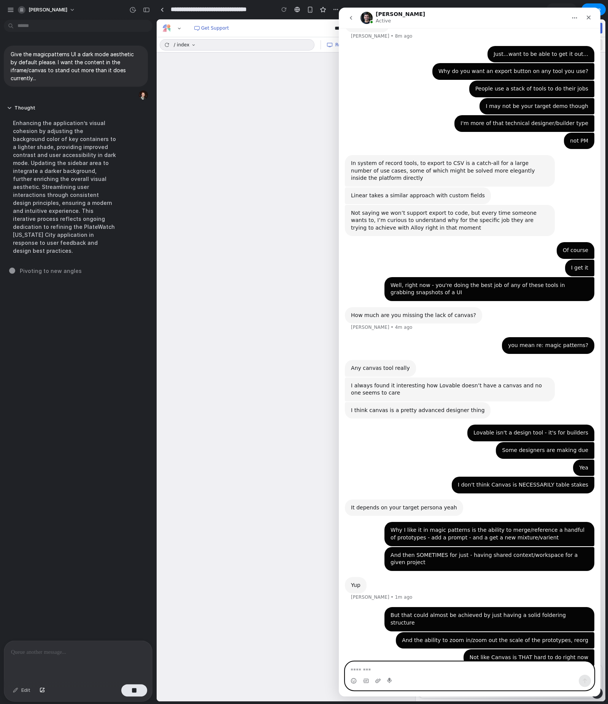
click at [397, 477] on textarea "Message…" at bounding box center [469, 668] width 249 height 13
click at [381, 477] on textarea "Message…" at bounding box center [469, 668] width 249 height 13
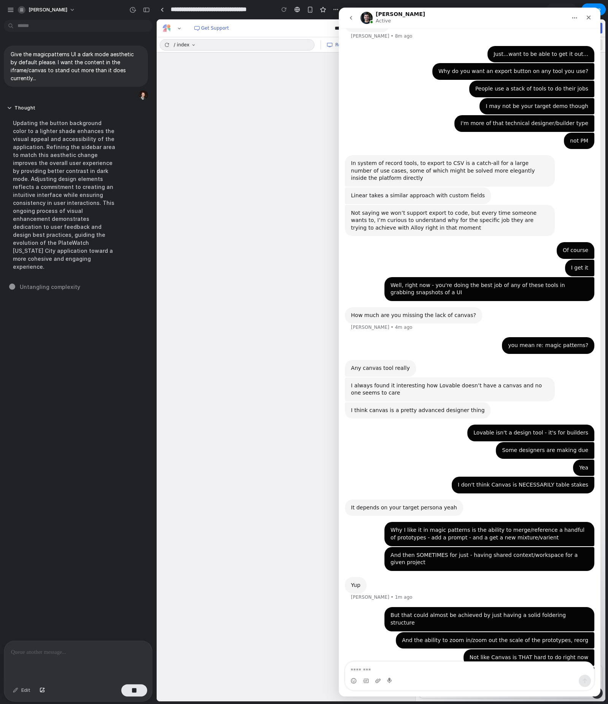
drag, startPoint x: 86, startPoint y: 402, endPoint x: 83, endPoint y: 395, distance: 7.0
click at [86, 402] on div "Give the magicpatterns UI a dark mode aesthetic by default please. I want the c…" at bounding box center [76, 332] width 152 height 618
drag, startPoint x: 50, startPoint y: 270, endPoint x: 34, endPoint y: 264, distance: 17.0
click at [34, 264] on div "Give the magicpatterns UI a dark mode aesthetic by default please. I want the c…" at bounding box center [76, 332] width 152 height 618
click at [33, 264] on div "Give the magicpatterns UI a dark mode aesthetic by default please. I want the c…" at bounding box center [76, 332] width 152 height 618
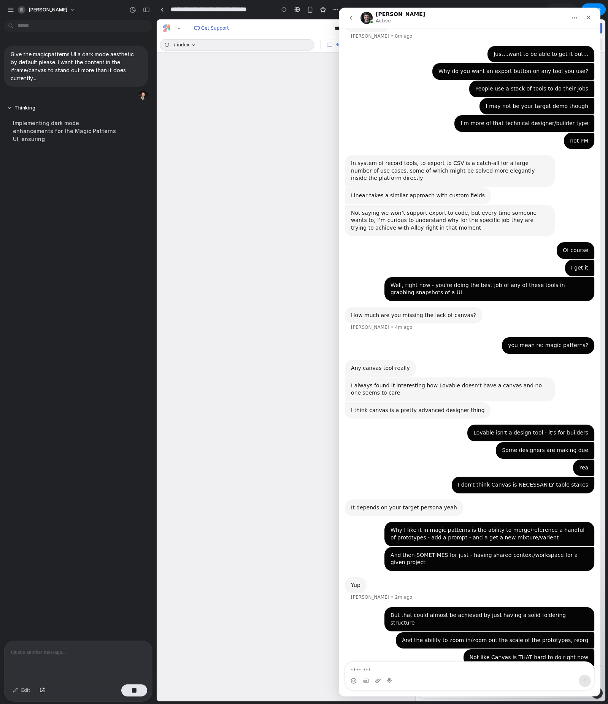
click at [402, 477] on div "But it definitely has load/performance issues [PERSON_NAME] • 1m ago" at bounding box center [469, 680] width 249 height 26
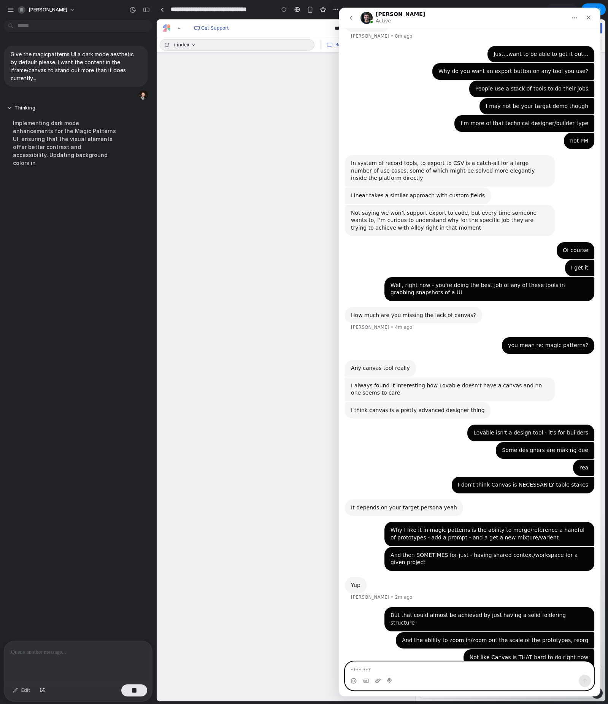
click at [389, 477] on textarea "Message…" at bounding box center [469, 668] width 249 height 13
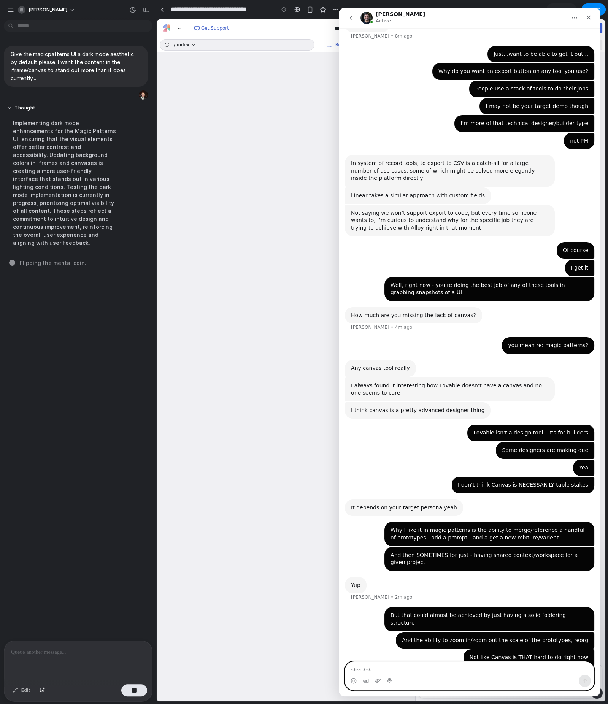
click at [374, 477] on textarea "Message…" at bounding box center [469, 668] width 249 height 13
click at [25, 477] on div "Edit" at bounding box center [21, 691] width 25 height 12
drag, startPoint x: 24, startPoint y: 692, endPoint x: 31, endPoint y: 691, distance: 7.3
click at [24, 477] on div "Edit" at bounding box center [21, 691] width 25 height 12
drag, startPoint x: 119, startPoint y: 666, endPoint x: 127, endPoint y: 534, distance: 131.4
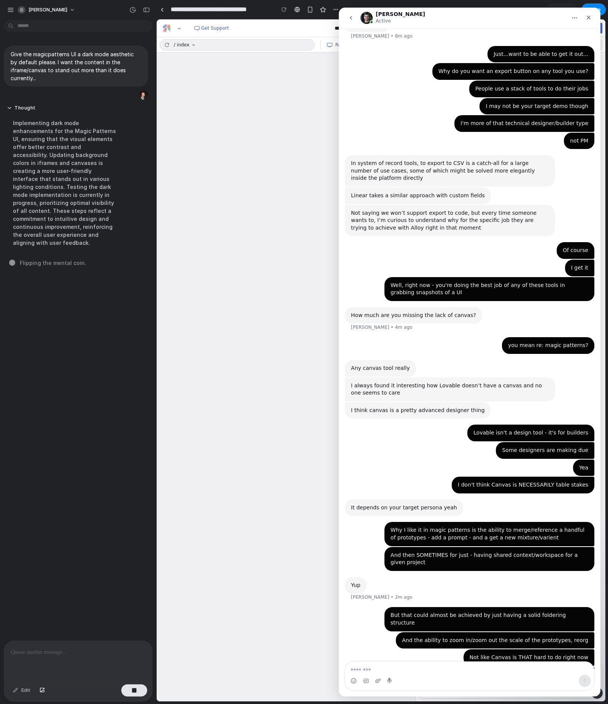
click at [119, 477] on div at bounding box center [78, 661] width 148 height 40
click at [84, 272] on div "Give the magicpatterns UI a dark mode aesthetic by default please. I want the c…" at bounding box center [76, 332] width 152 height 618
click at [70, 245] on div "Thought Implementing dark mode enhancements for the Magic Patterns UI, ensuring…" at bounding box center [64, 178] width 121 height 156
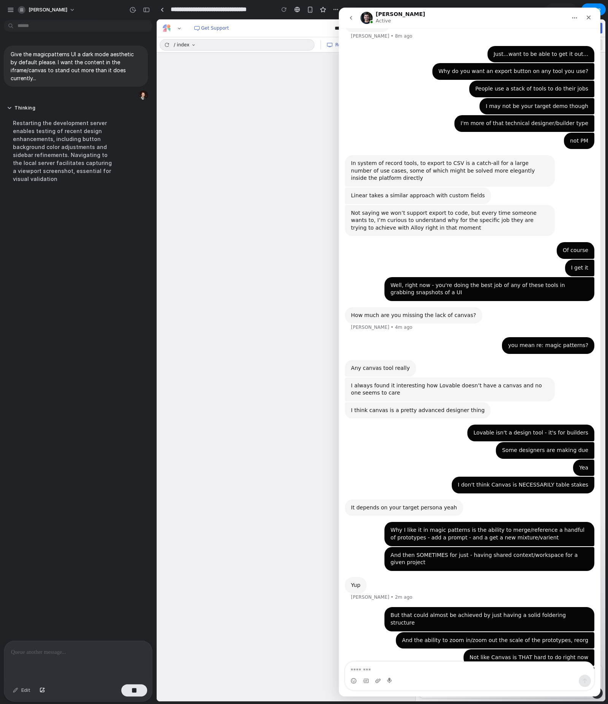
click at [4, 12] on div "[PERSON_NAME]" at bounding box center [78, 9] width 156 height 18
click at [10, 10] on div "button" at bounding box center [10, 9] width 7 height 7
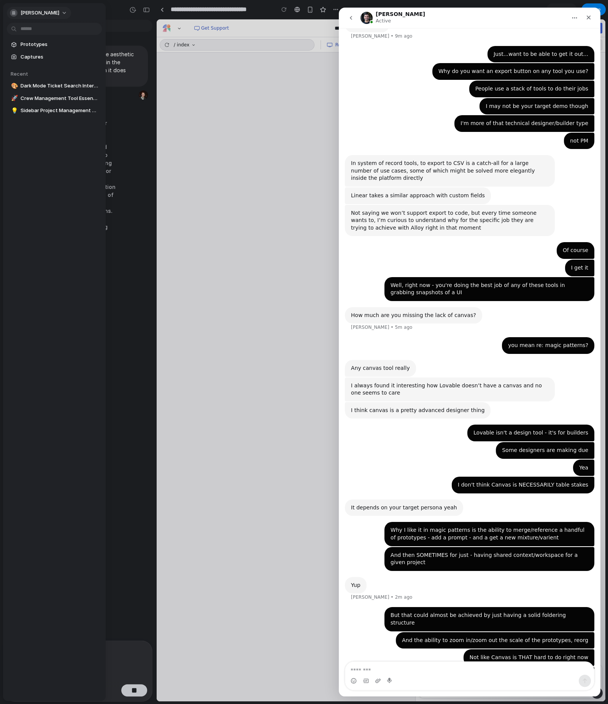
scroll to position [436, 0]
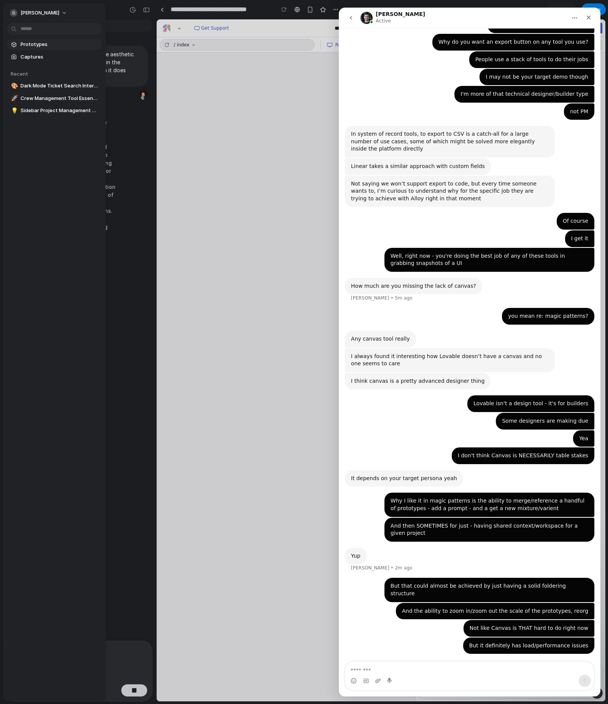
drag, startPoint x: 30, startPoint y: 11, endPoint x: 29, endPoint y: 44, distance: 33.9
click at [31, 45] on div "[PERSON_NAME] Prototypes Captures Recent 🎨 Dark Mode Ticket Search Interface 🚀 …" at bounding box center [54, 352] width 103 height 698
drag, startPoint x: 47, startPoint y: 346, endPoint x: 119, endPoint y: 307, distance: 82.3
click at [52, 343] on div "[PERSON_NAME] Prototypes Captures Recent 🎨 Dark Mode Ticket Search Interface 🚀 …" at bounding box center [54, 352] width 103 height 698
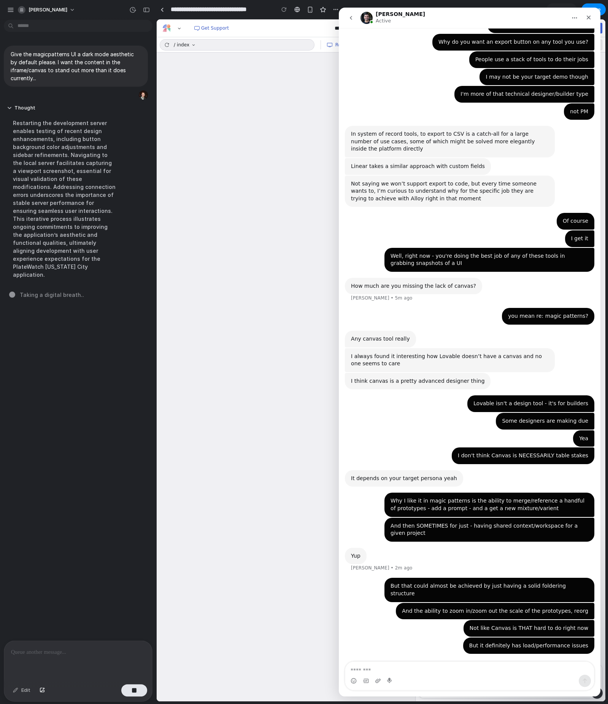
click at [393, 335] on div "Any canvas tool really" at bounding box center [380, 339] width 59 height 8
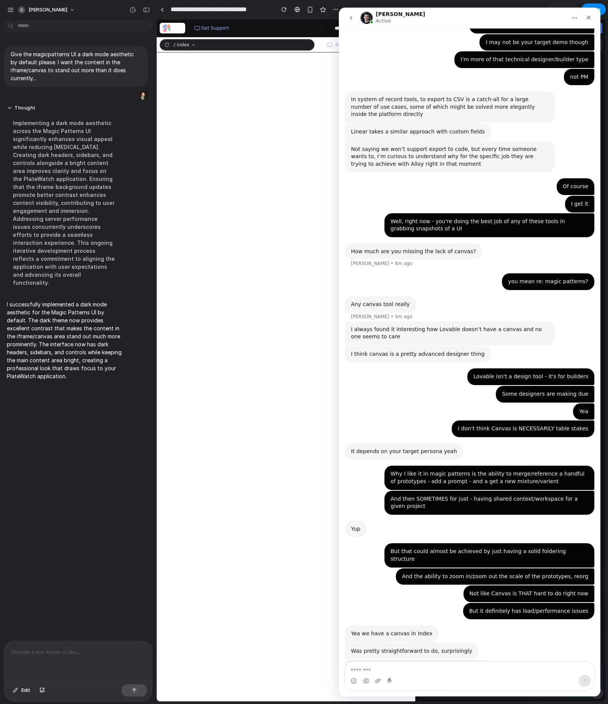
scroll to position [472, 0]
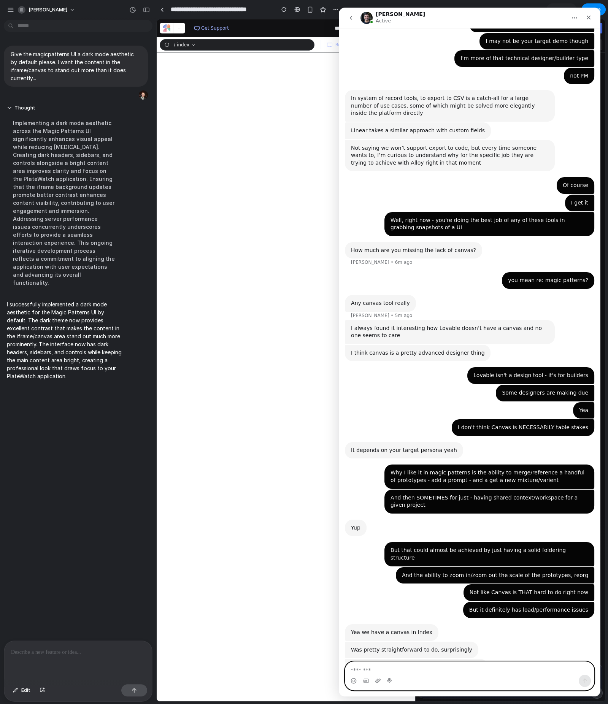
click at [403, 477] on textarea "Message…" at bounding box center [469, 668] width 249 height 13
click at [417, 477] on textarea "Message…" at bounding box center [469, 668] width 249 height 13
type textarea "**********"
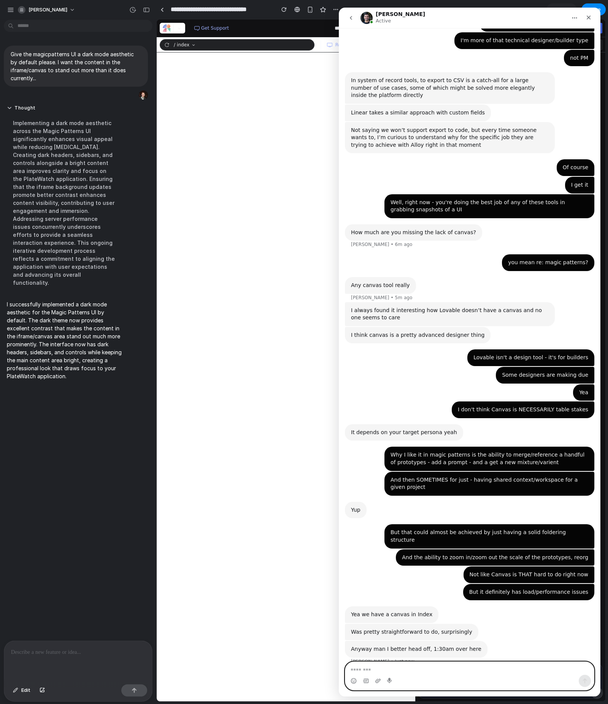
scroll to position [494, 0]
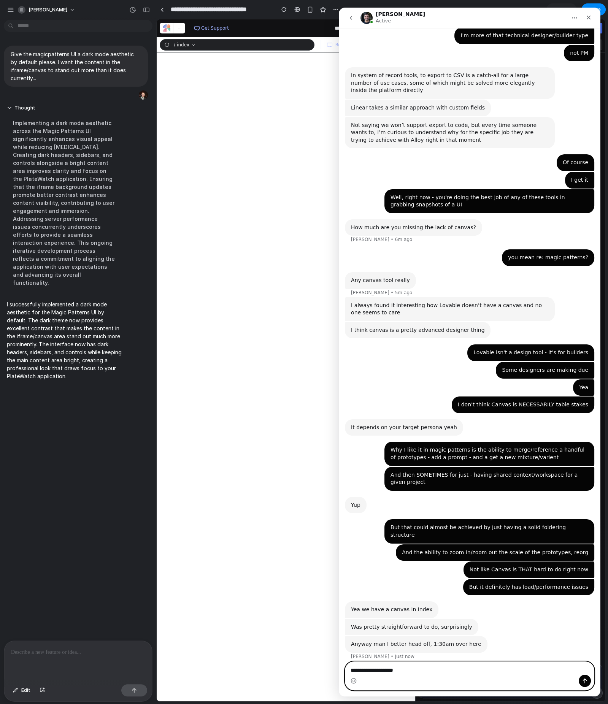
type textarea "**********"
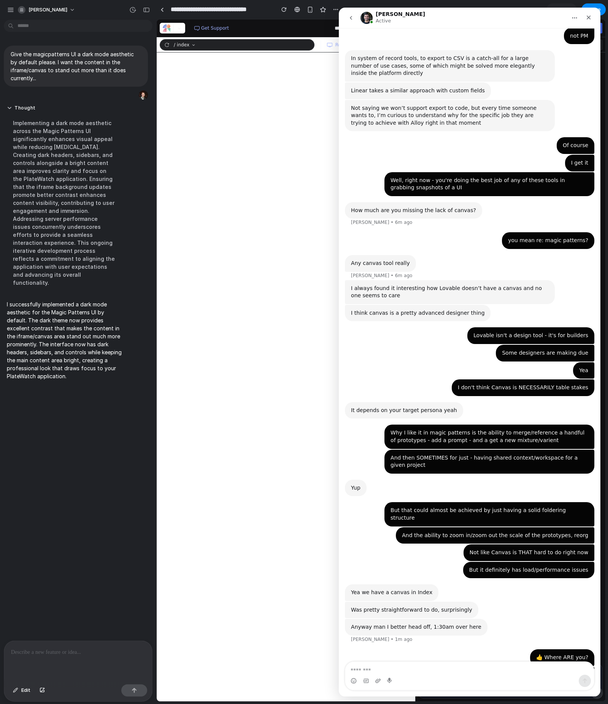
click at [361, 23] on div "Intercom messenger" at bounding box center [367, 18] width 12 height 12
click at [367, 17] on img "Intercom messenger" at bounding box center [367, 18] width 12 height 12
click at [349, 19] on icon "go back" at bounding box center [351, 18] width 6 height 6
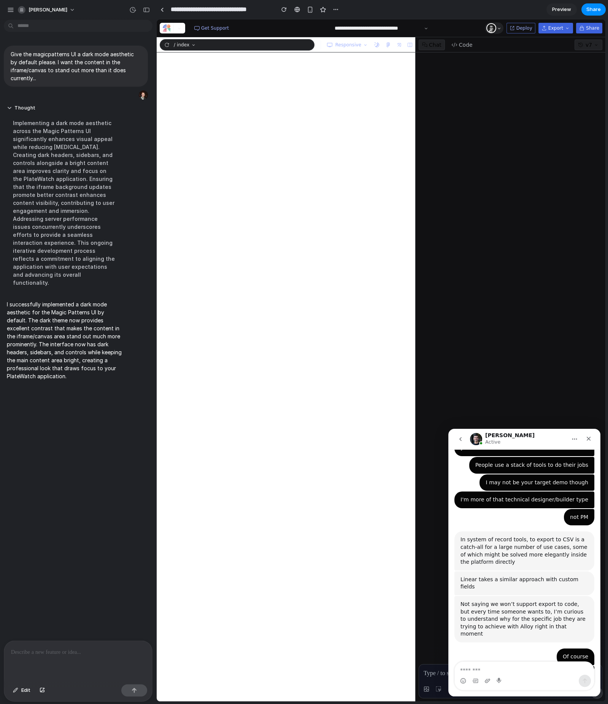
scroll to position [0, 0]
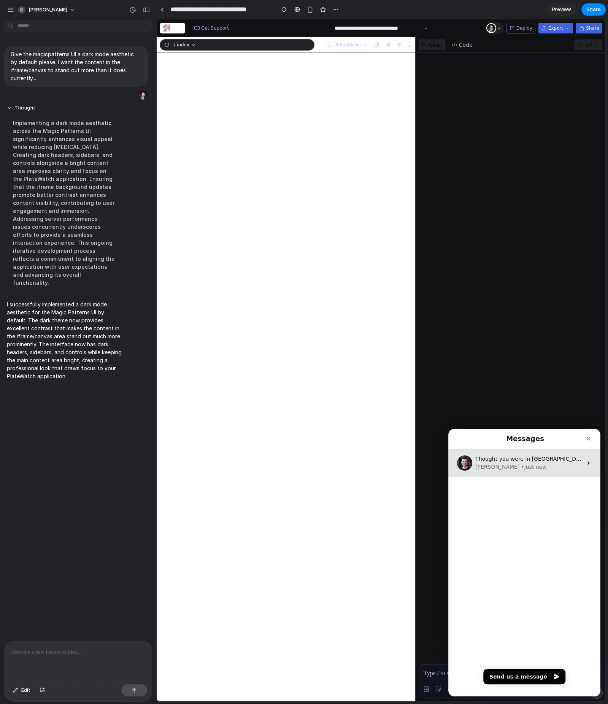
click at [523, 474] on div "Thought you were in [GEOGRAPHIC_DATA]? [PERSON_NAME] • Just now" at bounding box center [524, 463] width 152 height 28
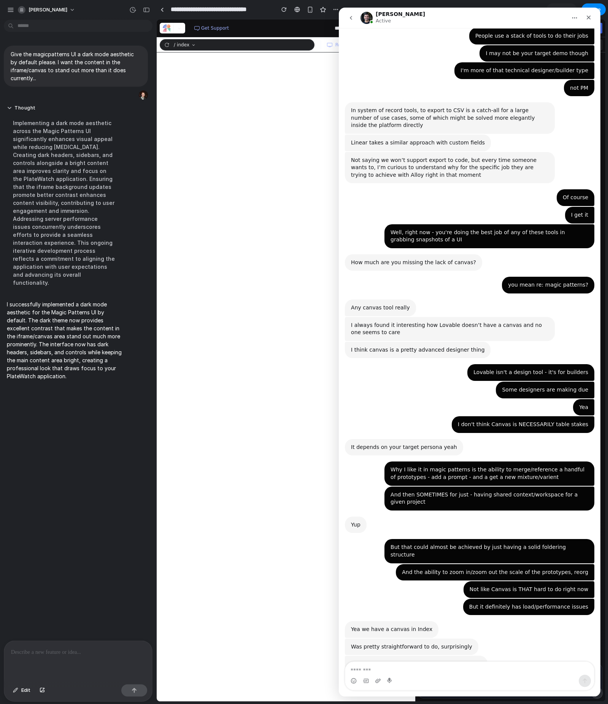
scroll to position [489, 0]
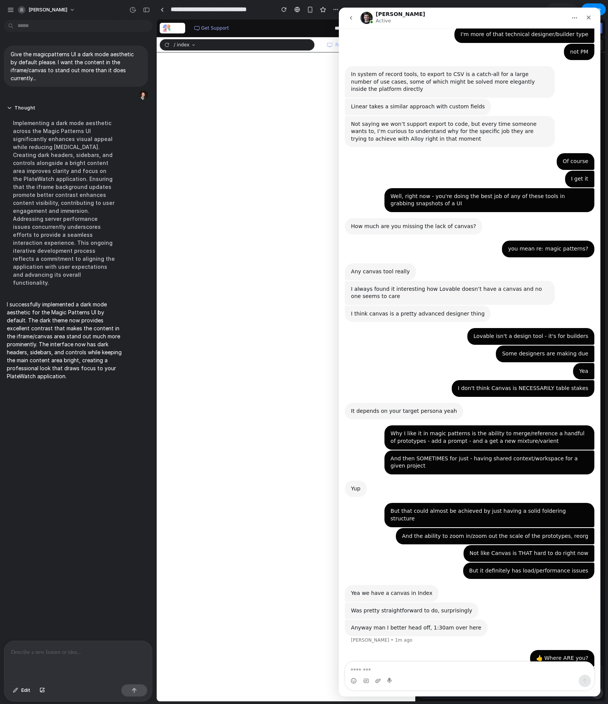
drag, startPoint x: 458, startPoint y: 669, endPoint x: 445, endPoint y: 675, distance: 14.5
click at [458, 477] on textarea "Message…" at bounding box center [469, 668] width 249 height 13
click at [445, 477] on textarea "Message…" at bounding box center [469, 668] width 249 height 13
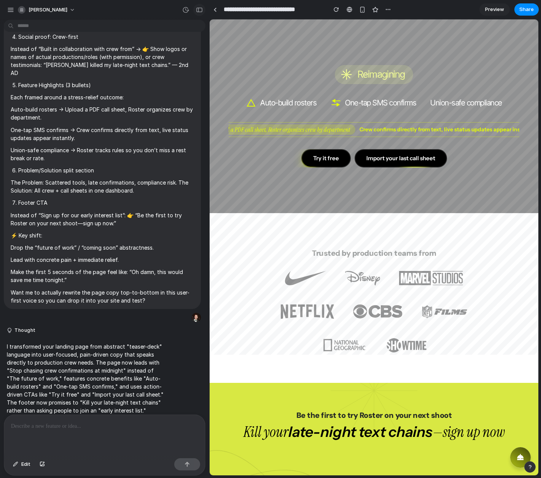
click at [200, 8] on div "button" at bounding box center [199, 9] width 7 height 5
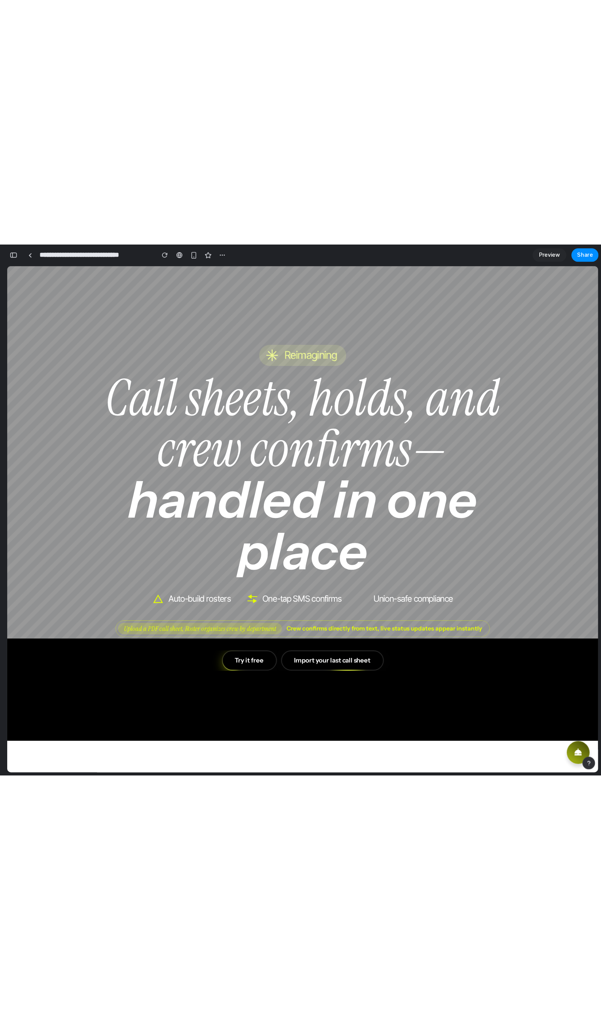
scroll to position [448, 0]
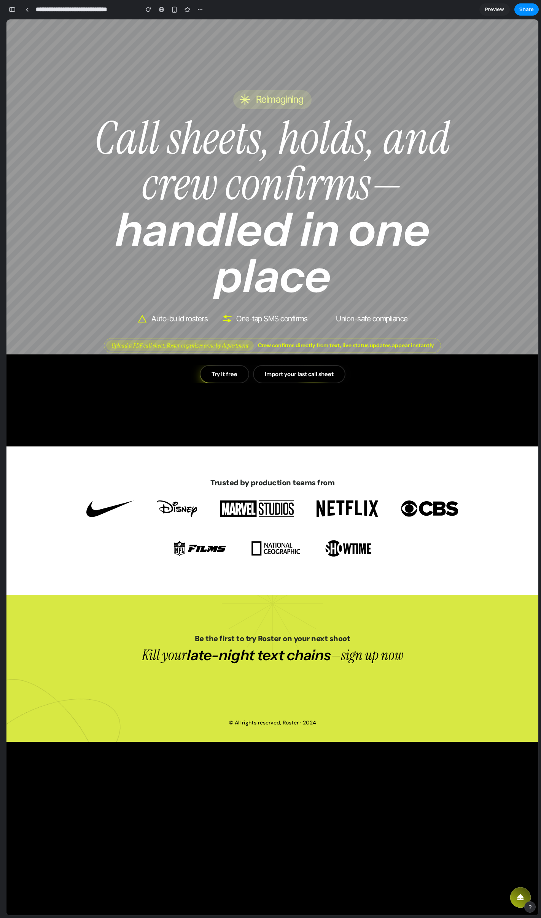
click at [375, 207] on span "handled in one place" at bounding box center [276, 253] width 323 height 102
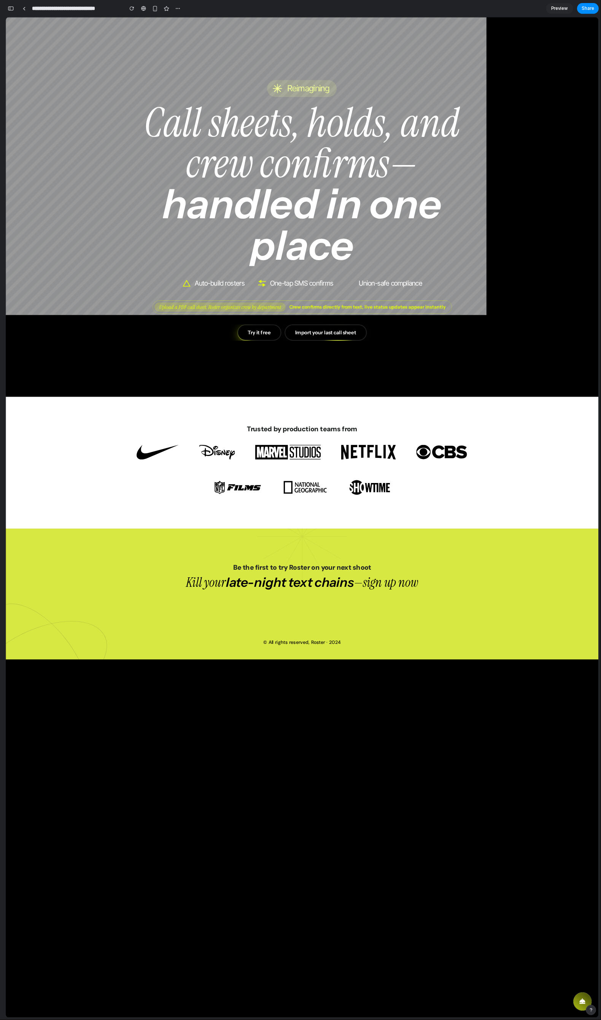
scroll to position [36, 0]
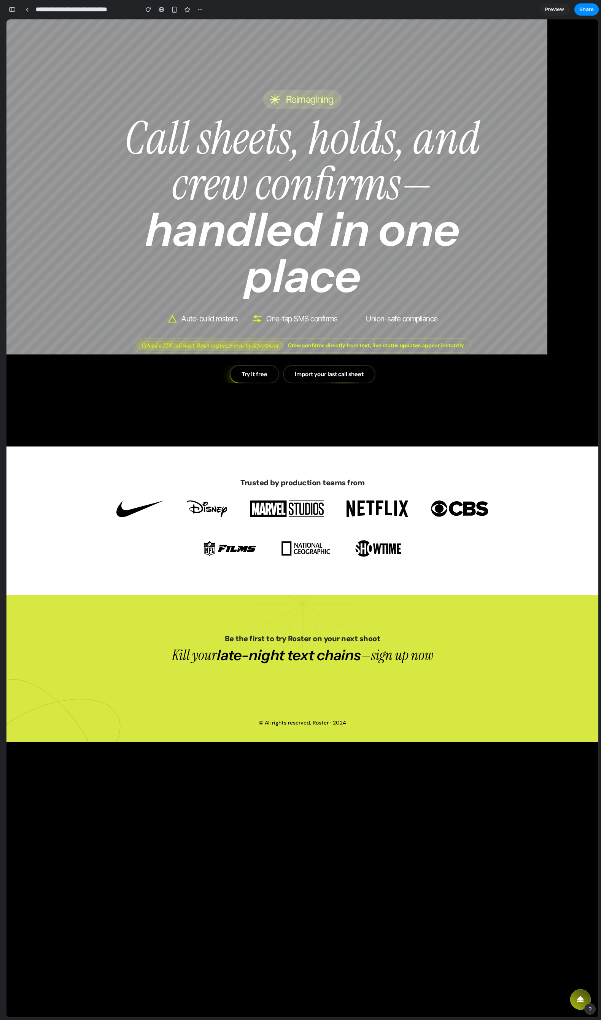
click at [12, 8] on div "button" at bounding box center [12, 9] width 7 height 5
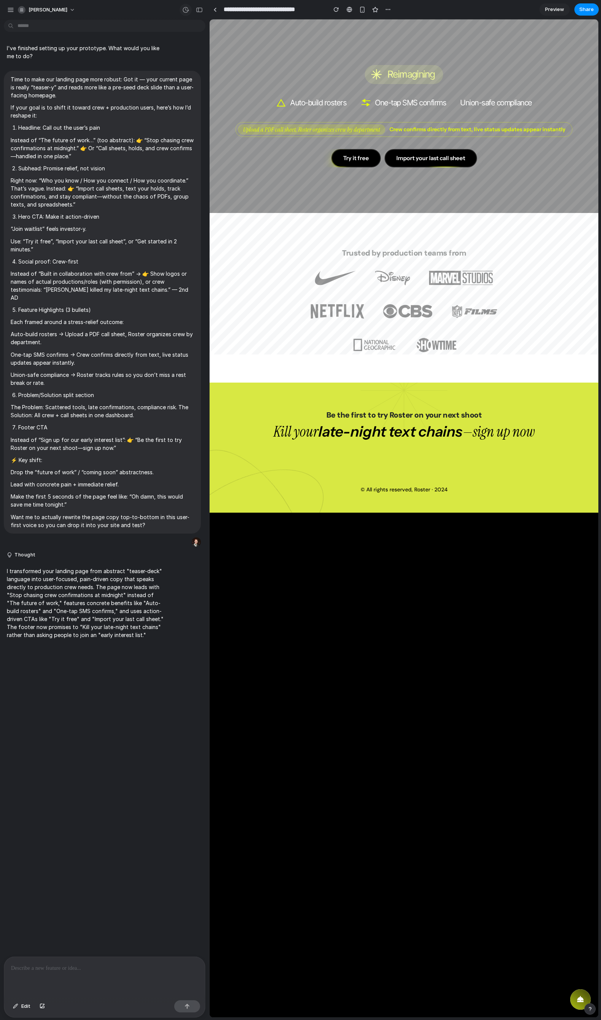
click at [188, 8] on div "button" at bounding box center [185, 9] width 7 height 7
click at [121, 73] on div "Version 2 Current Version 1 14m ago Restore" at bounding box center [138, 47] width 106 height 57
click at [122, 61] on div "Version 1 14m ago" at bounding box center [122, 61] width 55 height 16
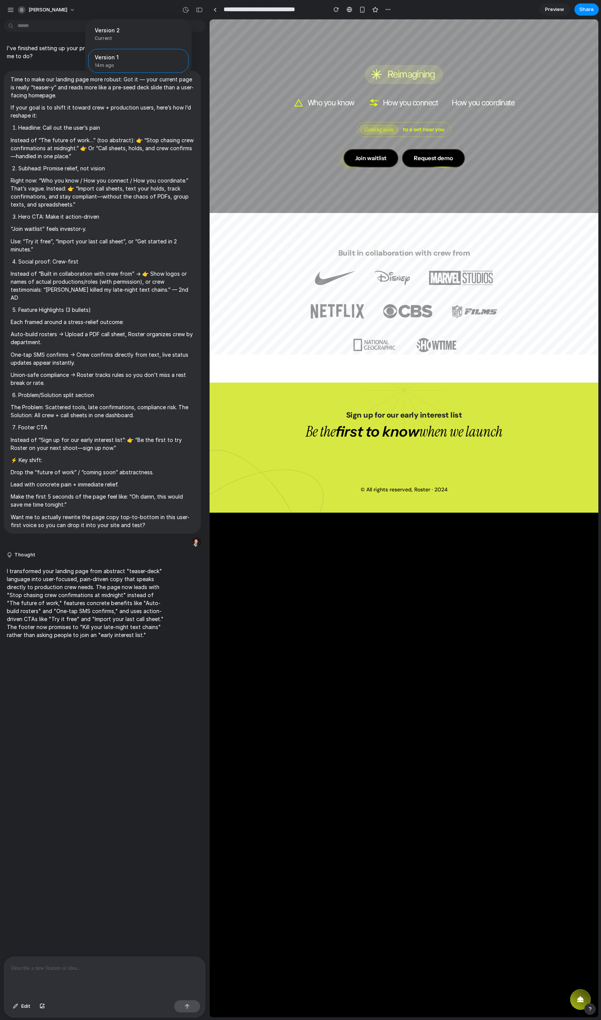
click at [213, 9] on div "Version 2 Current Version 1 14m ago Restore" at bounding box center [300, 510] width 601 height 1020
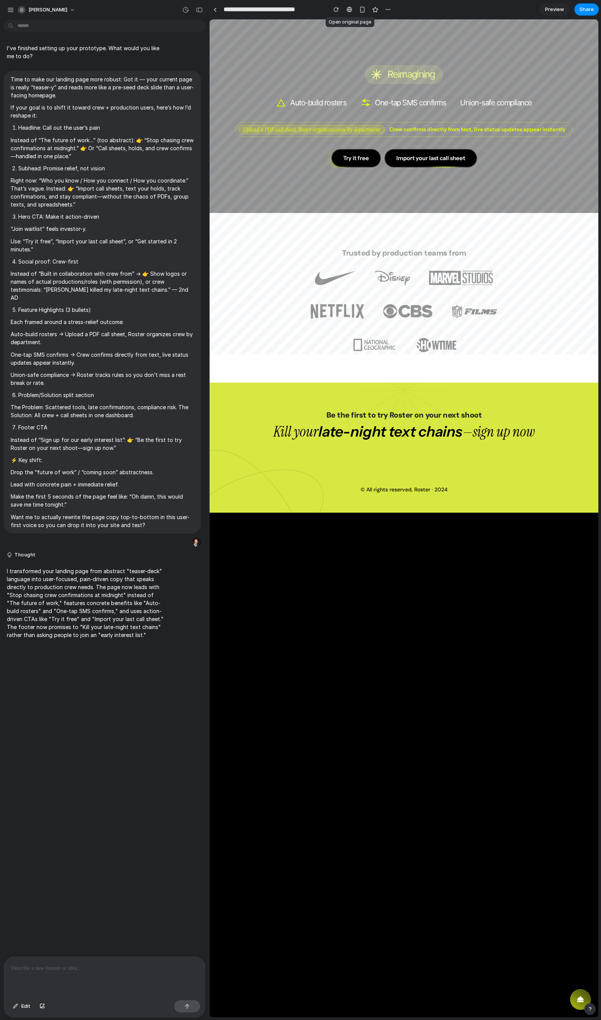
drag, startPoint x: 347, startPoint y: 8, endPoint x: 353, endPoint y: 3, distance: 7.8
click at [347, 8] on div at bounding box center [349, 9] width 6 height 6
click at [199, 9] on div "button" at bounding box center [199, 9] width 7 height 5
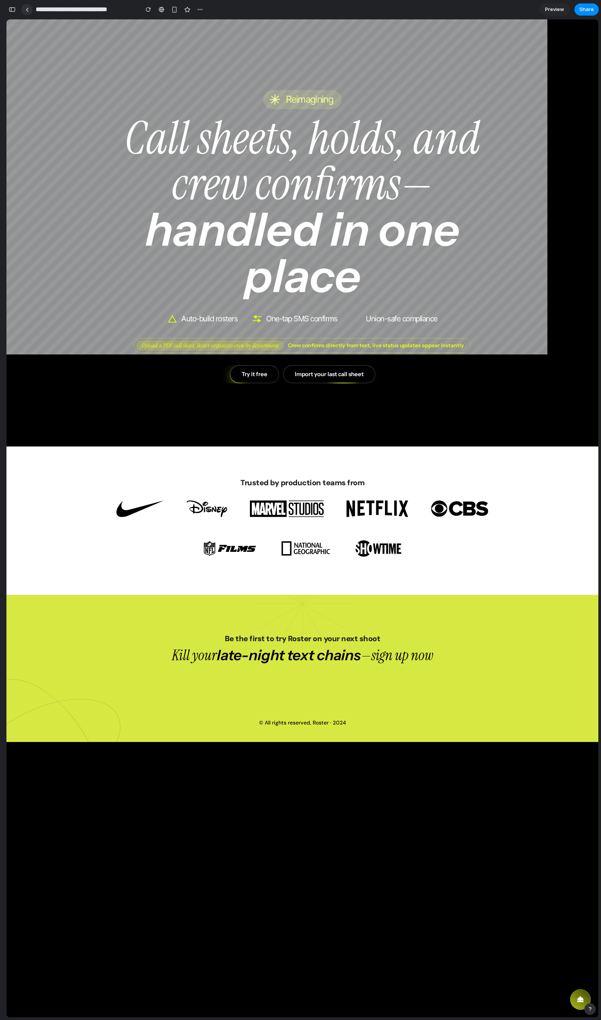
drag, startPoint x: 15, startPoint y: 11, endPoint x: 42, endPoint y: 10, distance: 27.0
click at [15, 11] on div "button" at bounding box center [12, 9] width 7 height 5
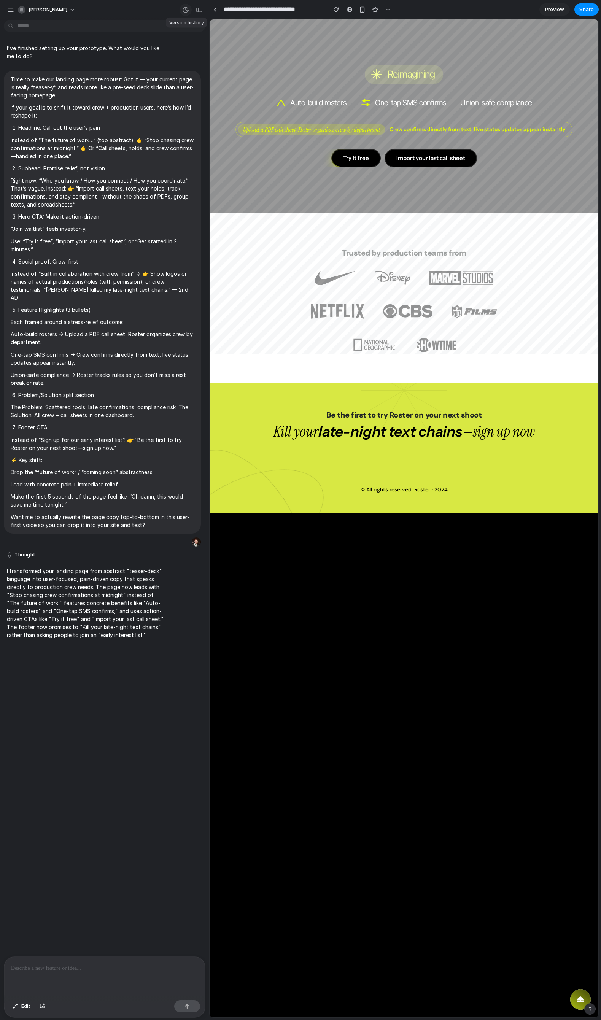
click at [185, 11] on div "button" at bounding box center [185, 9] width 7 height 7
click at [98, 57] on span "Version 1" at bounding box center [122, 57] width 55 height 8
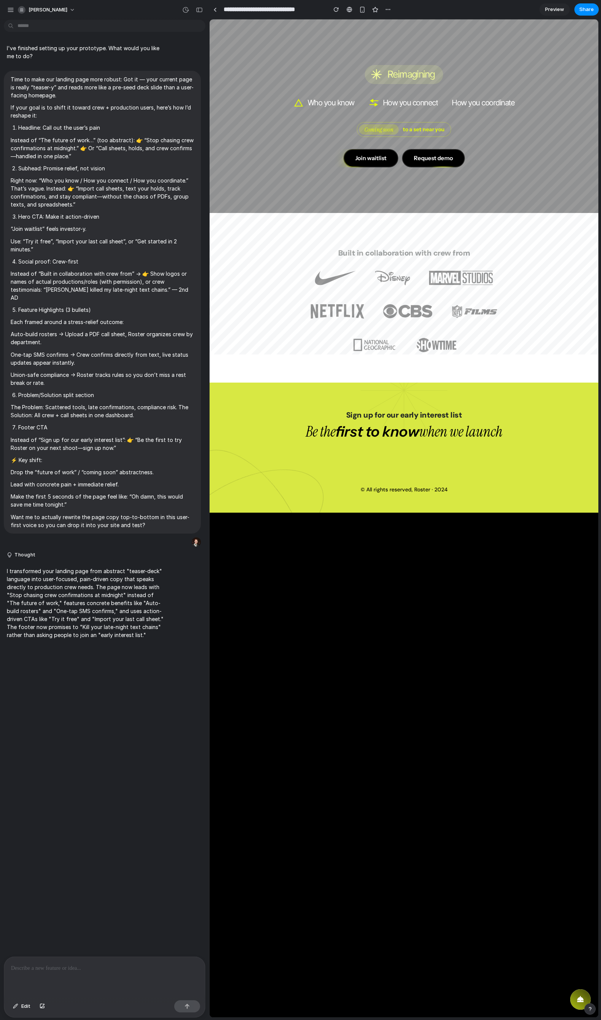
click at [197, 8] on div "Version 2 Current Version 1 15m ago Restore" at bounding box center [300, 510] width 601 height 1020
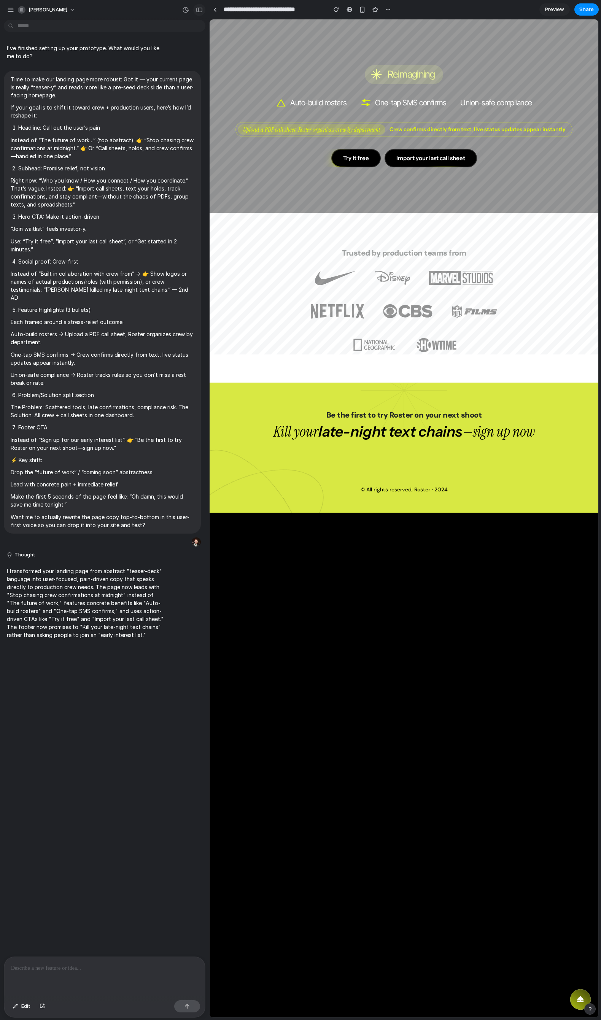
click at [200, 11] on div "button" at bounding box center [199, 9] width 7 height 5
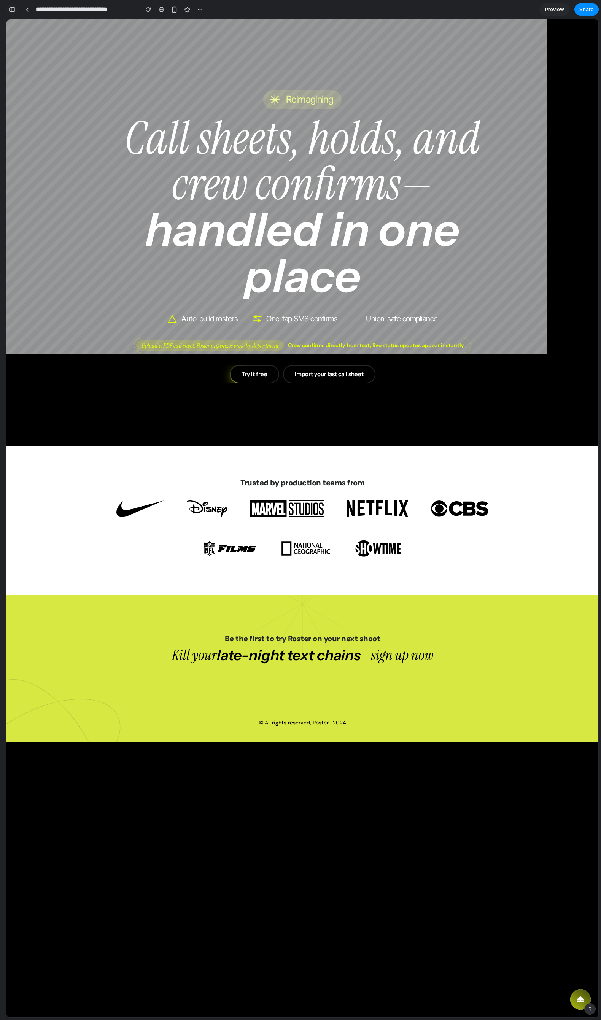
click at [14, 9] on div "button" at bounding box center [12, 9] width 7 height 5
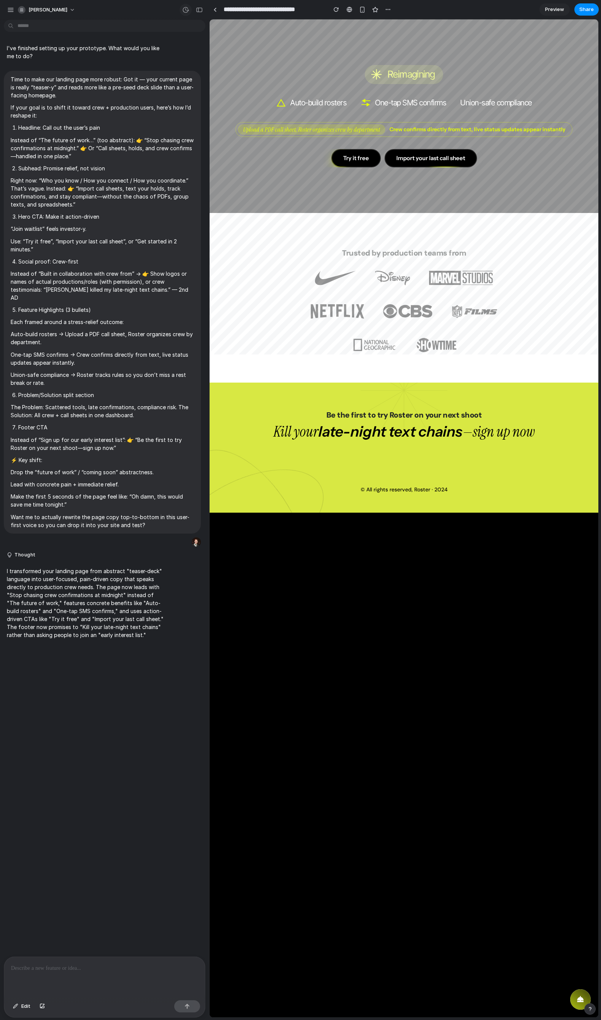
click at [184, 10] on button "button" at bounding box center [186, 10] width 12 height 12
click at [121, 56] on span "Version 1" at bounding box center [122, 57] width 55 height 8
click at [189, 13] on button "button" at bounding box center [186, 10] width 12 height 12
click at [167, 60] on span "Restore" at bounding box center [168, 61] width 19 height 8
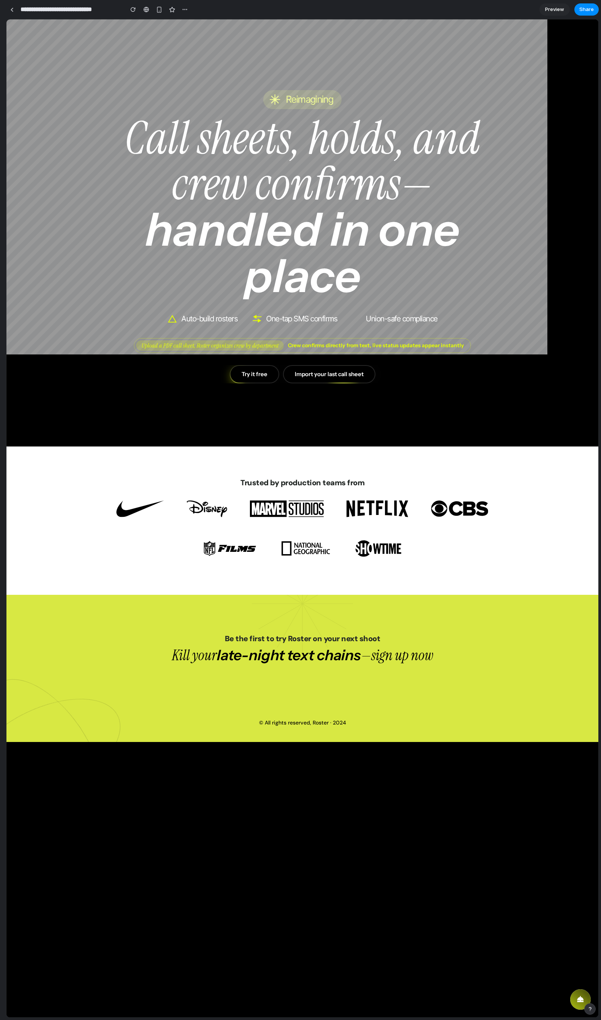
drag, startPoint x: 207, startPoint y: 215, endPoint x: -1, endPoint y: 213, distance: 208.0
click at [0, 213] on html "steve-witmer I've finished setting up your prototype. What would you like me to…" at bounding box center [300, 510] width 601 height 1020
click at [14, 12] on button "button" at bounding box center [12, 9] width 12 height 12
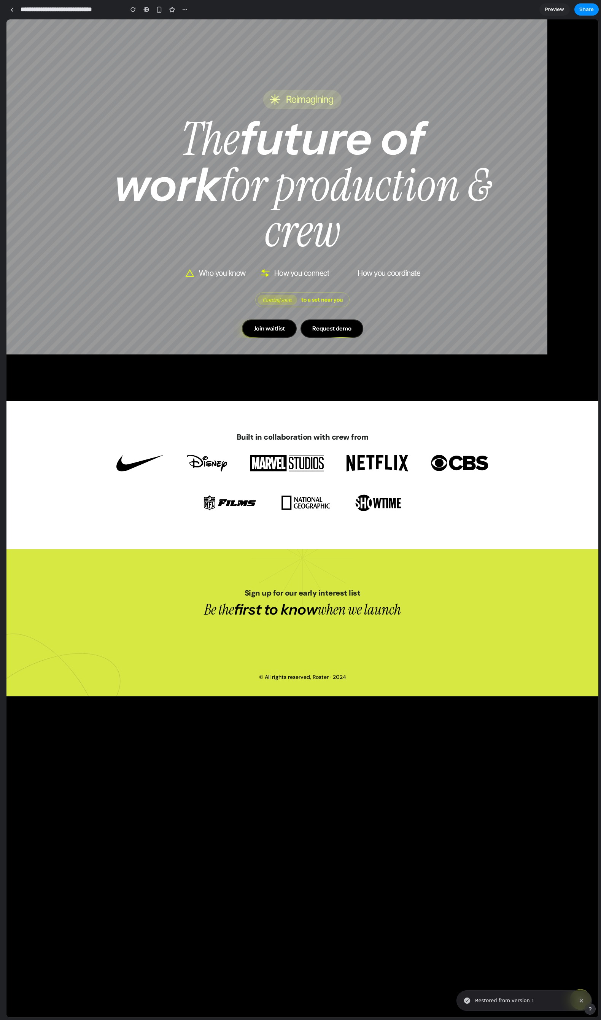
drag, startPoint x: 207, startPoint y: 117, endPoint x: -1, endPoint y: 124, distance: 208.2
click at [0, 124] on html "steve-witmer I've finished setting up your prototype. What would you like me to…" at bounding box center [300, 510] width 601 height 1020
